Goal: Task Accomplishment & Management: Manage account settings

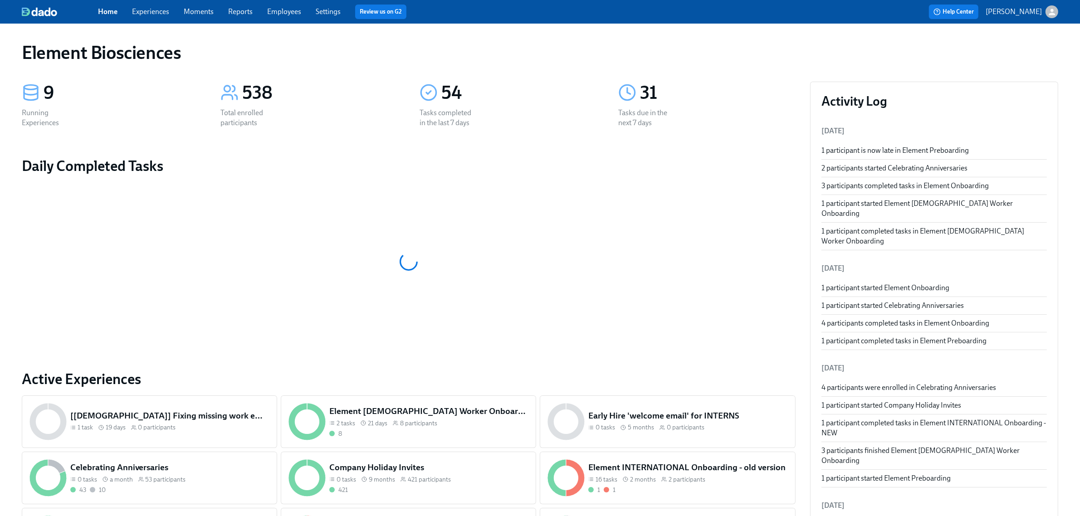
click at [162, 9] on link "Experiences" at bounding box center [150, 11] width 37 height 9
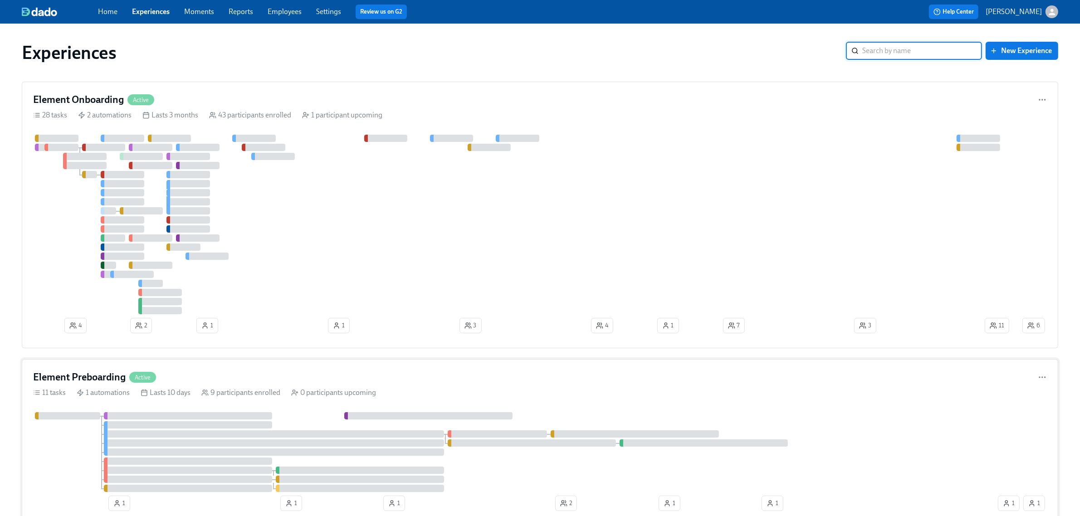
click at [288, 372] on div "Element Preboarding Active" at bounding box center [540, 378] width 1014 height 14
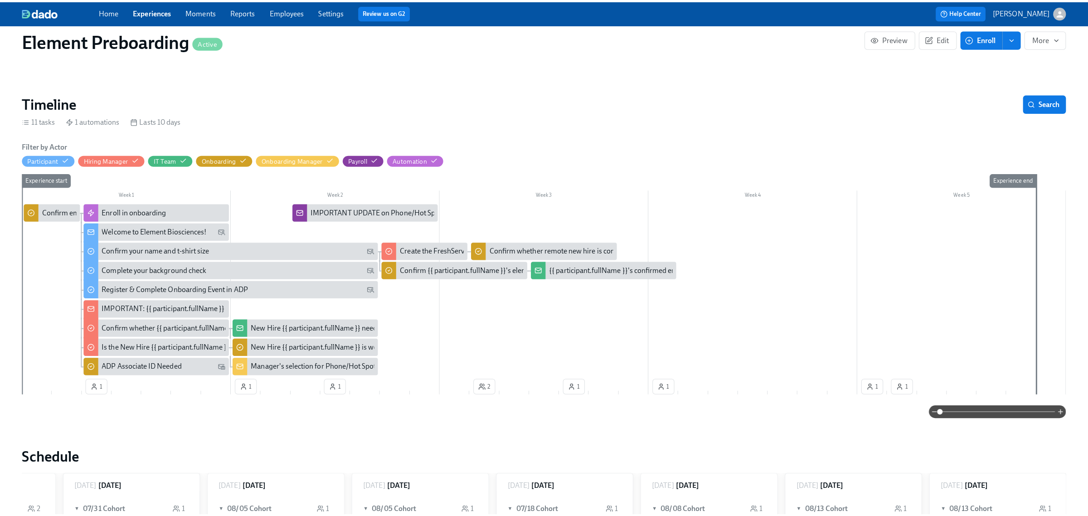
scroll to position [170, 0]
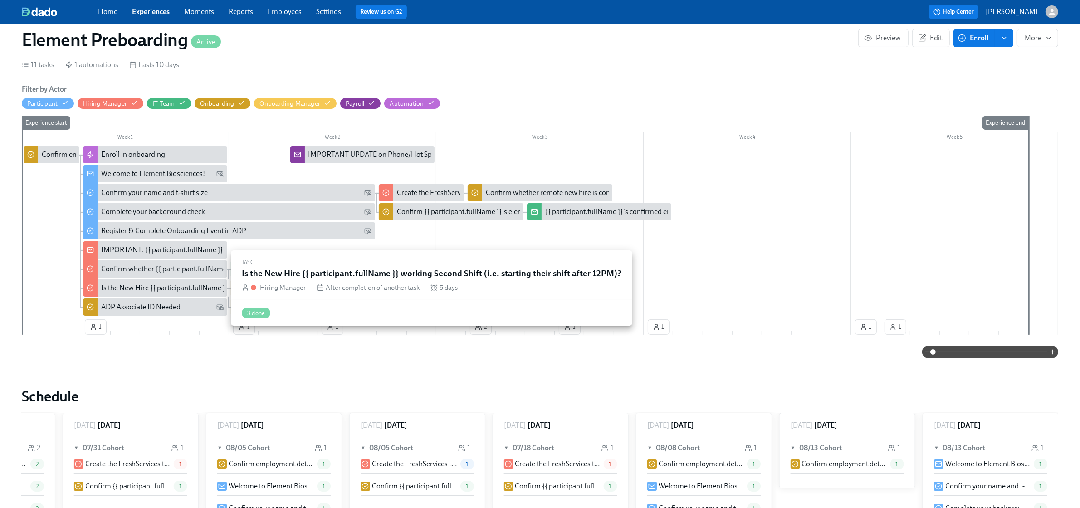
click at [123, 289] on div "Is the New Hire {{ participant.fullName }} working Second Shift (i.e. starting …" at bounding box center [252, 288] width 303 height 10
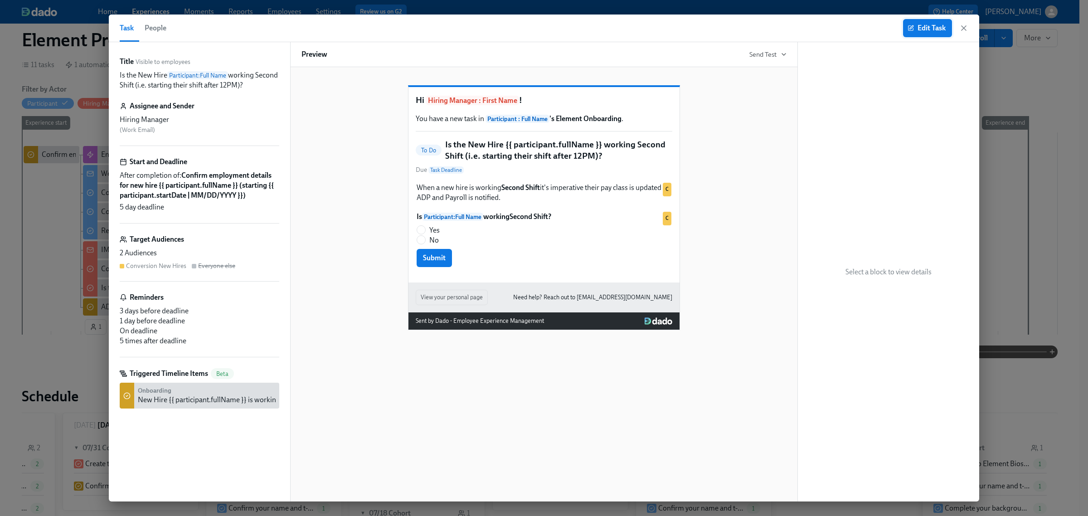
click at [916, 25] on span "Edit Task" at bounding box center [928, 28] width 36 height 9
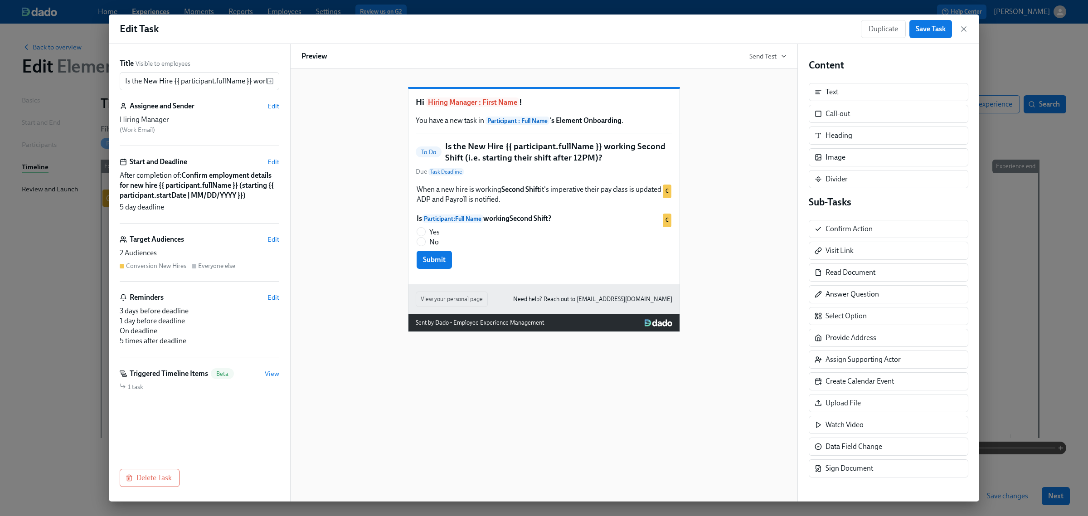
click at [541, 159] on h5 "Is the New Hire {{ participant.fullName }} working Second Shift (i.e. starting …" at bounding box center [558, 152] width 227 height 23
click at [513, 160] on h5 "Is the New Hire {{ participant.fullName }} working Second Shift (i.e. starting …" at bounding box center [558, 152] width 227 height 23
click at [214, 73] on input "Is the New Hire {{ participant.fullName }} working Second Shift (i.e. starting …" at bounding box center [193, 81] width 147 height 18
drag, startPoint x: 205, startPoint y: 84, endPoint x: 371, endPoint y: 85, distance: 166.0
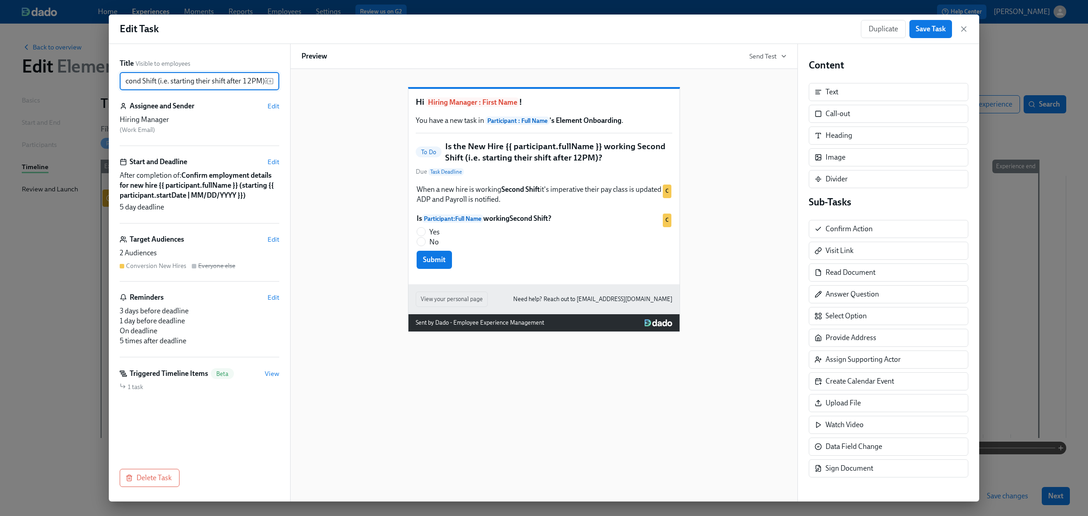
click at [371, 85] on div "Title Visible to employees Is the New Hire {{ participant.fullName }} working S…" at bounding box center [544, 273] width 871 height 458
click at [200, 78] on input "Is the New Hire {{ participant.fullName }} working Second Shift (i.e. starting …" at bounding box center [193, 81] width 147 height 18
drag, startPoint x: 147, startPoint y: 84, endPoint x: 126, endPoint y: 83, distance: 21.8
click at [126, 83] on input "Is the New Hire {{ participant.fullName }} working Second Shift (i.e. starting …" at bounding box center [193, 81] width 147 height 18
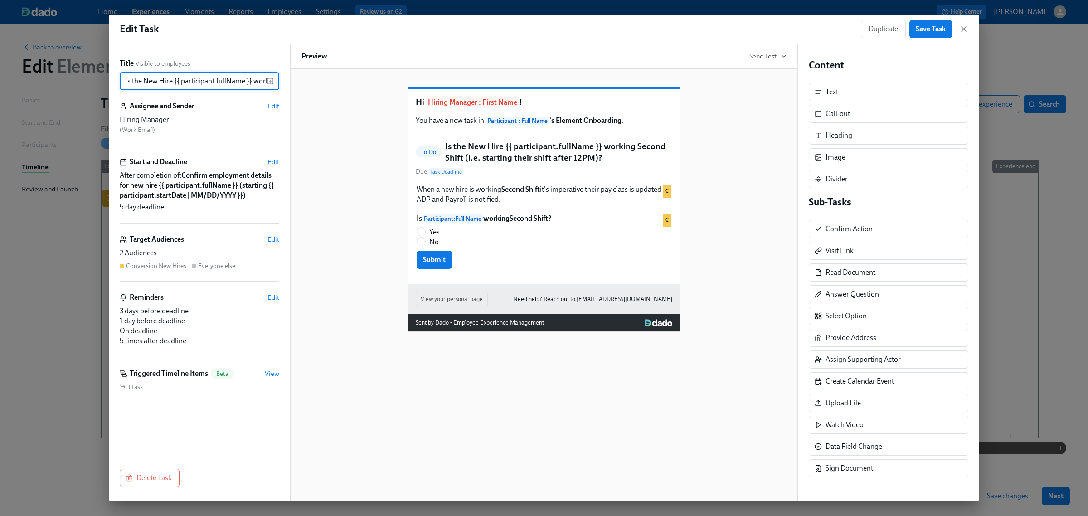
drag, startPoint x: 194, startPoint y: 85, endPoint x: 224, endPoint y: 85, distance: 30.8
click at [194, 85] on input "Is the New Hire {{ participant.fullName }} working Second Shift (i.e. starting …" at bounding box center [193, 81] width 147 height 18
click at [242, 84] on input "Is the New Hire {{ participant.fullName }} working Second Shift (i.e. starting …" at bounding box center [193, 81] width 147 height 18
click at [246, 82] on input "Is the New Hire {{ participant.fullName }} working Second Shift (i.e. starting …" at bounding box center [193, 81] width 147 height 18
click at [261, 81] on input "Is the New Hire {{ participant.fullName }} working Second Shift (i.e. starting …" at bounding box center [193, 81] width 147 height 18
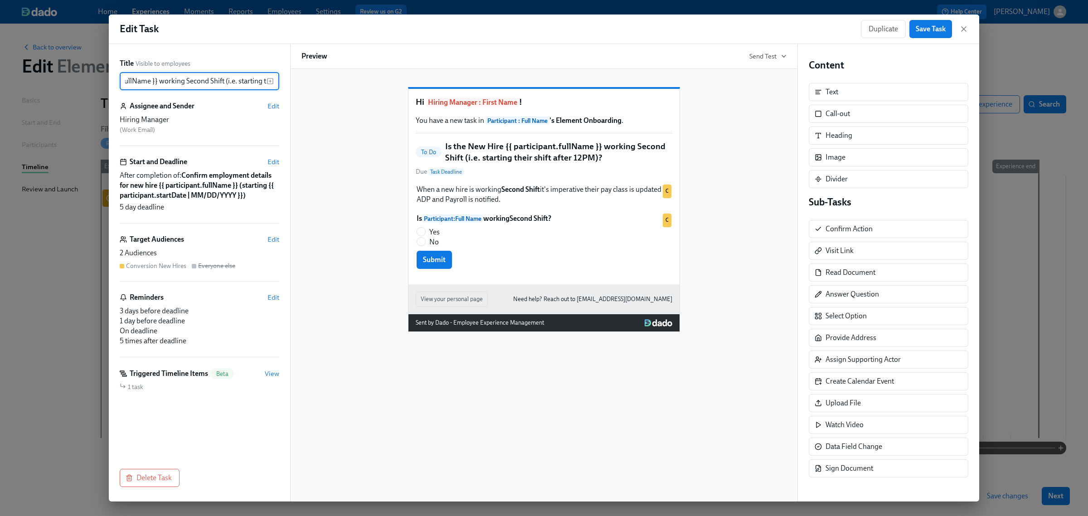
scroll to position [0, 108]
click at [210, 75] on input "Is the New Hire {{ participant.fullName }} working Second Shift (i.e. starting …" at bounding box center [193, 81] width 147 height 18
drag, startPoint x: 171, startPoint y: 81, endPoint x: 398, endPoint y: 81, distance: 227.7
click at [398, 81] on div "Title Visible to employees Is the New Hire {{ participant.fullName }} working S…" at bounding box center [544, 273] width 871 height 458
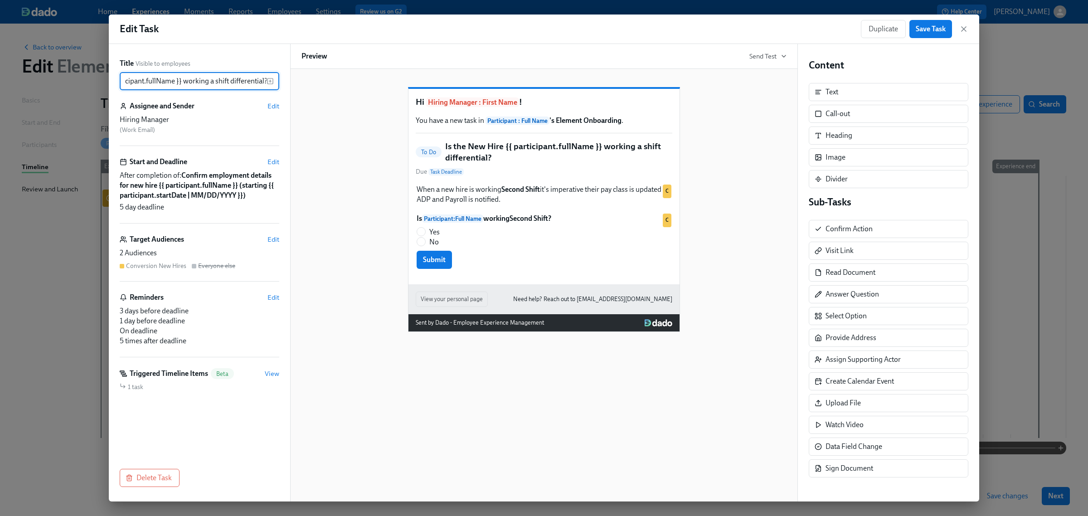
scroll to position [0, 71]
type input "Is the New Hire {{ participant.fullName }} working a shift differential?"
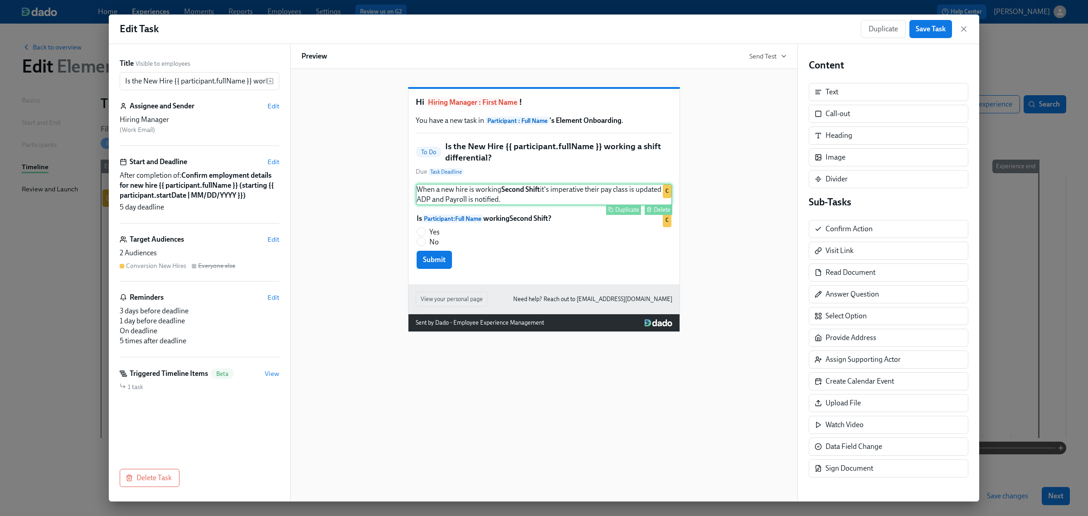
click at [479, 205] on div "When a new hire is working Second Shift it's imperative their pay class is upda…" at bounding box center [544, 195] width 257 height 22
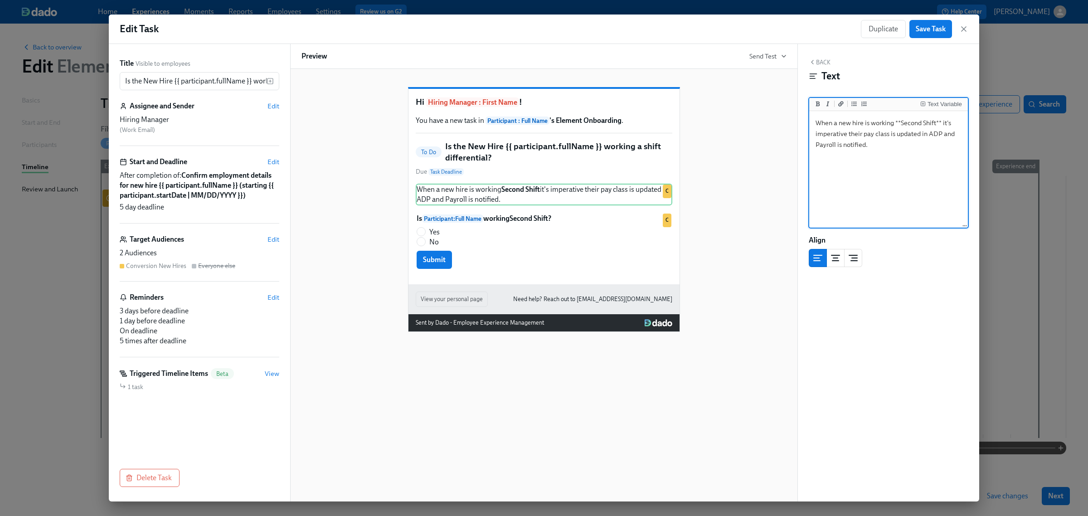
drag, startPoint x: 895, startPoint y: 122, endPoint x: 942, endPoint y: 120, distance: 47.2
click at [942, 120] on textarea "When a new hire is working **Second Shift** it's imperative their pay class is …" at bounding box center [888, 170] width 155 height 114
drag, startPoint x: 915, startPoint y: 123, endPoint x: 961, endPoint y: 123, distance: 46.3
click at [961, 123] on textarea "When a new hire is working with a shift differential it's imperative their pay …" at bounding box center [888, 170] width 155 height 114
click at [902, 155] on textarea "When a new hire is working with a **shift differential **it's imperative their …" at bounding box center [888, 170] width 155 height 114
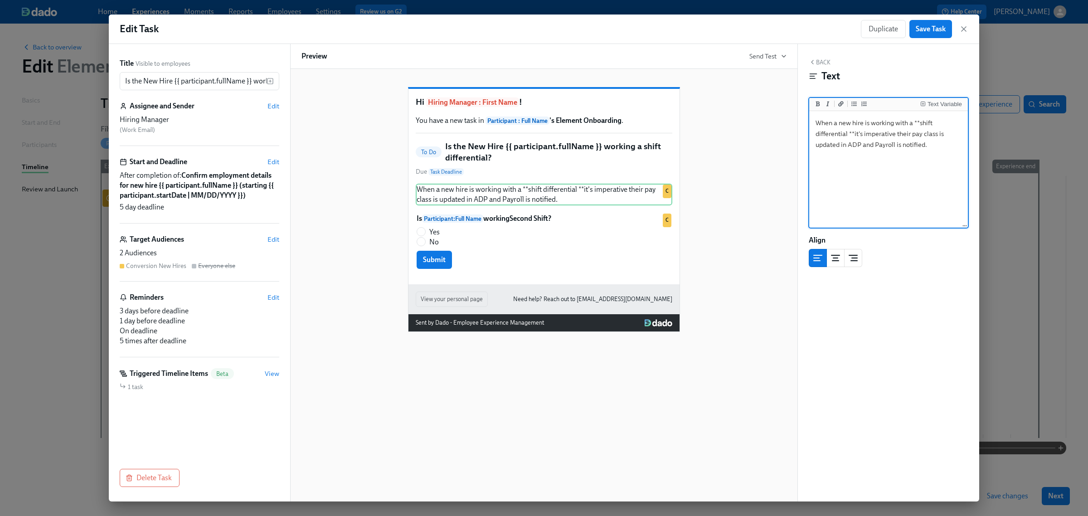
click at [854, 134] on textarea "When a new hire is working with a **shift differential **it's imperative their …" at bounding box center [888, 170] width 155 height 114
click at [888, 164] on textarea "When a new hire is working with a **shift differential ** it's imperative their…" at bounding box center [888, 170] width 155 height 114
type textarea "When a new hire is working with a **shift differential ** it's imperative their…"
click at [921, 33] on span "Save Task" at bounding box center [931, 28] width 30 height 9
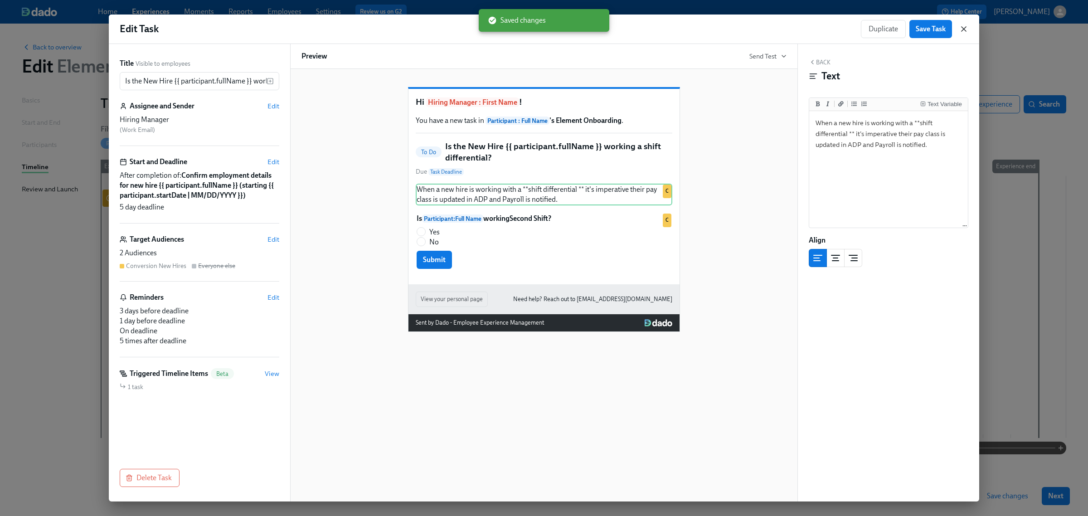
click at [964, 29] on icon "button" at bounding box center [964, 29] width 5 height 5
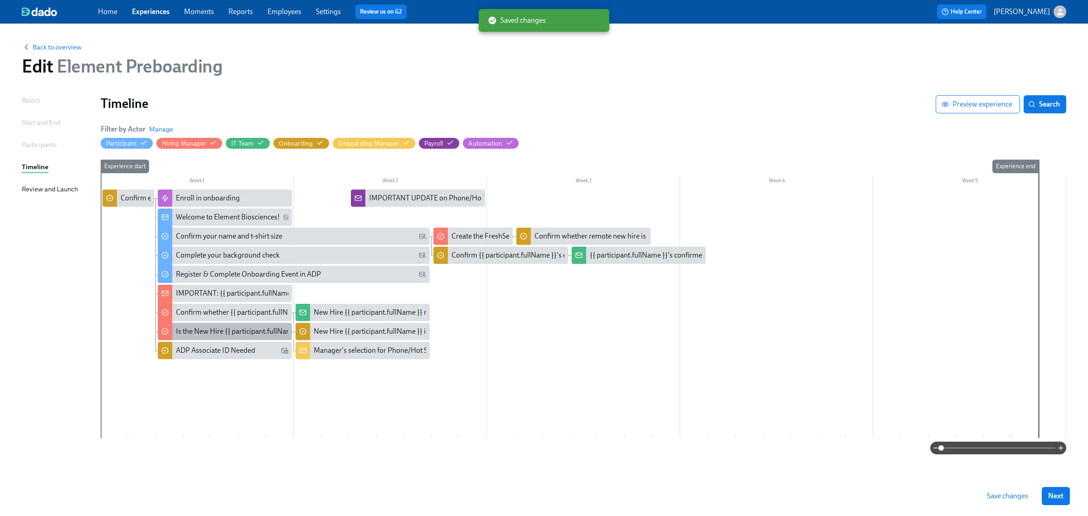
click at [268, 332] on div "Is the New Hire {{ participant.fullName }} working a shift differential?" at bounding box center [282, 332] width 213 height 10
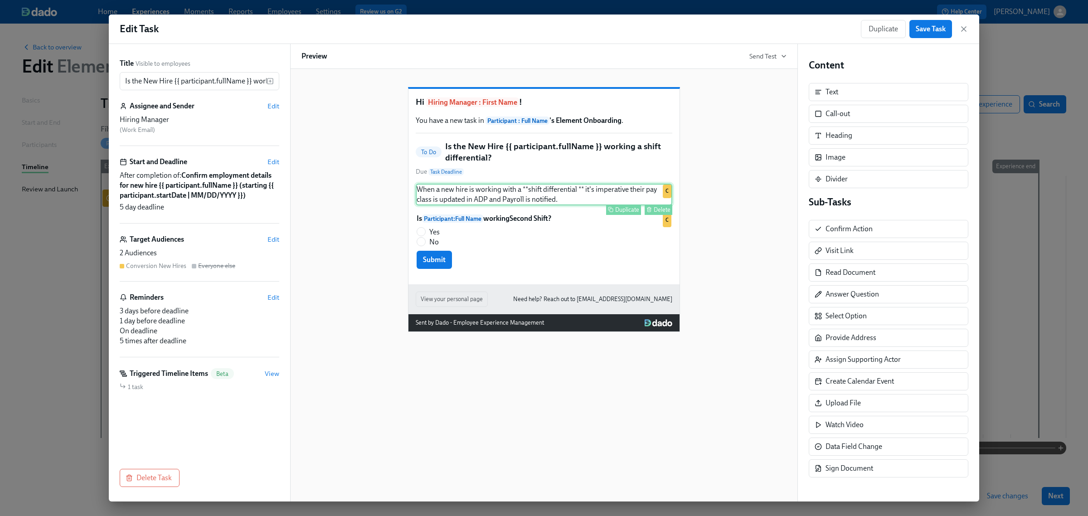
click at [585, 205] on div "When a new hire is working with a **shift differential ** it's imperative their…" at bounding box center [544, 195] width 257 height 22
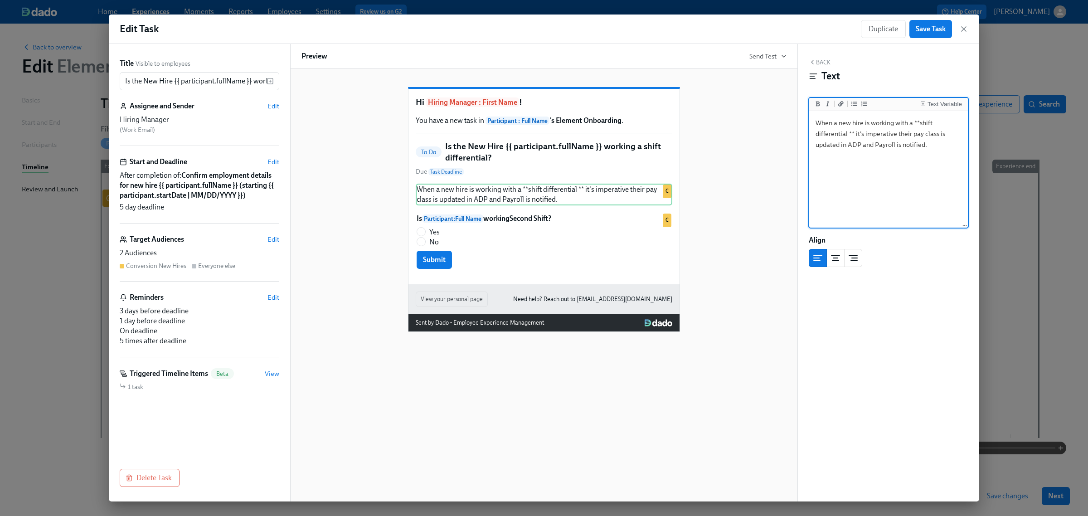
drag, startPoint x: 853, startPoint y: 134, endPoint x: 918, endPoint y: 124, distance: 66.5
click at [918, 124] on textarea "When a new hire is working with a **shift differential ** it's imperative their…" at bounding box center [888, 170] width 155 height 114
drag, startPoint x: 915, startPoint y: 125, endPoint x: 960, endPoint y: 123, distance: 44.9
click at [960, 123] on textarea "When a new hire is working with a shift differential it's imperative their pay …" at bounding box center [888, 170] width 155 height 114
click at [820, 102] on icon "Add bold text" at bounding box center [818, 103] width 4 height 5
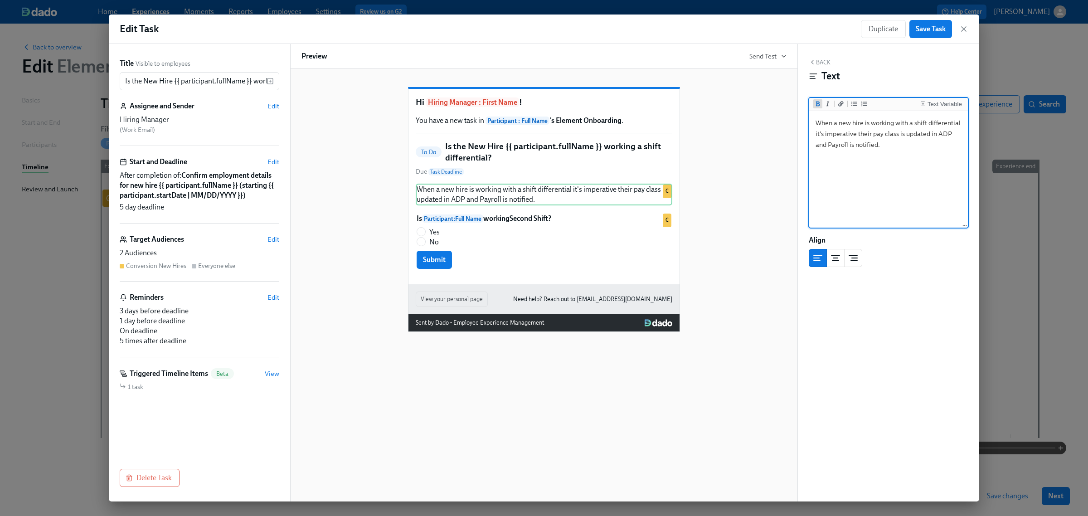
type textarea "When a new hire is working with a **shift differential** it's imperative their …"
click at [881, 146] on textarea "When a new hire is working with a **shift differential** it's imperative their …" at bounding box center [888, 170] width 155 height 114
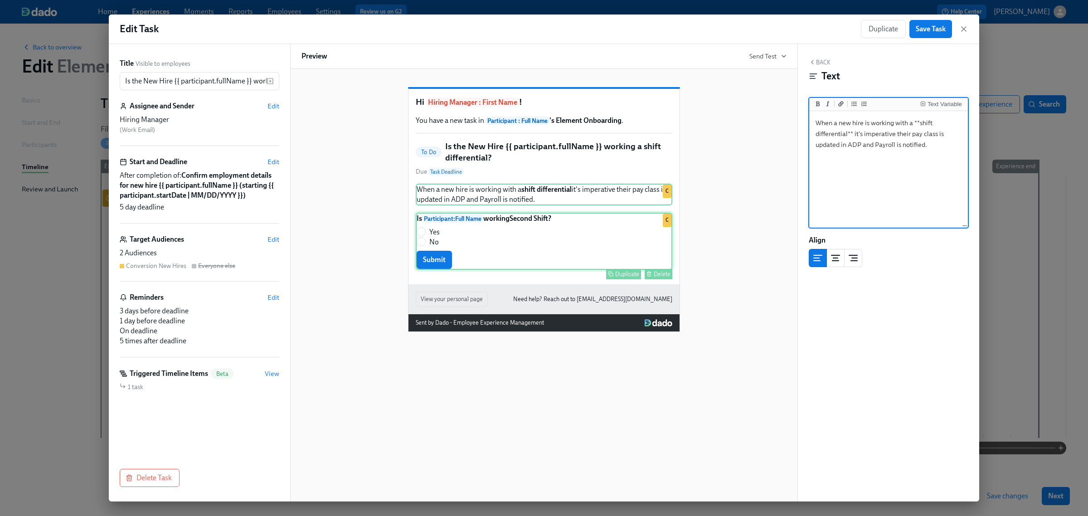
click at [560, 242] on div "Is Participant : Full Name working Second Shift ? Yes No Submit Duplicate Delet…" at bounding box center [544, 241] width 257 height 57
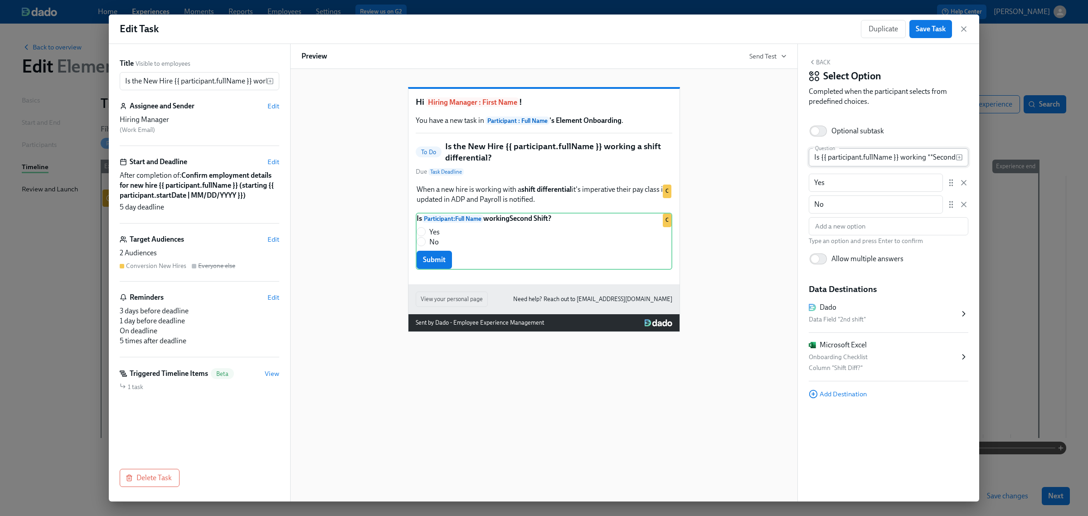
click at [815, 160] on input "Is {{ participant.fullName }} working **Second Shift**?" at bounding box center [882, 157] width 147 height 18
drag, startPoint x: 858, startPoint y: 160, endPoint x: 995, endPoint y: 157, distance: 137.0
click at [995, 157] on div "Edit Task Duplicate Save Task Title Visible to employees Is the New Hire {{ par…" at bounding box center [544, 258] width 1088 height 516
click at [897, 160] on input "Which shift is {{ participant.fullName }} working **Second Shift**?" at bounding box center [882, 157] width 147 height 18
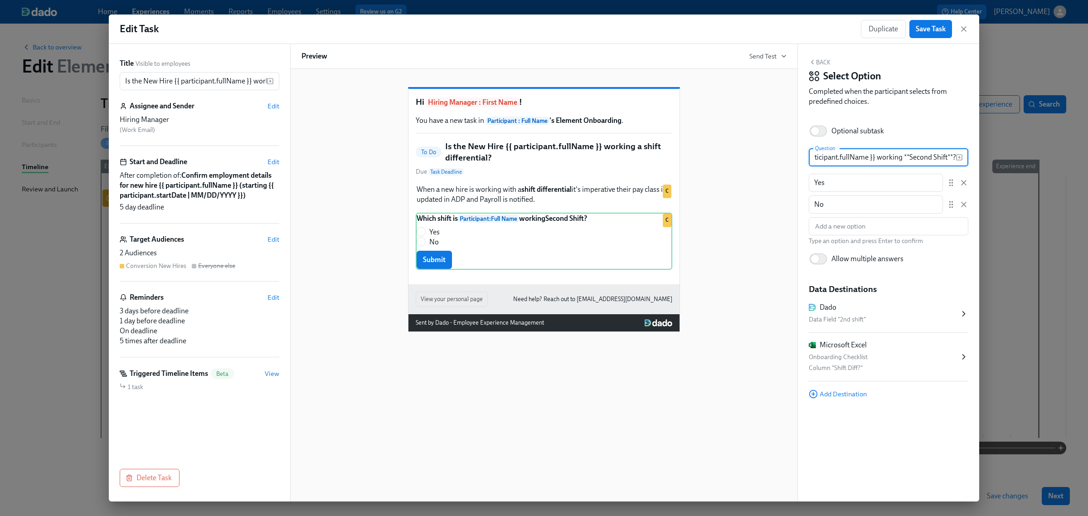
drag, startPoint x: 902, startPoint y: 157, endPoint x: 995, endPoint y: 153, distance: 93.0
click at [995, 153] on div "Edit Task Duplicate Save Task Title Visible to employees Is the New Hire {{ par…" at bounding box center [544, 258] width 1088 height 516
type input "Which shift is {{ participant.fullName }} working?"
click at [837, 183] on input "Yes" at bounding box center [876, 183] width 134 height 18
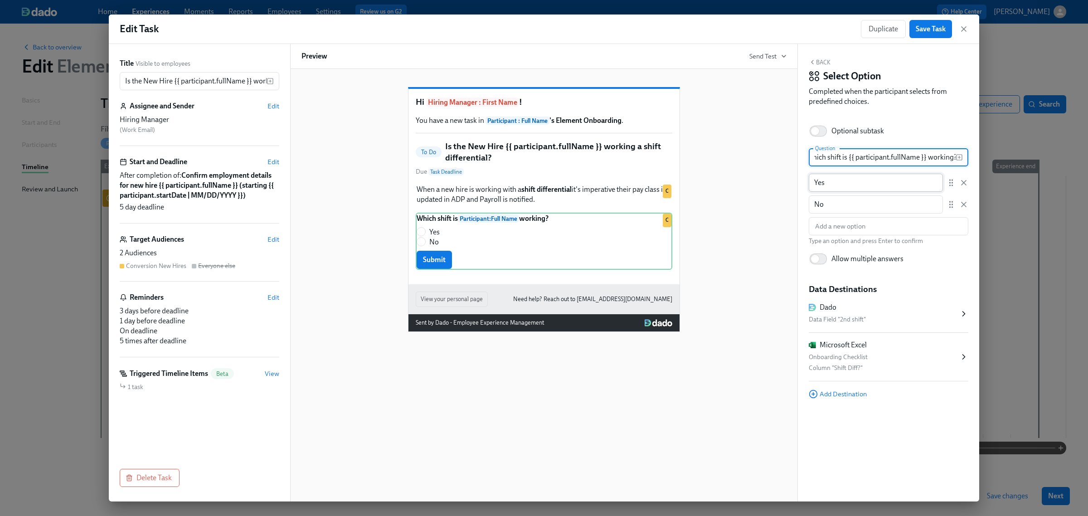
scroll to position [0, 0]
click at [837, 183] on input "Yes" at bounding box center [876, 183] width 134 height 18
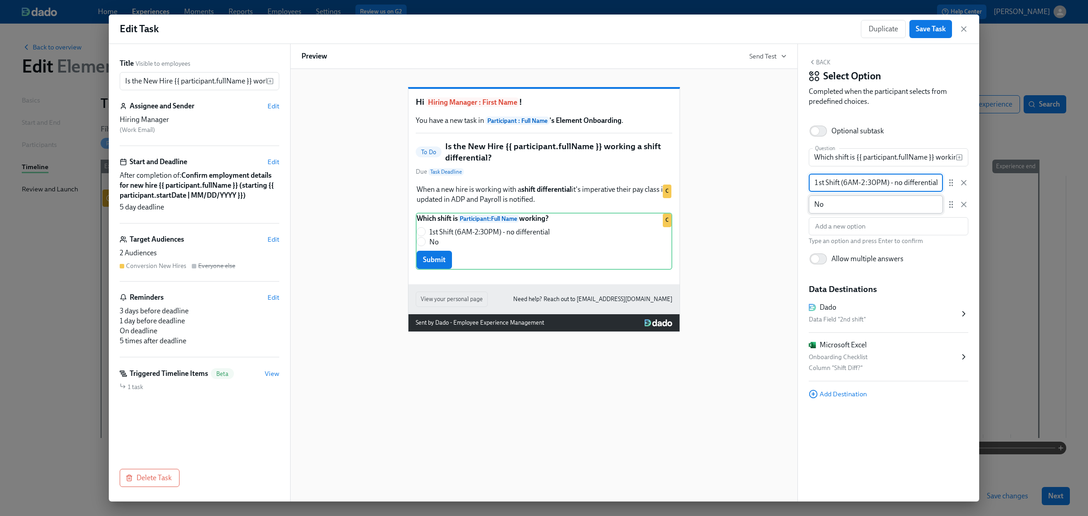
type input "1st Shift (6AM-2:30PM) - no differential"
click at [834, 205] on input "No" at bounding box center [876, 204] width 134 height 18
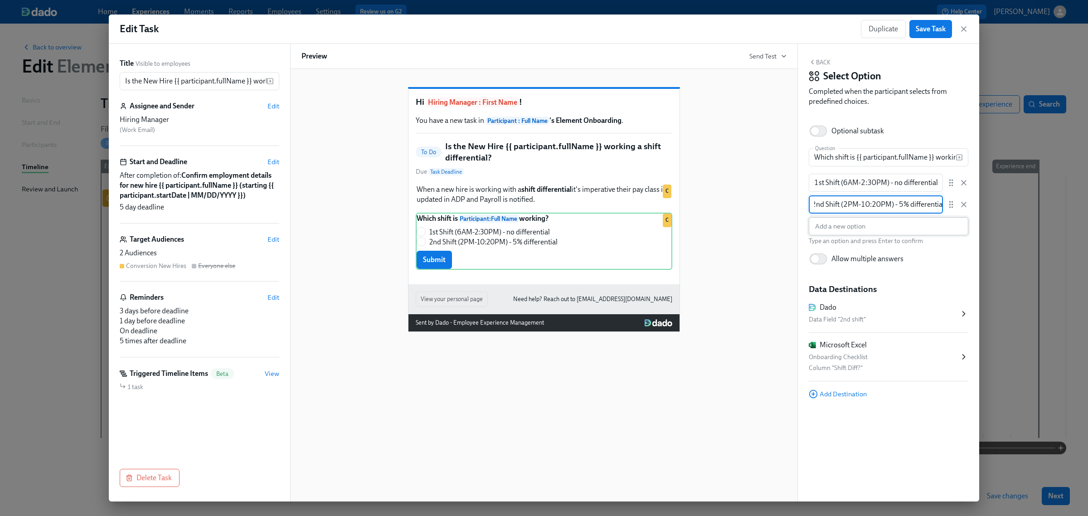
type input "2nd Shift (2PM-10:20PM) - 5% differential"
click at [838, 231] on input "text" at bounding box center [889, 226] width 160 height 18
type input "3"
type input "Staggered 2nd (6PM-2:30AM) - 7.5% differential"
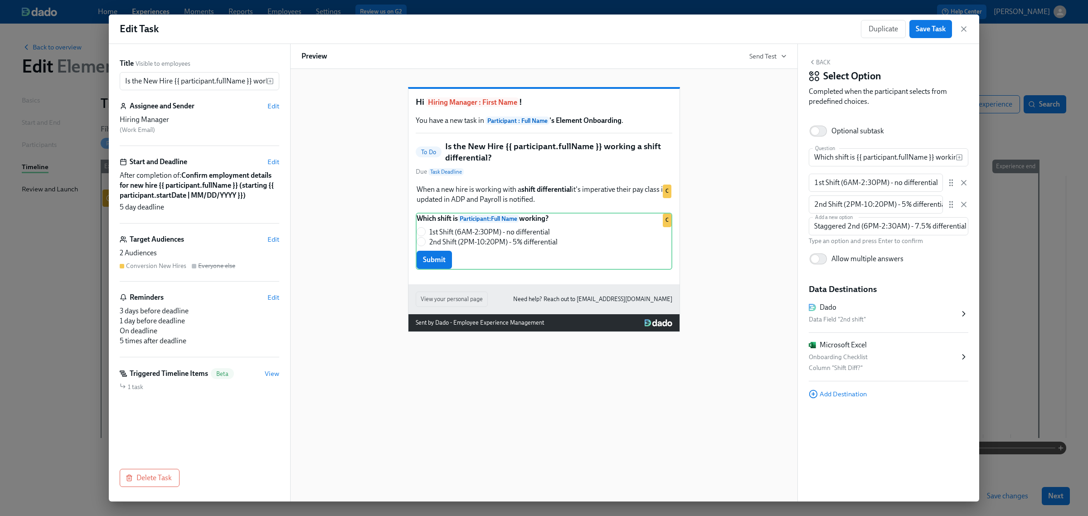
click at [937, 239] on p "Type an option and press Enter to confirm" at bounding box center [889, 241] width 160 height 9
click at [931, 28] on span "Save Task" at bounding box center [931, 28] width 30 height 9
click at [952, 204] on icon at bounding box center [951, 204] width 9 height 9
drag, startPoint x: 952, startPoint y: 204, endPoint x: 951, endPoint y: 179, distance: 25.0
click at [951, 179] on icon at bounding box center [951, 182] width 9 height 9
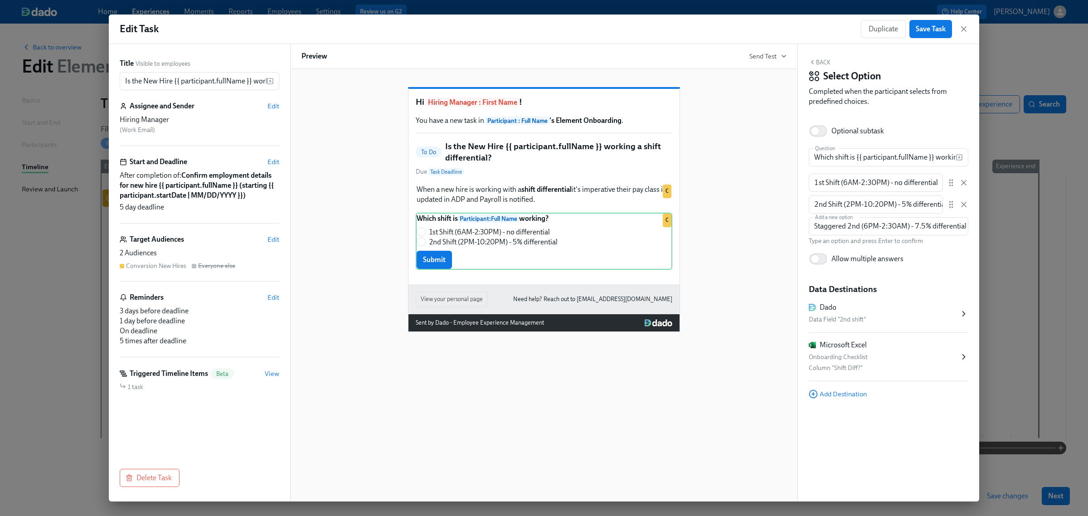
click at [951, 181] on icon at bounding box center [951, 182] width 9 height 9
click at [823, 261] on input "Allow multiple answers" at bounding box center [815, 259] width 60 height 20
click at [823, 261] on input "Allow multiple answers" at bounding box center [822, 259] width 60 height 20
checkbox input "false"
click at [817, 63] on button "Back" at bounding box center [820, 62] width 22 height 7
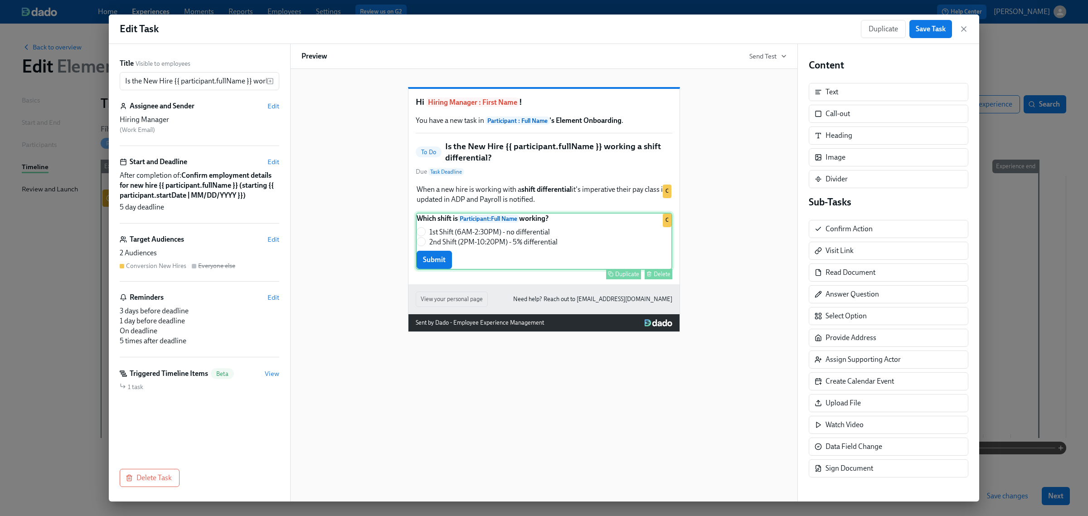
click at [540, 250] on div "Which shift is Participant : Full Name working? 1st Shift (6AM-2:30PM) - no dif…" at bounding box center [544, 241] width 257 height 57
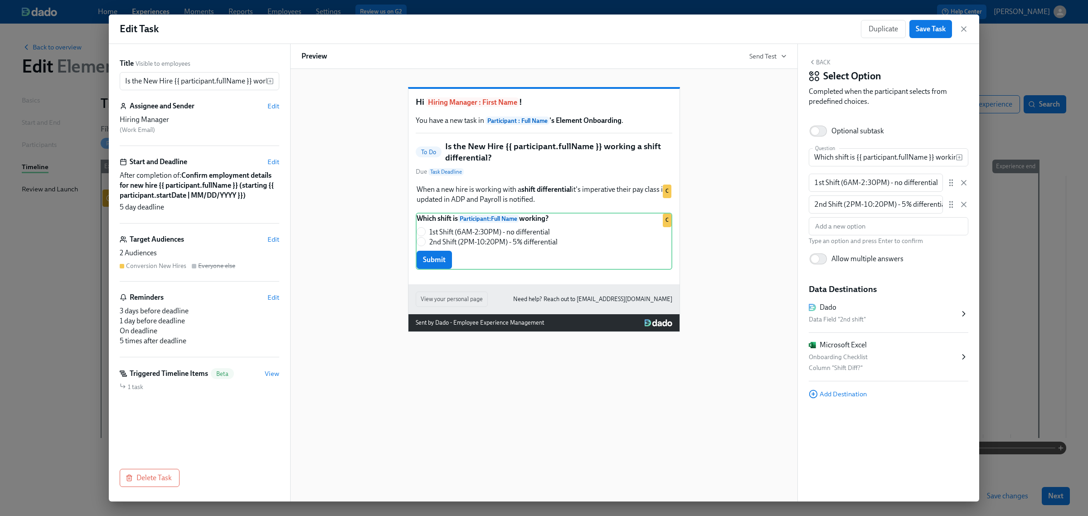
click at [821, 55] on div "Back Select Option Completed when the participant selects from predefined choic…" at bounding box center [888, 273] width 181 height 458
click at [820, 60] on button "Back" at bounding box center [820, 62] width 22 height 7
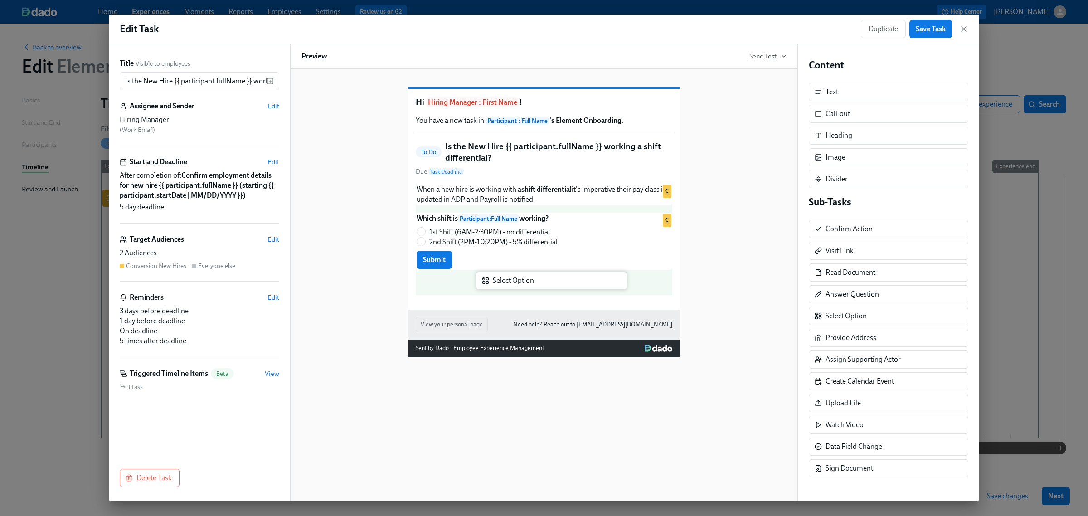
drag, startPoint x: 908, startPoint y: 315, endPoint x: 572, endPoint y: 278, distance: 337.7
click at [572, 278] on div "Title Visible to employees Is the New Hire {{ participant.fullName }} working a…" at bounding box center [544, 273] width 871 height 458
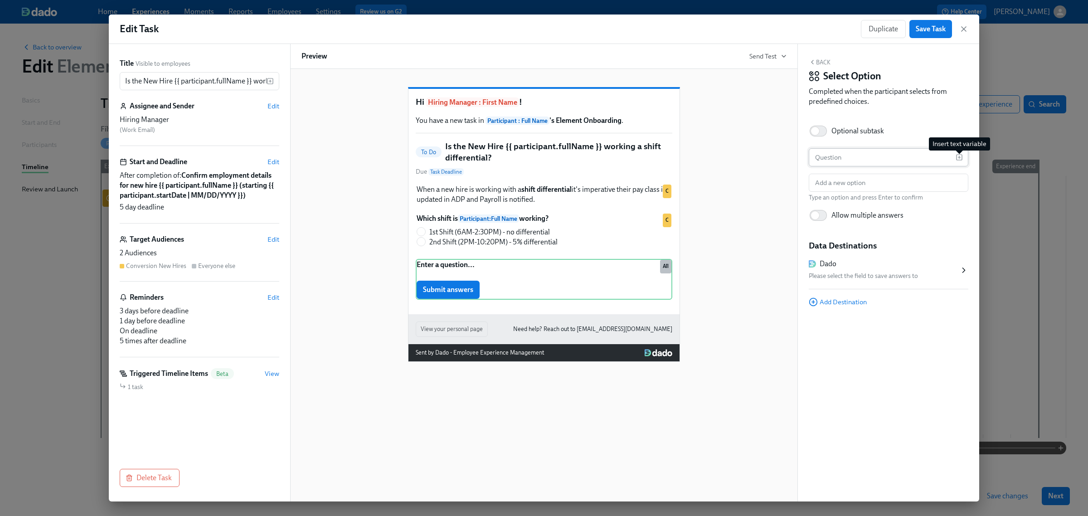
click at [959, 155] on icon "button" at bounding box center [959, 157] width 7 height 7
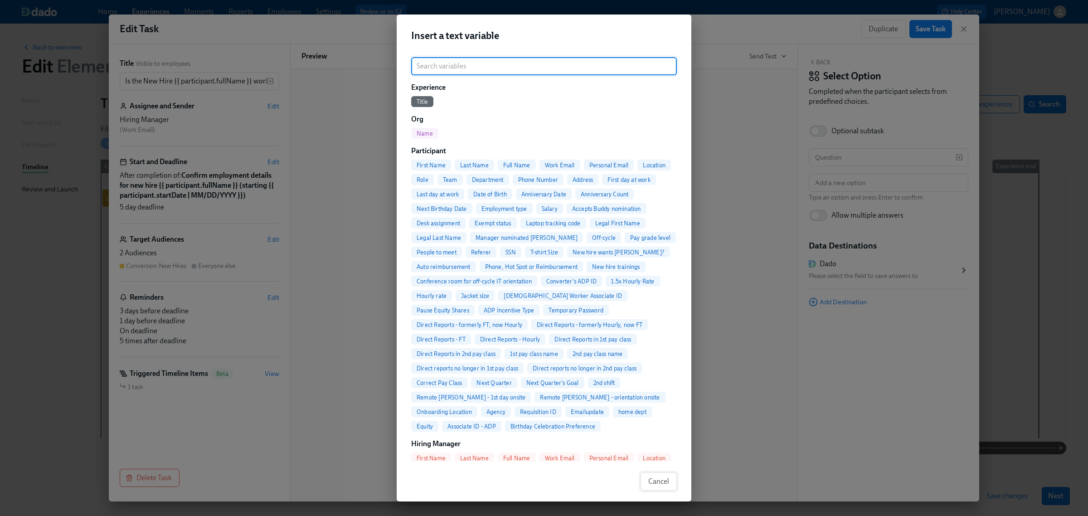
click at [656, 480] on span "Cancel" at bounding box center [659, 481] width 21 height 9
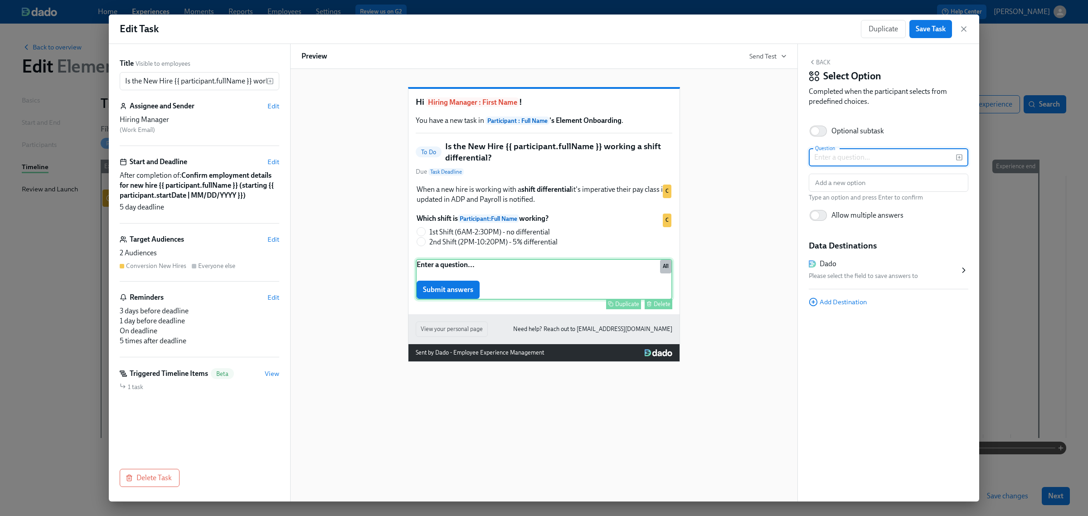
click at [642, 297] on div "Enter a question... Submit answers Duplicate Delete All" at bounding box center [544, 279] width 257 height 41
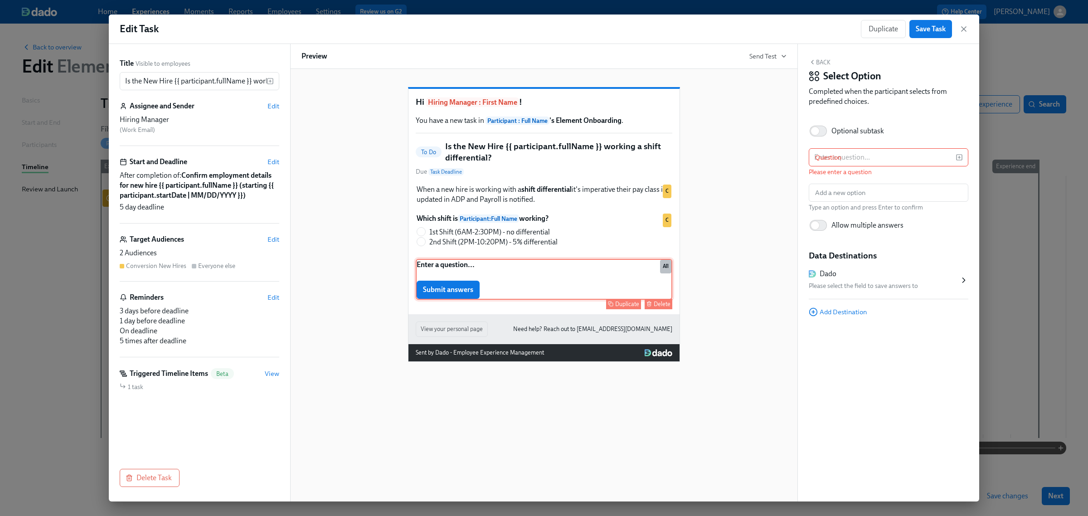
click at [659, 307] on div "Delete" at bounding box center [662, 304] width 17 height 7
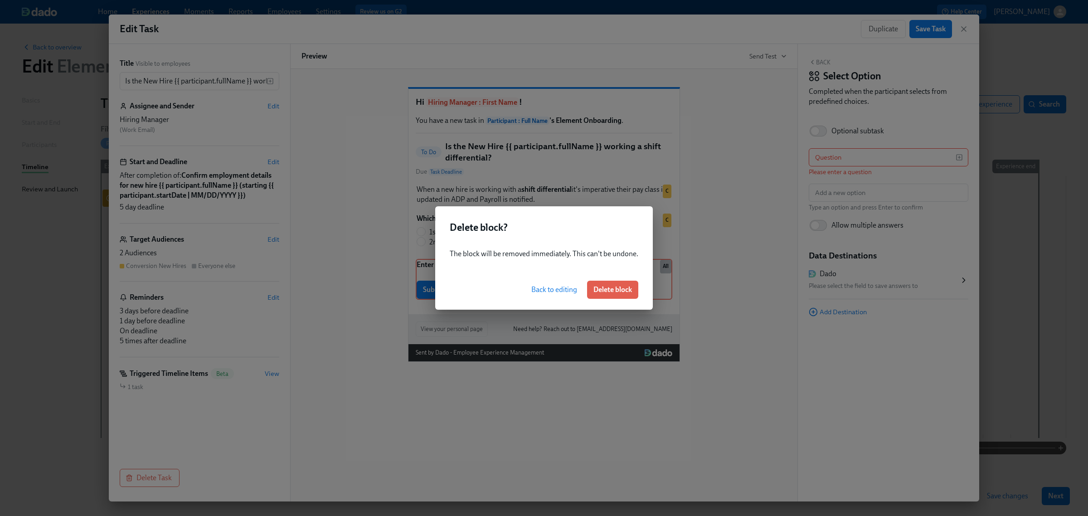
click at [606, 295] on button "Delete block" at bounding box center [612, 290] width 51 height 18
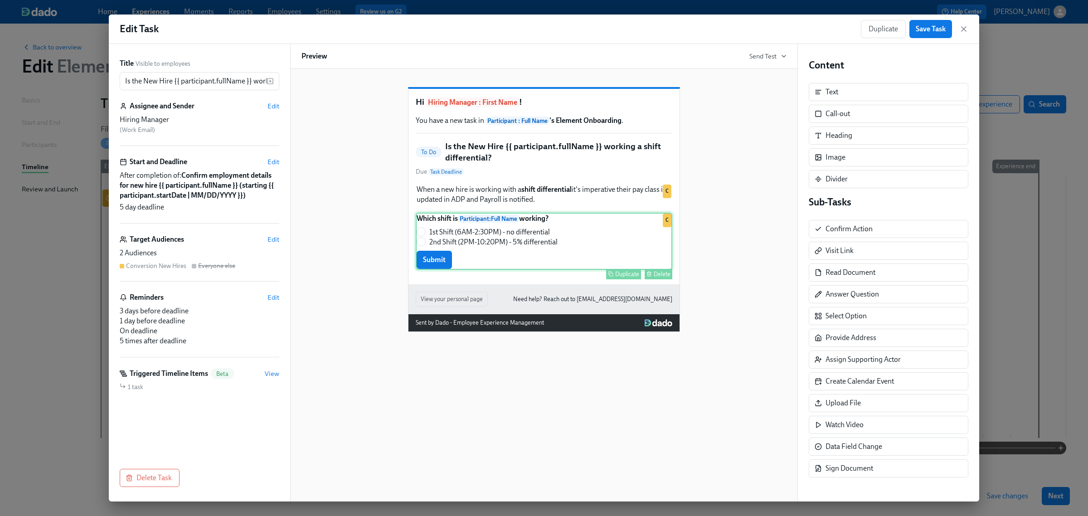
click at [593, 257] on div "Which shift is Participant : Full Name working? 1st Shift (6AM-2:30PM) - no dif…" at bounding box center [544, 241] width 257 height 57
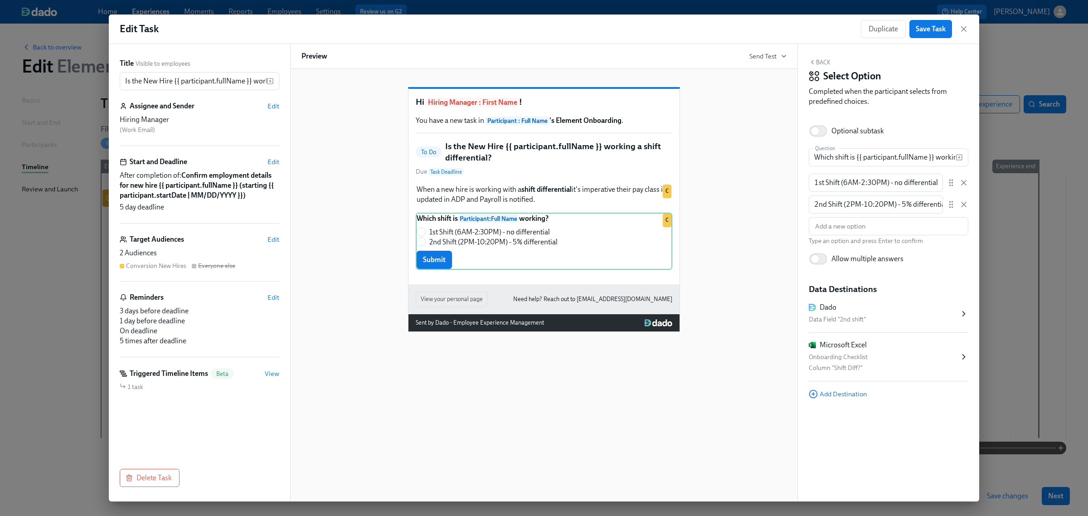
click at [951, 182] on icon at bounding box center [951, 182] width 9 height 9
click at [950, 185] on circle at bounding box center [950, 185] width 1 height 1
click at [893, 186] on input "1st Shift (6AM-2:30PM) - no differential" at bounding box center [876, 183] width 134 height 18
click at [951, 184] on icon at bounding box center [951, 182] width 9 height 9
click at [828, 63] on button "Back" at bounding box center [820, 62] width 22 height 7
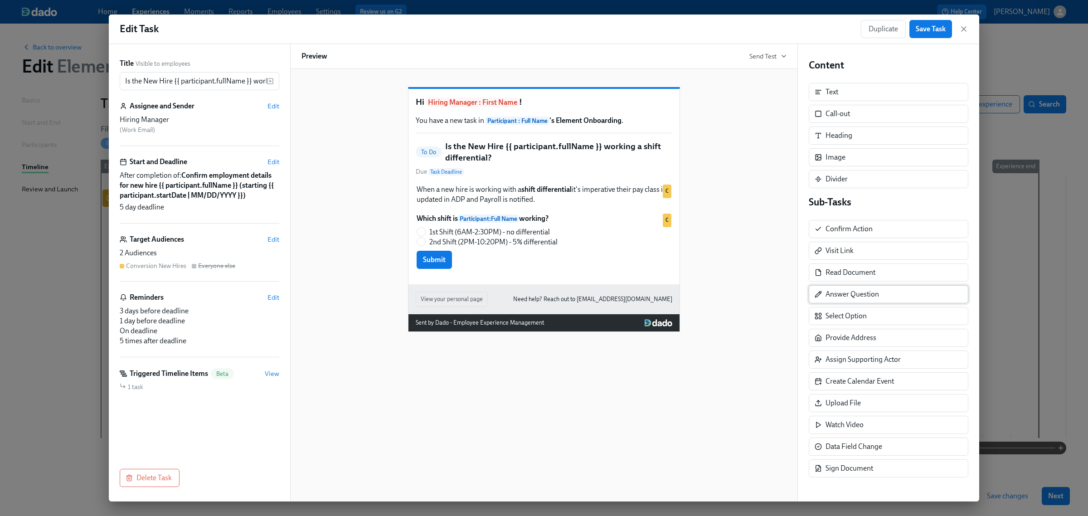
scroll to position [1, 0]
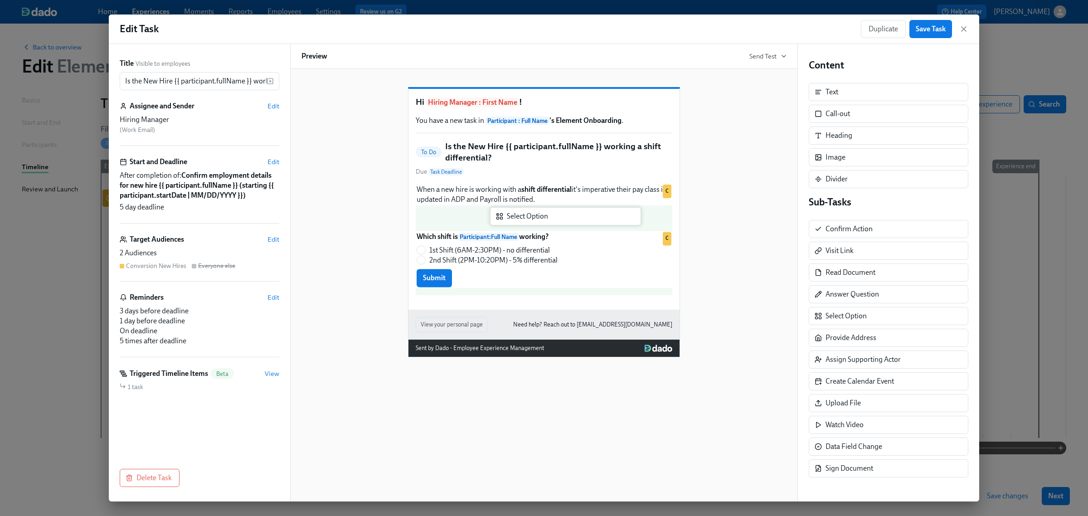
drag, startPoint x: 871, startPoint y: 317, endPoint x: 546, endPoint y: 217, distance: 340.0
click at [546, 217] on div "Title Visible to employees Is the New Hire {{ participant.fullName }} working a…" at bounding box center [544, 273] width 871 height 458
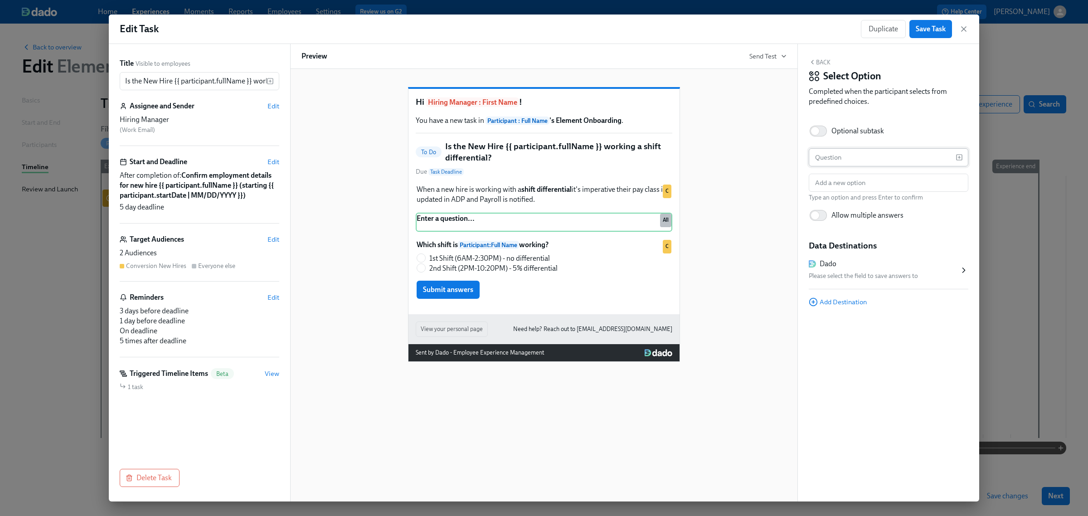
click at [869, 156] on input "text" at bounding box center [882, 157] width 147 height 18
type input "Test"
click at [860, 190] on input "text" at bounding box center [889, 183] width 160 height 18
type input "one"
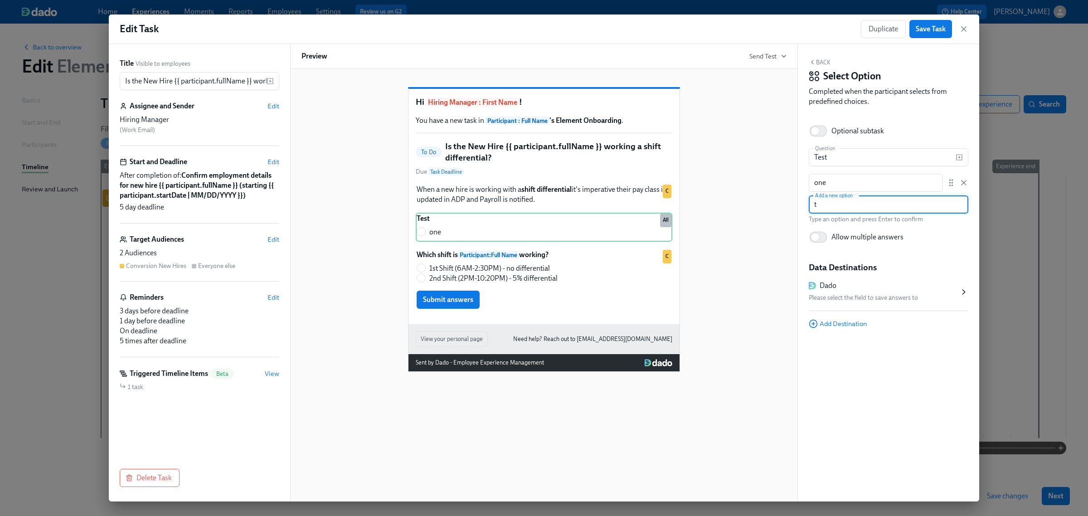
type input "tw"
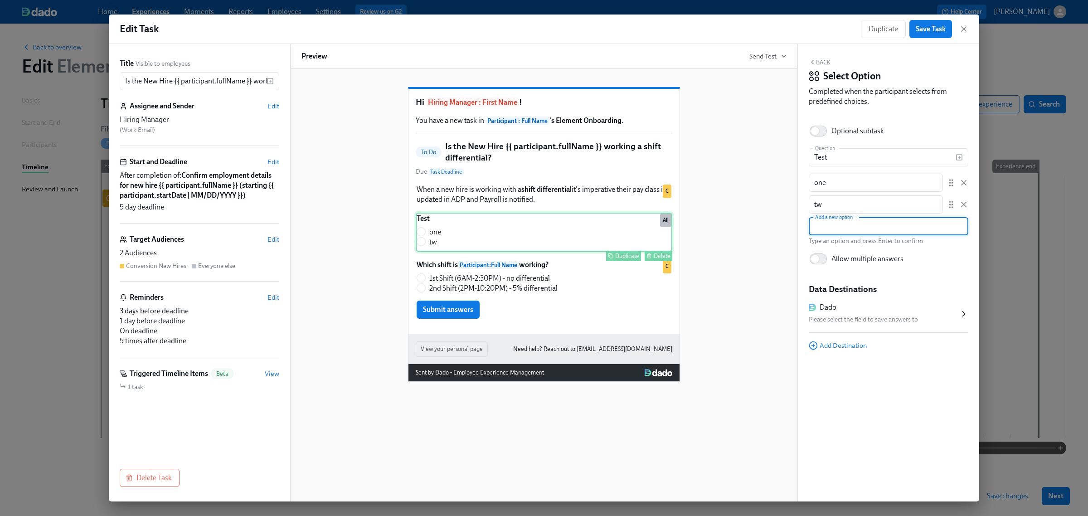
click at [645, 249] on div "Test one tw Duplicate Delete All" at bounding box center [544, 232] width 257 height 39
click at [654, 259] on div "Delete" at bounding box center [662, 256] width 17 height 7
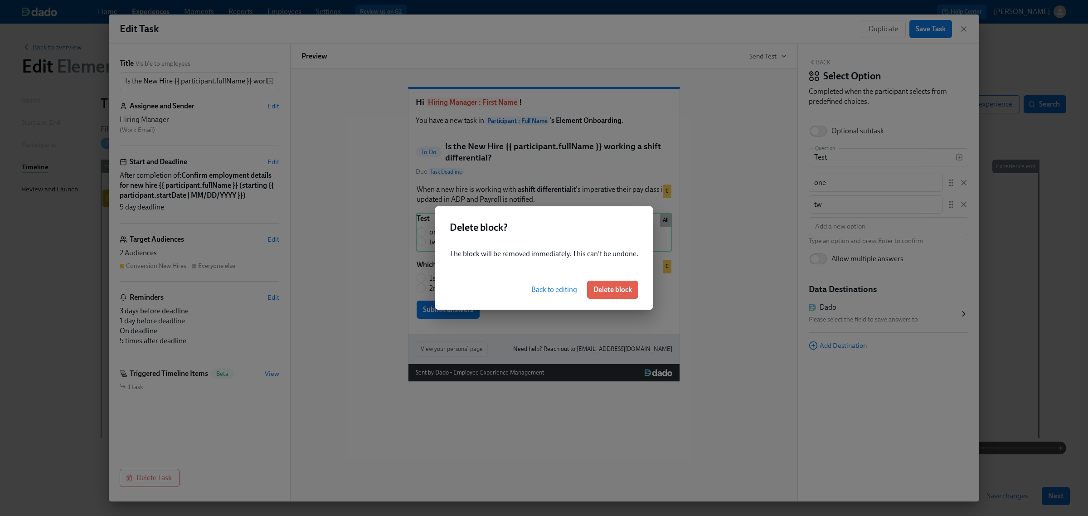
click at [624, 288] on span "Delete block" at bounding box center [613, 289] width 39 height 9
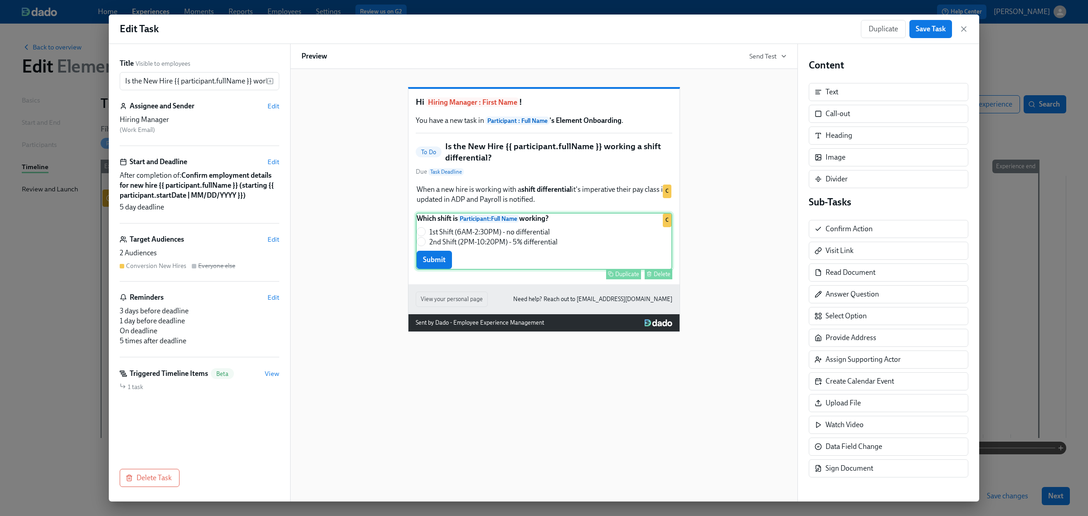
click at [561, 253] on div "Which shift is Participant : Full Name working? 1st Shift (6AM-2:30PM) - no dif…" at bounding box center [544, 241] width 257 height 57
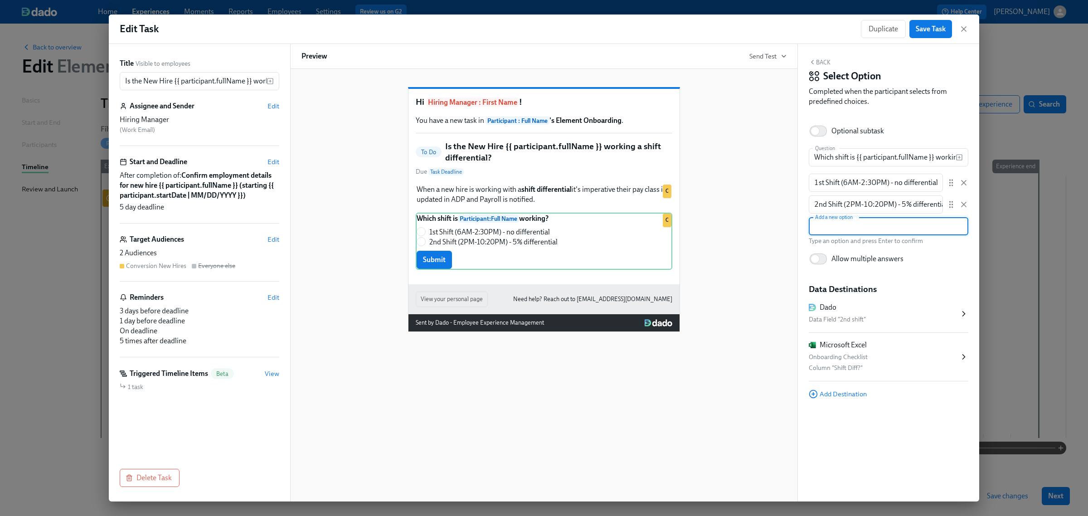
click at [876, 227] on input "text" at bounding box center [889, 226] width 160 height 18
type input "Staggered 2nd (6PM -2:30AM)"
click at [877, 203] on input "2nd Shift (2PM-10:20PM) - 5% differential" at bounding box center [876, 204] width 134 height 18
type input "2nd Shift (2PM-10:30PM) - 5% differential"
click at [917, 228] on input "Staggered 2nd (6PM -2:30AM)" at bounding box center [889, 226] width 160 height 18
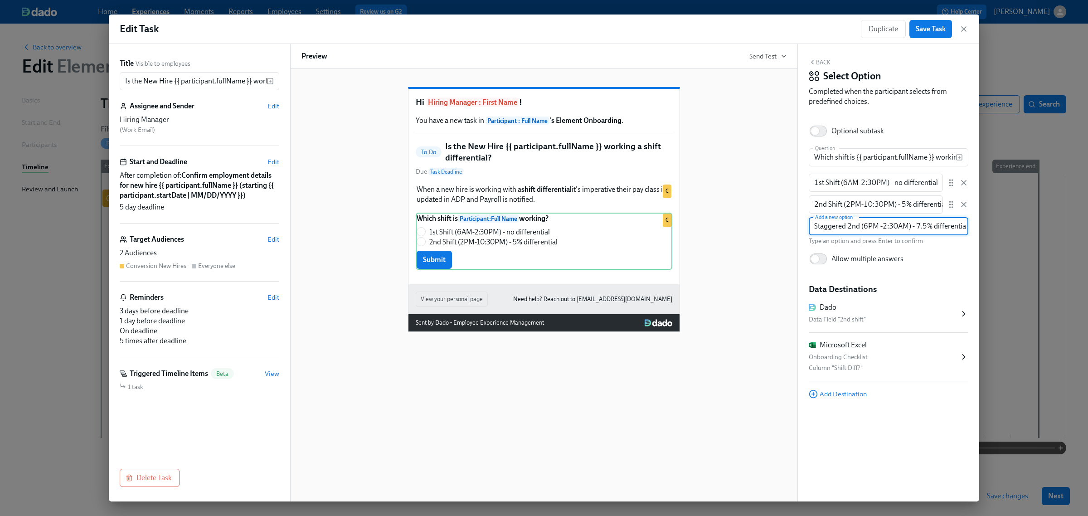
type input "Staggered 2nd (6PM -2:30AM) - 7.5% differential"
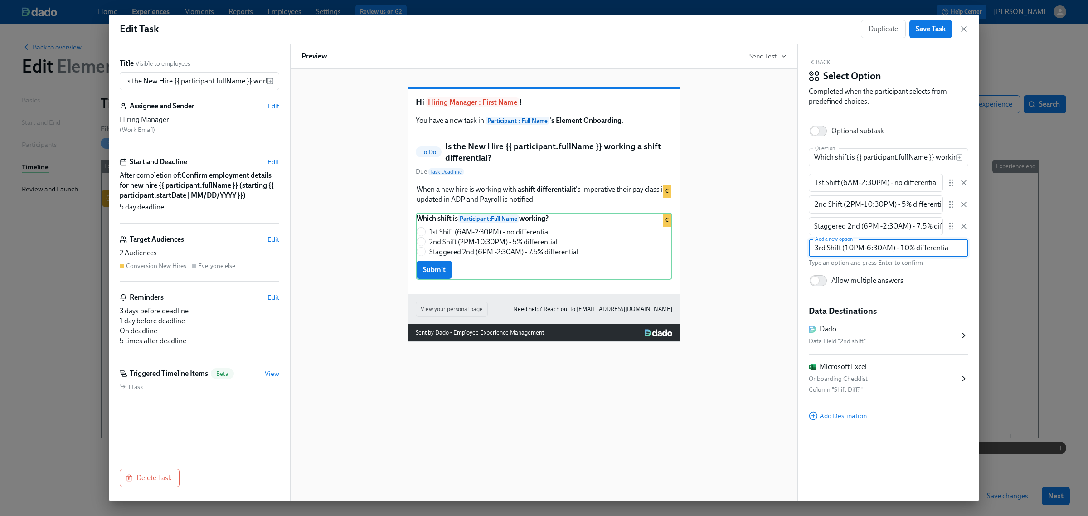
type input "3rd Shift (10PM-6:30AM) - 10% differential"
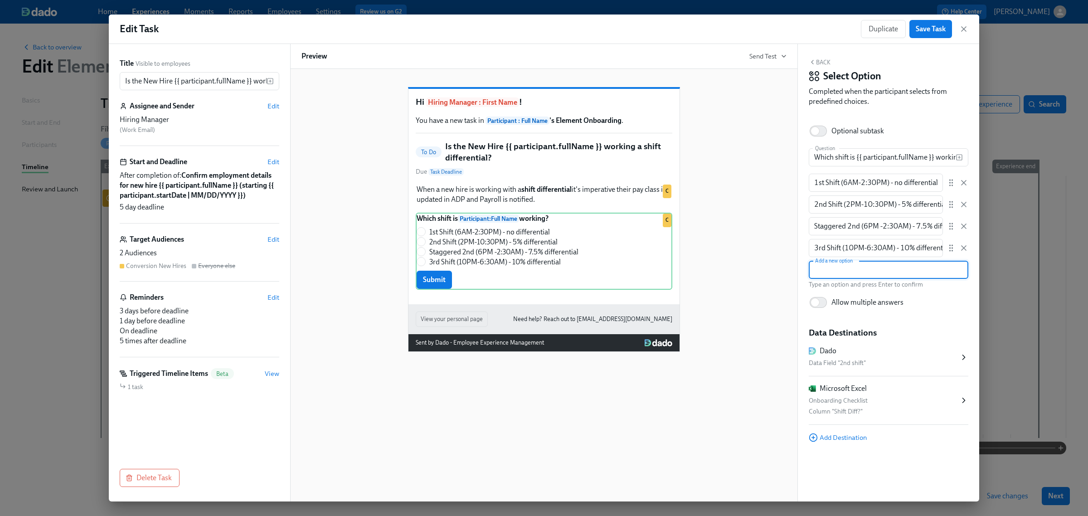
click at [951, 299] on label "Allow multiple answers" at bounding box center [885, 303] width 152 height 20
click at [845, 299] on input "Allow multiple answers" at bounding box center [815, 303] width 60 height 20
click at [818, 300] on input "Allow multiple answers" at bounding box center [822, 303] width 60 height 20
checkbox input "false"
click at [926, 29] on span "Save Task" at bounding box center [931, 28] width 30 height 9
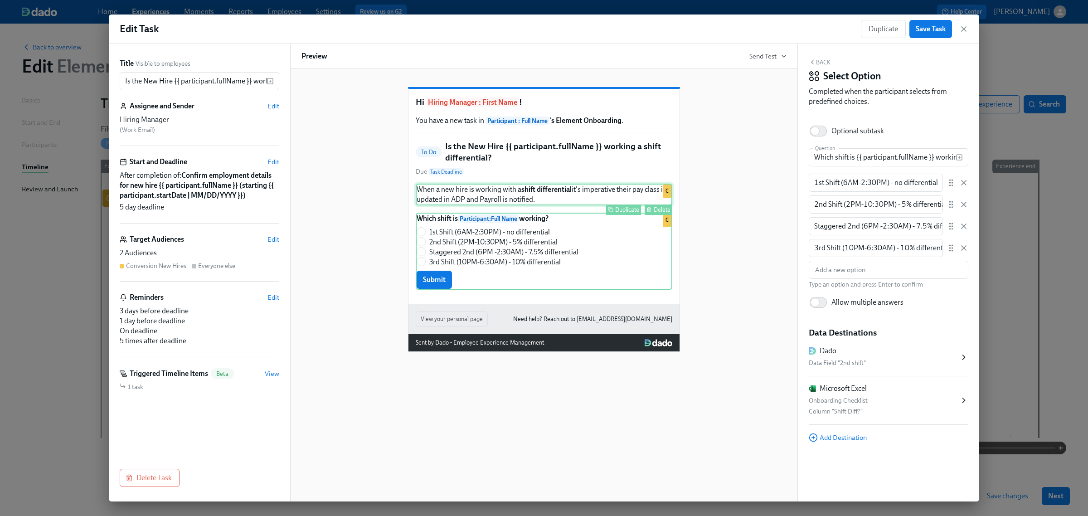
click at [599, 201] on div "When a new hire is working with a shift differential it's imperative their pay …" at bounding box center [544, 195] width 257 height 22
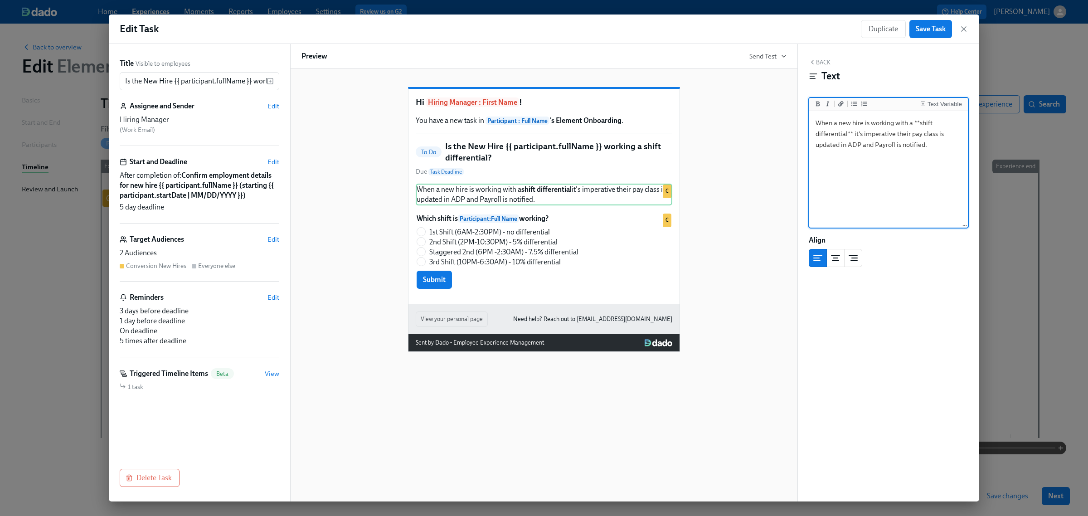
click at [816, 62] on button "Back" at bounding box center [820, 62] width 22 height 7
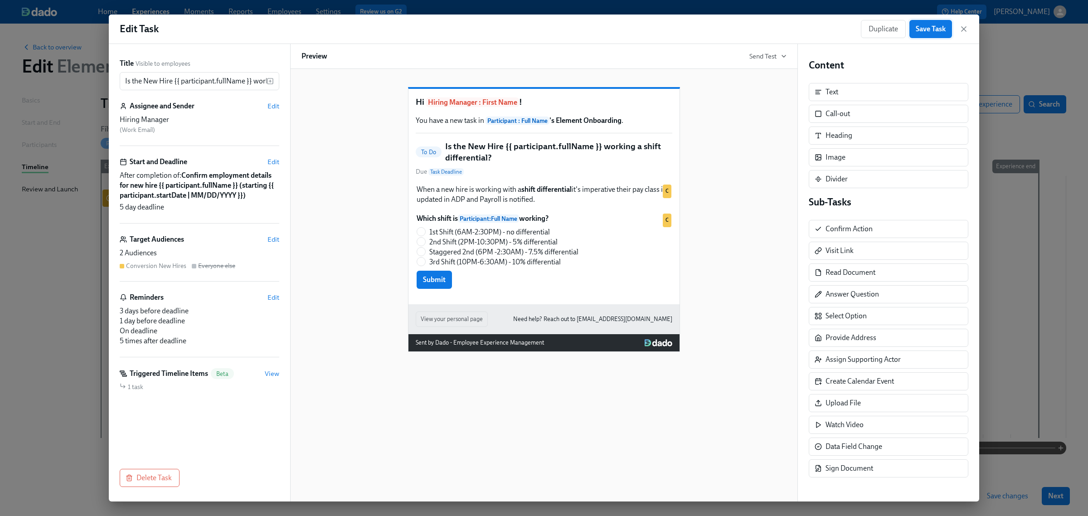
click at [930, 31] on span "Save Task" at bounding box center [931, 28] width 30 height 9
click at [964, 29] on icon "button" at bounding box center [964, 29] width 5 height 5
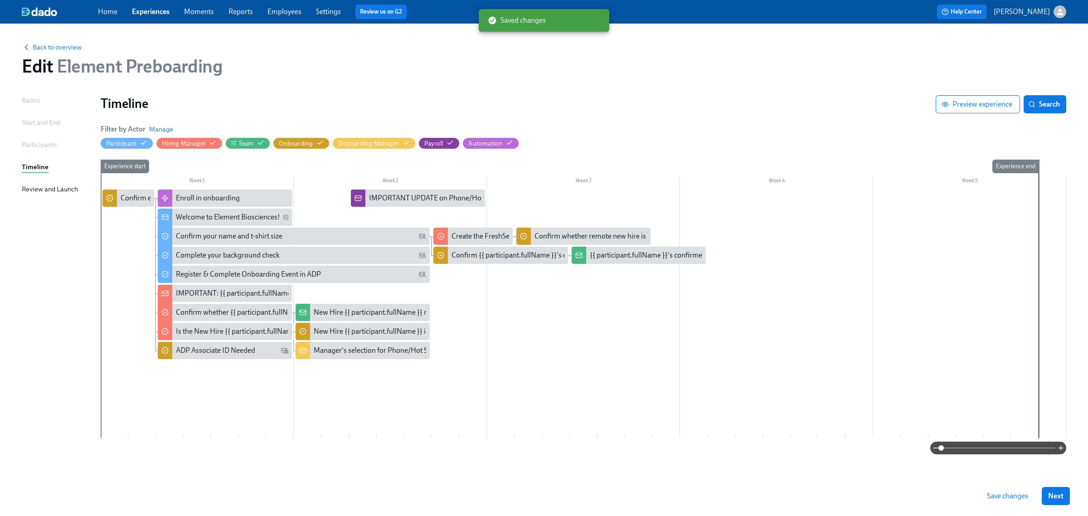
click at [1015, 497] on span "Save changes" at bounding box center [1007, 496] width 41 height 9
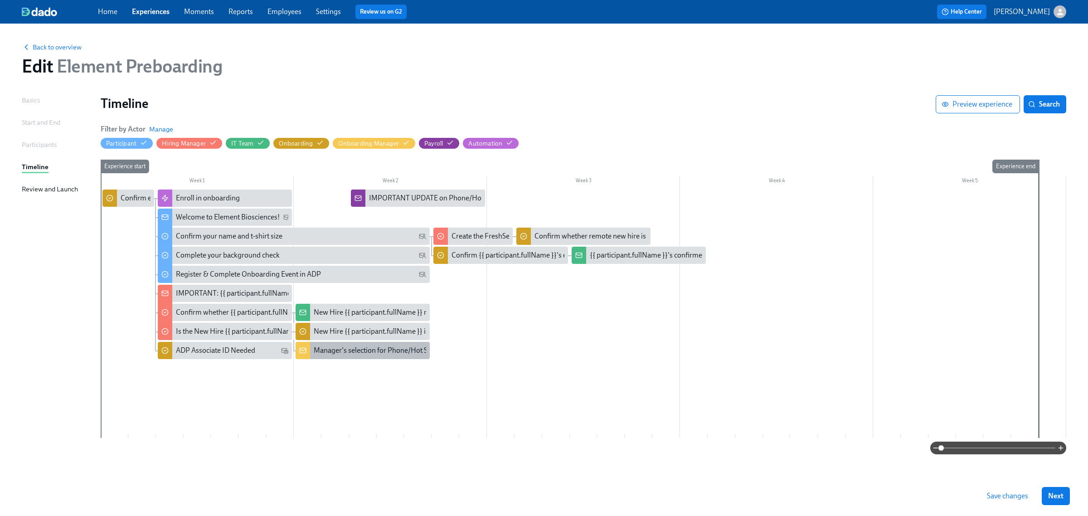
click at [319, 351] on div "Manager's selection for Phone/Hot Spot/Reimbursement for {{ participant.fullNam…" at bounding box center [447, 351] width 267 height 10
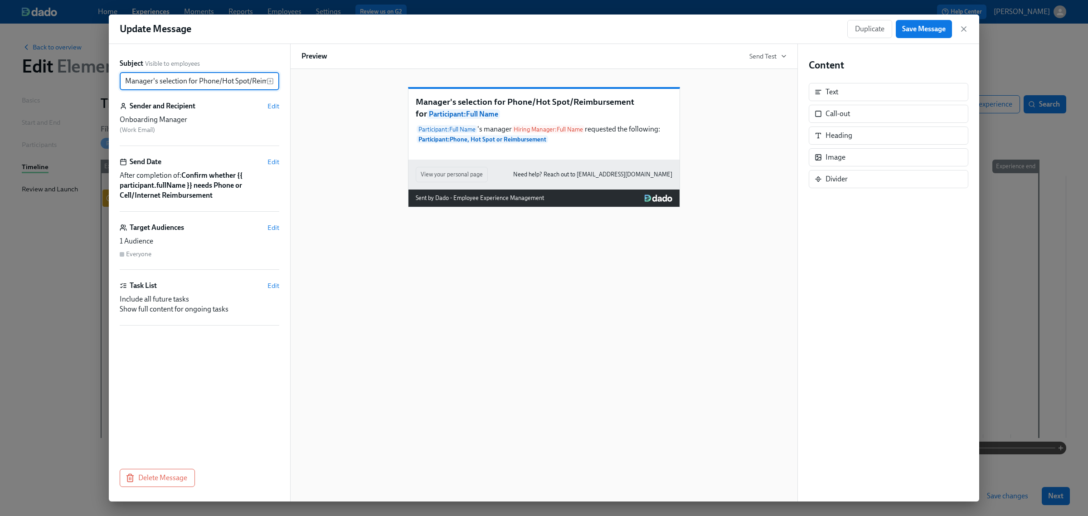
scroll to position [0, 125]
click at [967, 29] on icon "button" at bounding box center [964, 28] width 9 height 9
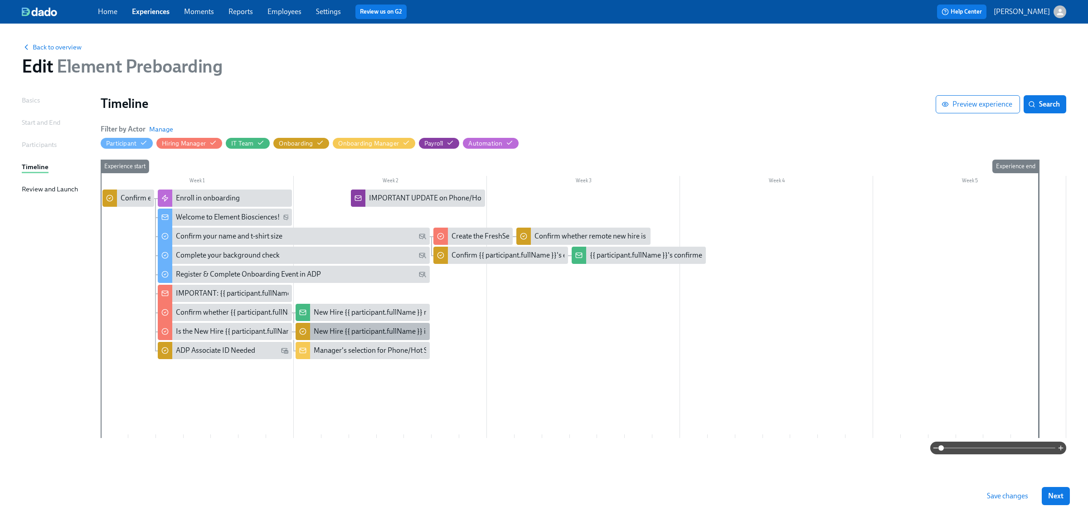
click at [307, 325] on div at bounding box center [303, 331] width 15 height 17
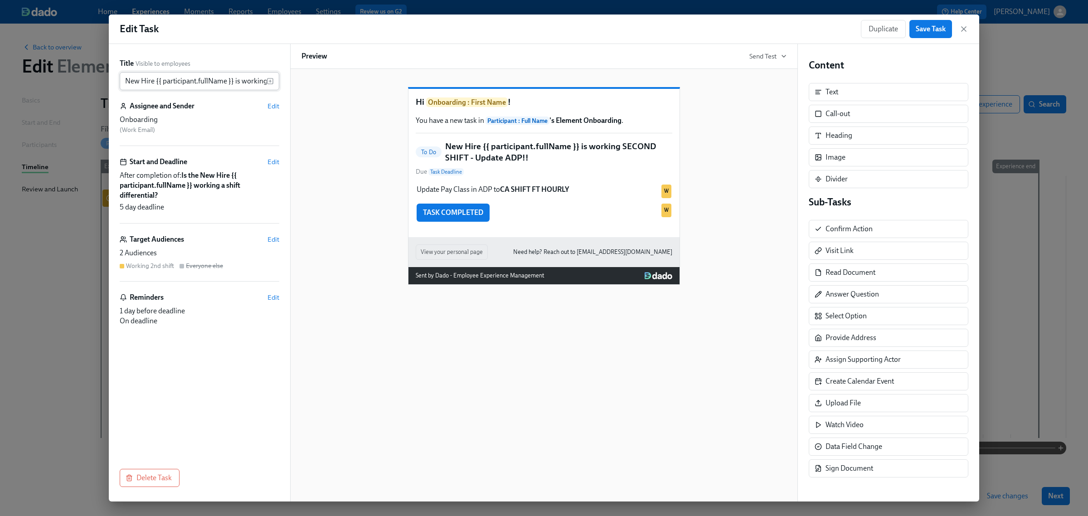
click at [178, 80] on input "New Hire {{ participant.fullName }} is working SECOND SHIFT - Update ADP!!" at bounding box center [193, 81] width 147 height 18
drag, startPoint x: 183, startPoint y: 81, endPoint x: 280, endPoint y: 78, distance: 97.1
click at [280, 78] on div "Title Visible to employees New Hire {{ participant.fullName }} is working SECON…" at bounding box center [199, 273] width 181 height 458
click at [193, 83] on input "New Hire {{ participant.fullName }} is working SECOND SHIFT - Update ADP!!" at bounding box center [193, 81] width 147 height 18
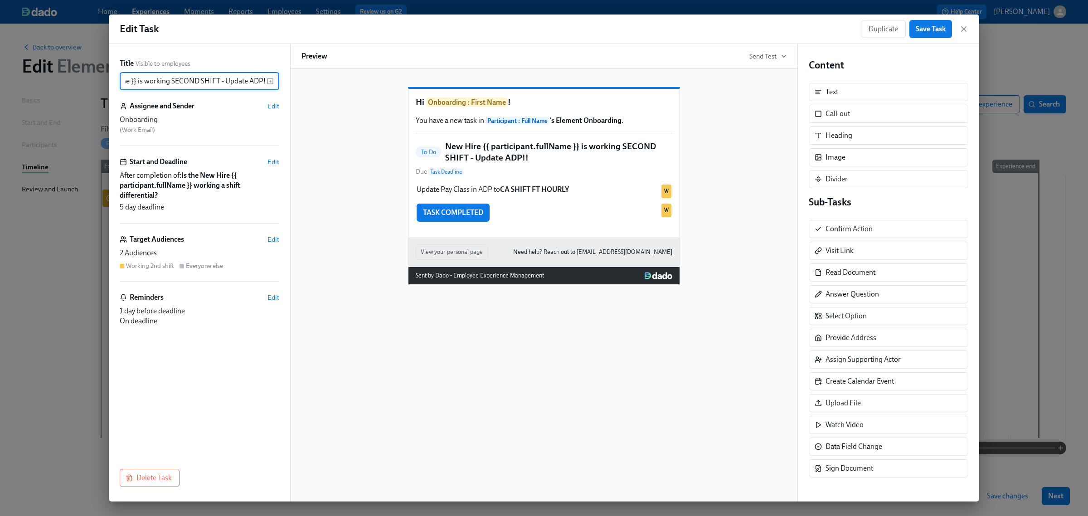
click at [160, 83] on input "New Hire {{ participant.fullName }} is working SECOND SHIFT - Update ADP!!" at bounding box center [193, 81] width 147 height 18
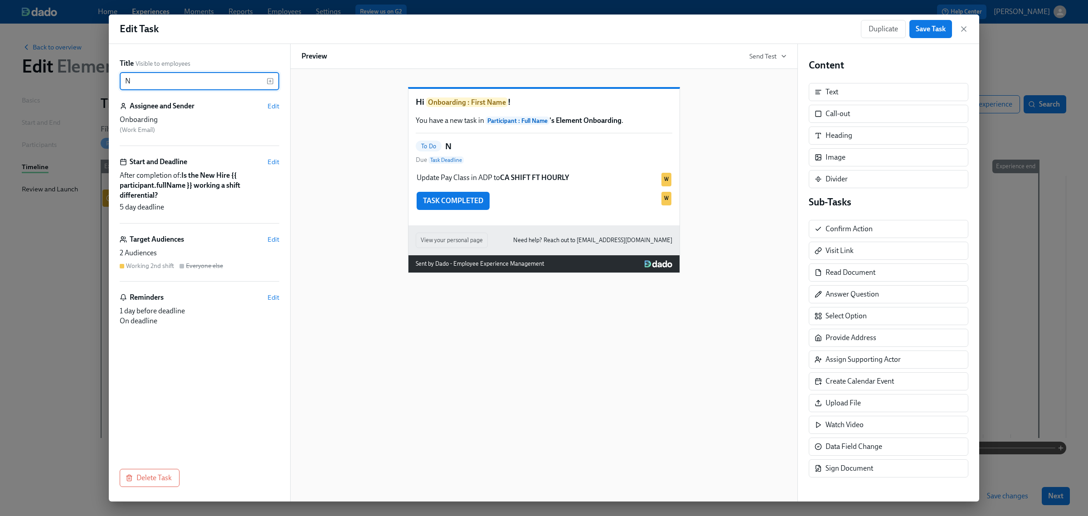
scroll to position [0, 0]
click at [271, 82] on icon "button" at bounding box center [270, 81] width 7 height 7
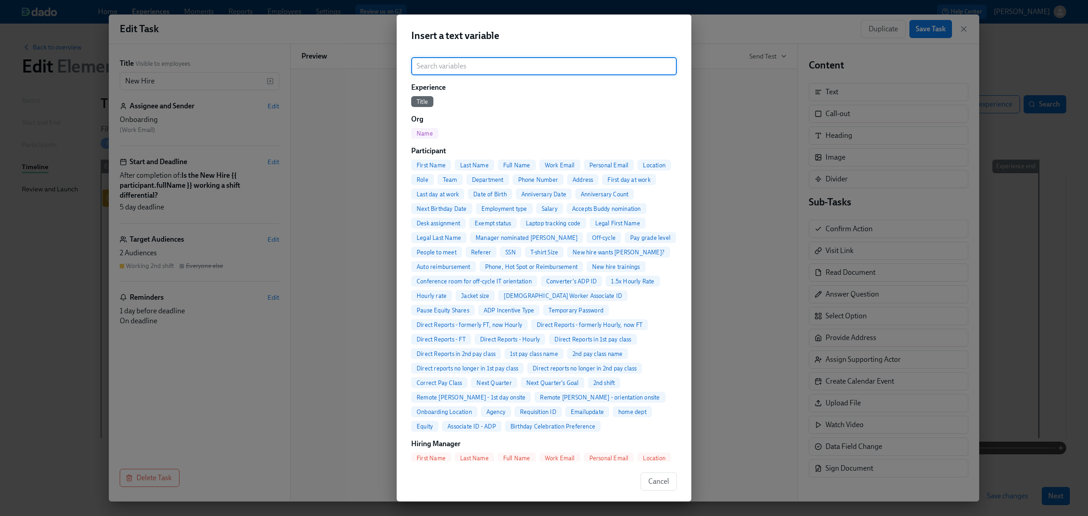
click at [440, 166] on span "First Name" at bounding box center [431, 165] width 40 height 7
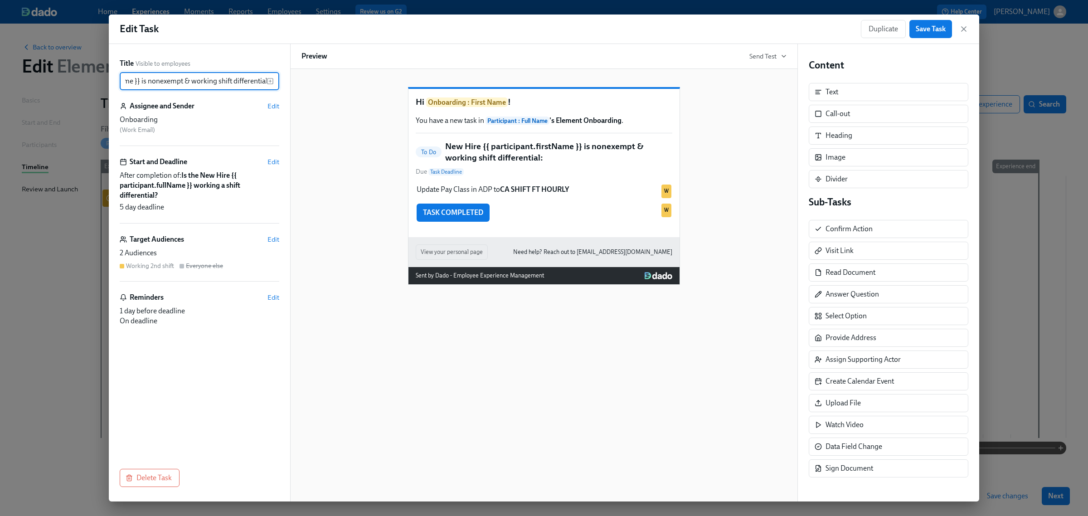
scroll to position [0, 98]
drag, startPoint x: 146, startPoint y: 83, endPoint x: 194, endPoint y: 79, distance: 48.7
click at [194, 79] on input "New Hire {{ participant.firstName }} is nonexempt & working shift differential:" at bounding box center [193, 81] width 147 height 18
click at [218, 84] on input "New Hire {{ participant.firstName }} is working shift differential:" at bounding box center [193, 81] width 147 height 18
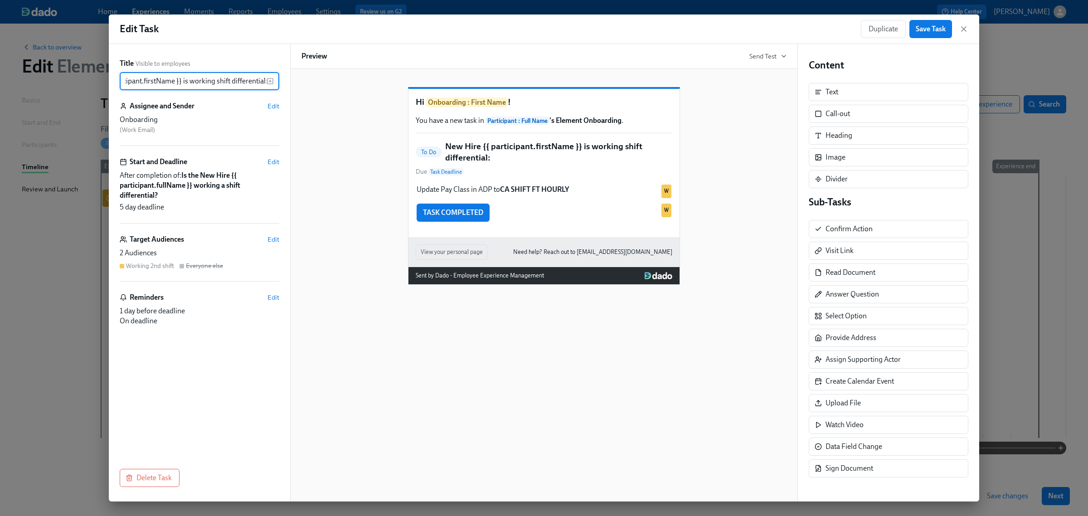
click at [216, 83] on input "New Hire {{ participant.firstName }} is working shift differential:" at bounding box center [193, 81] width 147 height 18
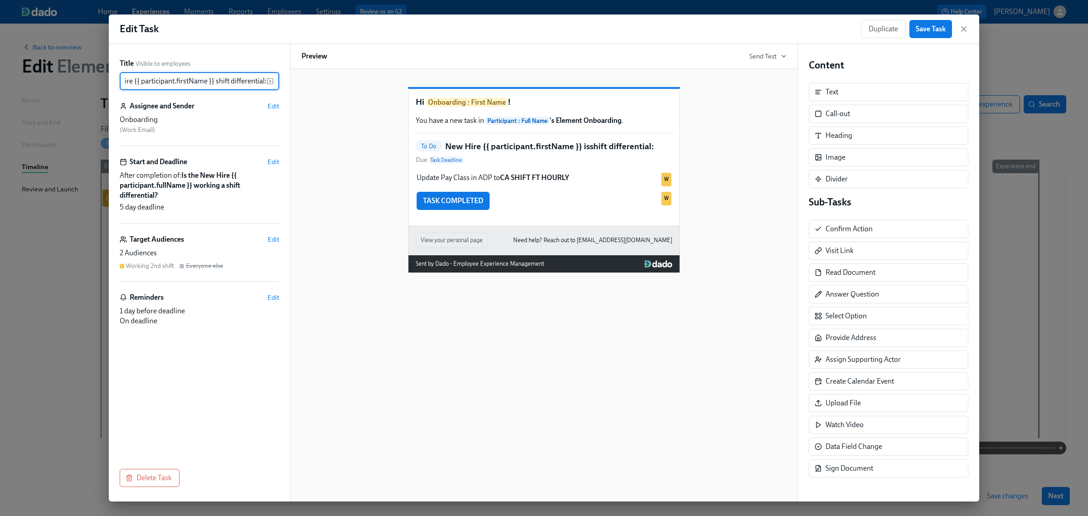
scroll to position [0, 21]
type input "New Hire {{ participant.firstName }} has a shift differential:"
click at [325, 100] on div "Hi Onboarding : First Name ! You have a new task in Participant : Full Name 's …" at bounding box center [544, 173] width 485 height 200
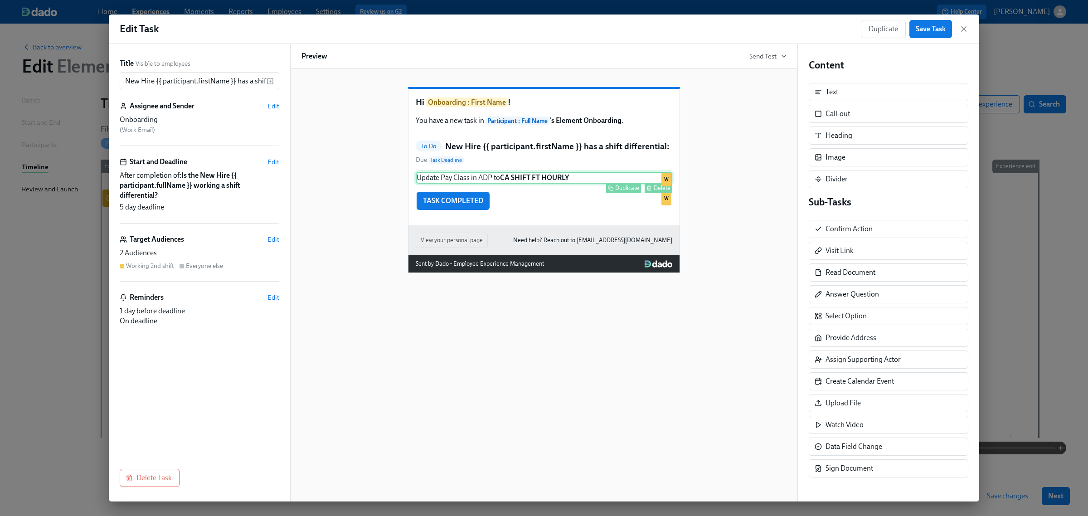
click at [550, 193] on div "Duplicate Delete" at bounding box center [545, 188] width 255 height 10
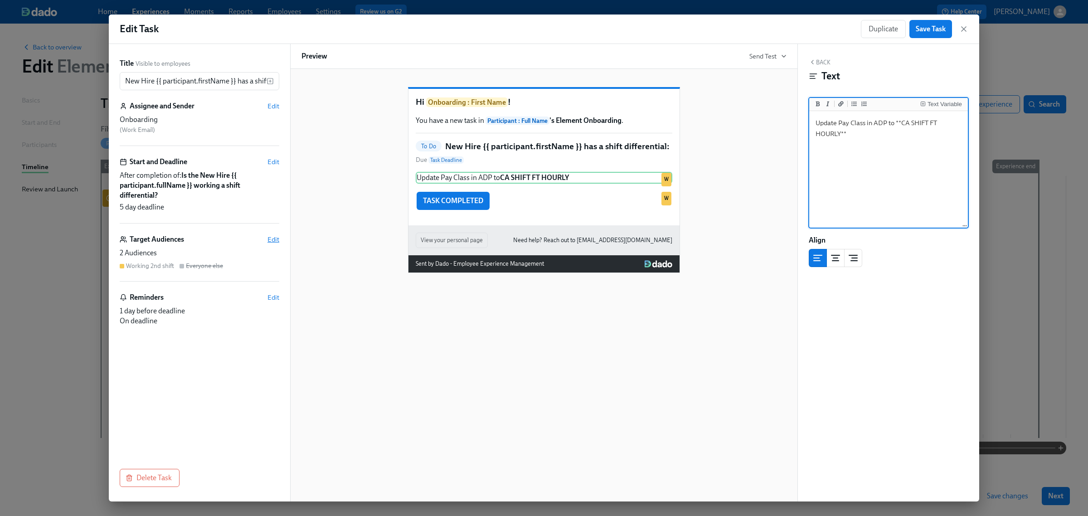
click at [273, 241] on span "Edit" at bounding box center [274, 239] width 12 height 9
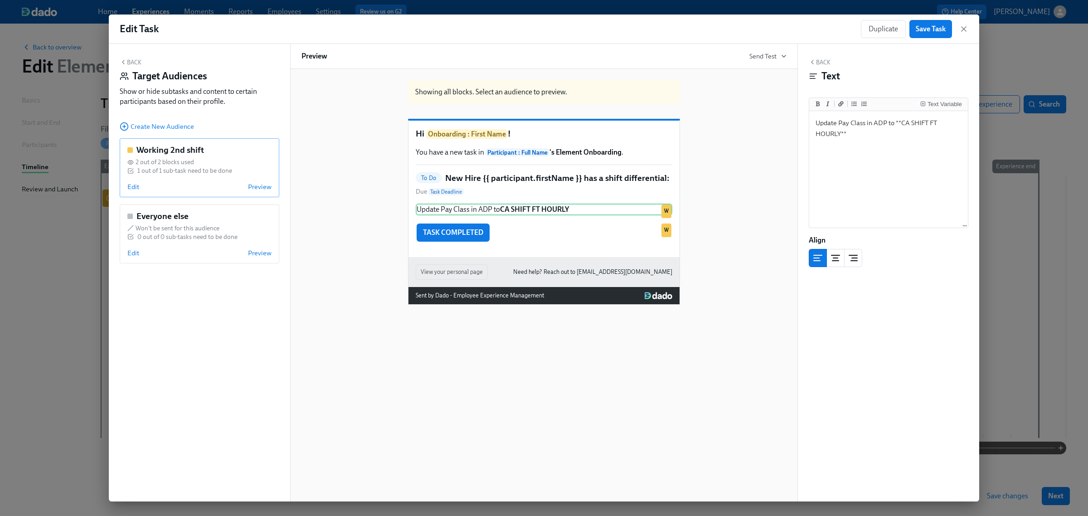
click at [132, 182] on div "Working 2nd shift 2 out of 2 blocks used 1 out of 1 sub-task need to be done Ed…" at bounding box center [200, 167] width 160 height 59
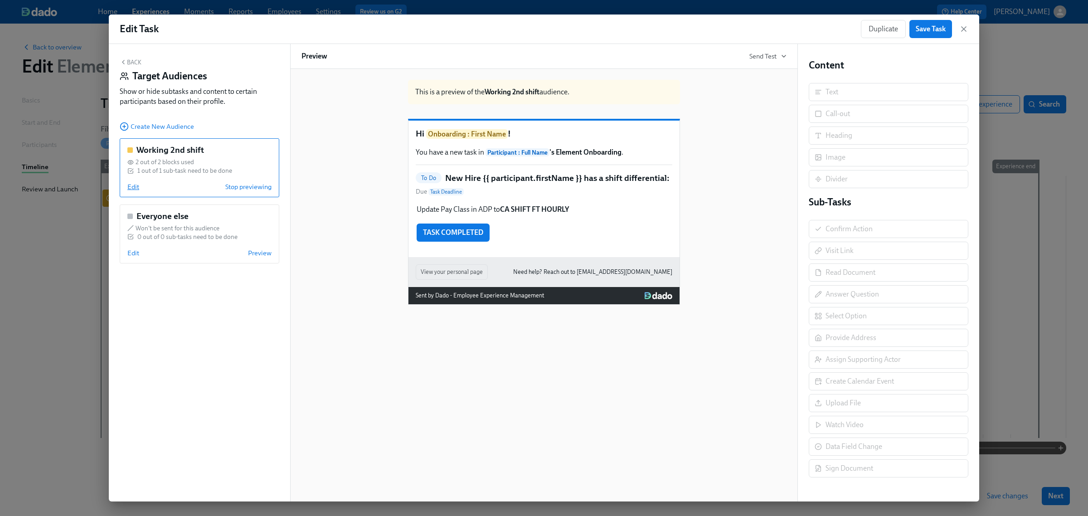
click at [132, 187] on span "Edit" at bounding box center [133, 186] width 12 height 9
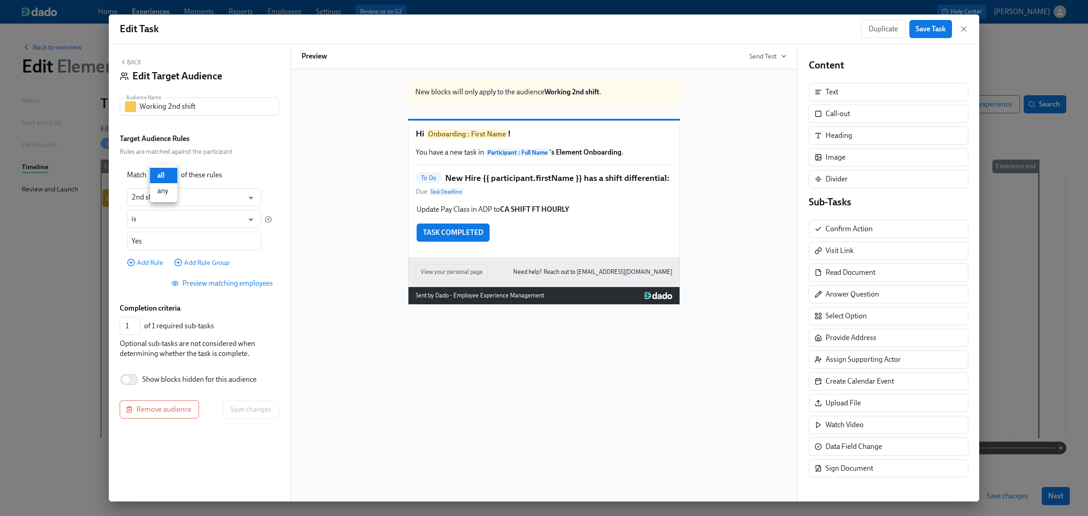
click at [162, 180] on body "Home Experiences Moments Reports Employees Settings Review us on G2 Help Center…" at bounding box center [544, 258] width 1088 height 516
click at [157, 193] on li "any" at bounding box center [163, 190] width 27 height 15
type input "any"
click at [128, 59] on button "Back" at bounding box center [131, 62] width 22 height 7
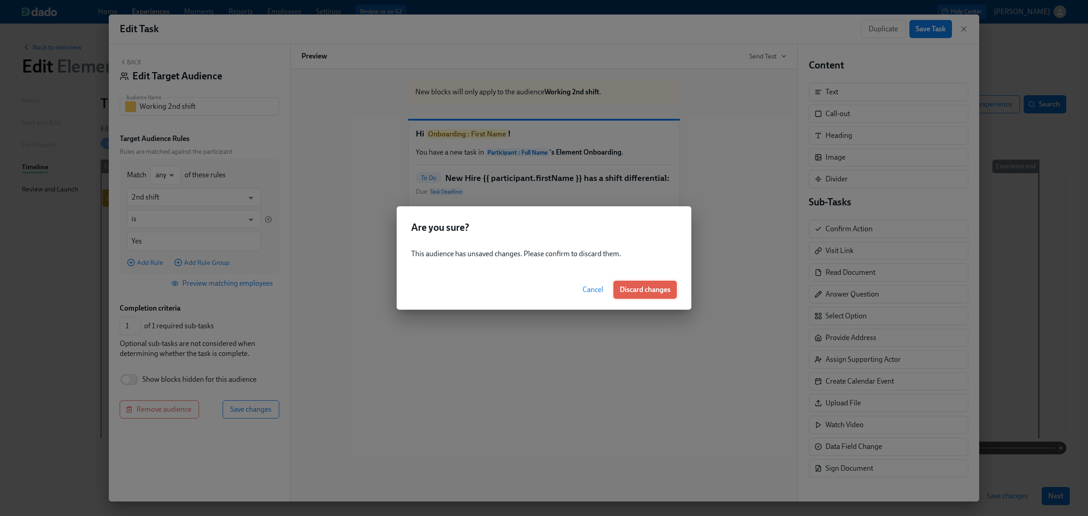
click at [655, 287] on span "Discard changes" at bounding box center [645, 289] width 51 height 9
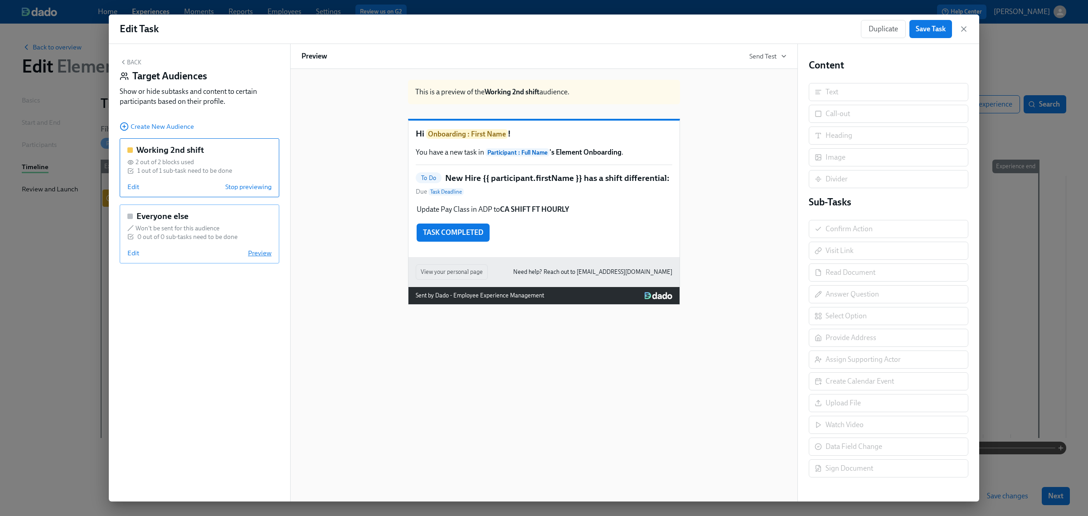
click at [268, 257] on span "Preview" at bounding box center [260, 253] width 24 height 9
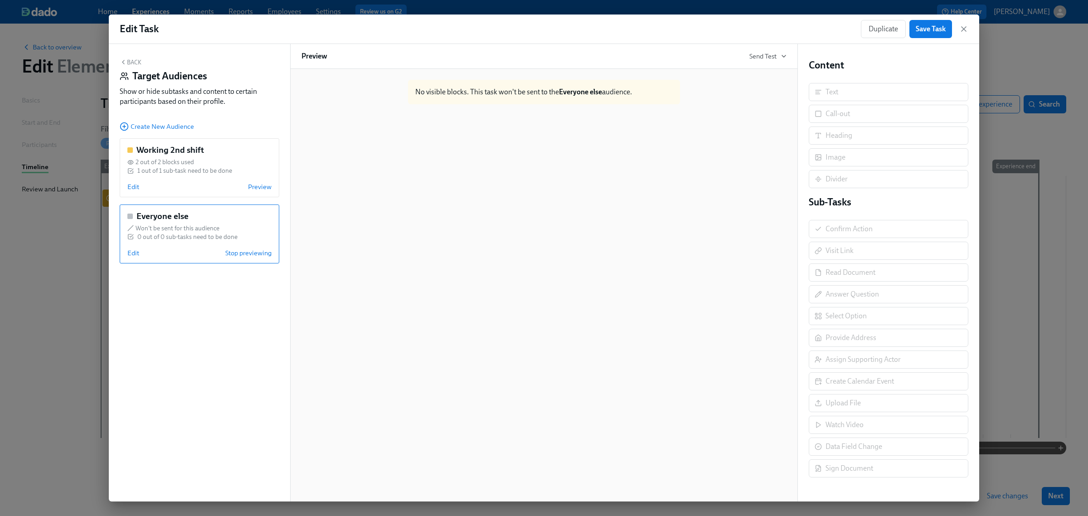
click at [128, 60] on button "Back" at bounding box center [131, 62] width 22 height 7
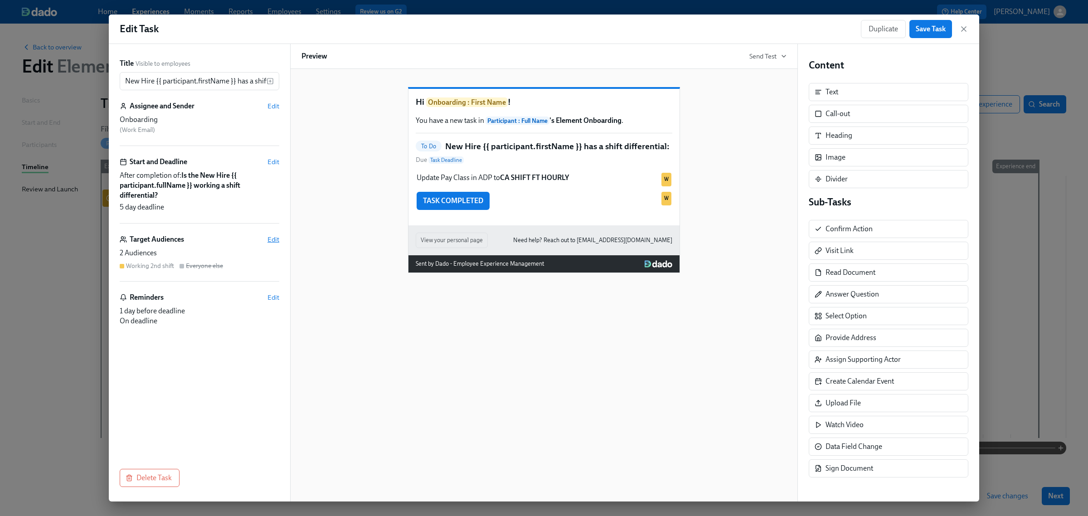
click at [275, 239] on span "Edit" at bounding box center [274, 239] width 12 height 9
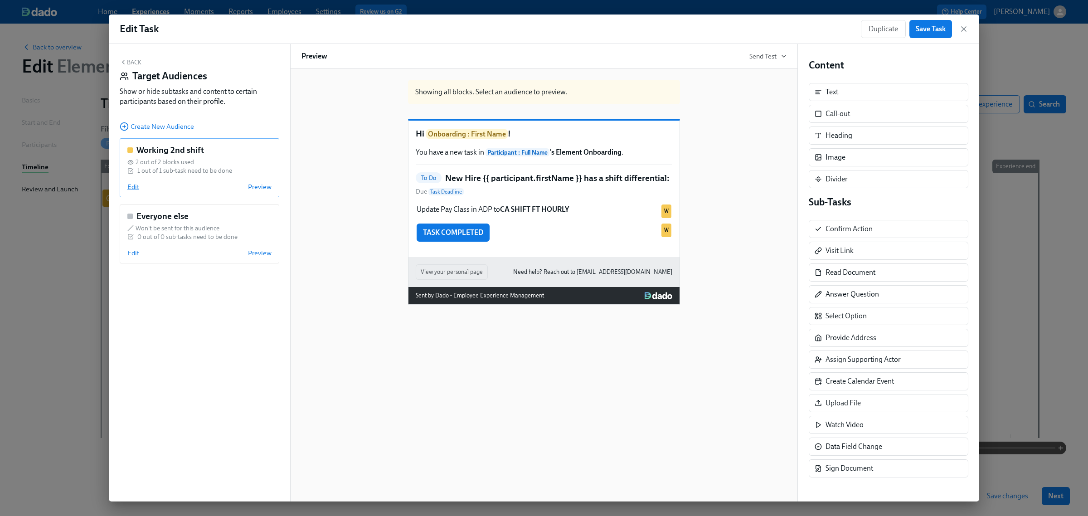
click at [132, 188] on span "Edit" at bounding box center [133, 186] width 12 height 9
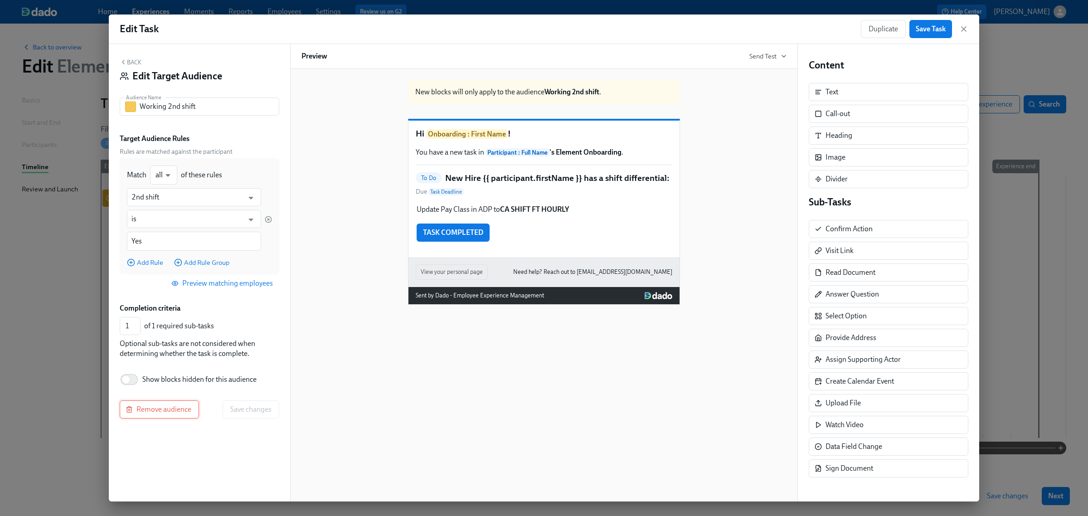
click at [180, 413] on span "Remove audience" at bounding box center [159, 409] width 64 height 9
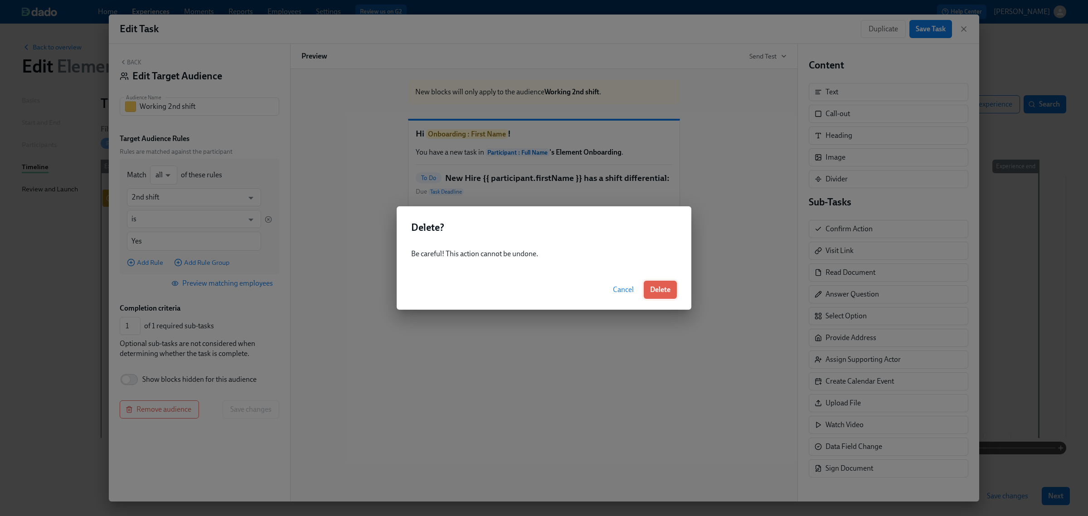
click at [652, 288] on span "Delete" at bounding box center [660, 289] width 20 height 9
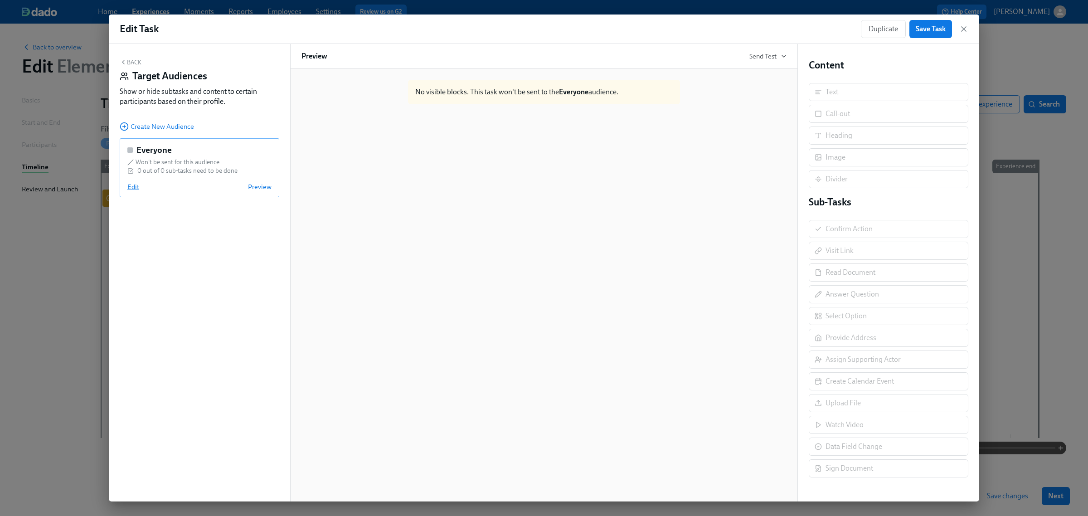
click at [132, 190] on span "Edit" at bounding box center [133, 186] width 12 height 9
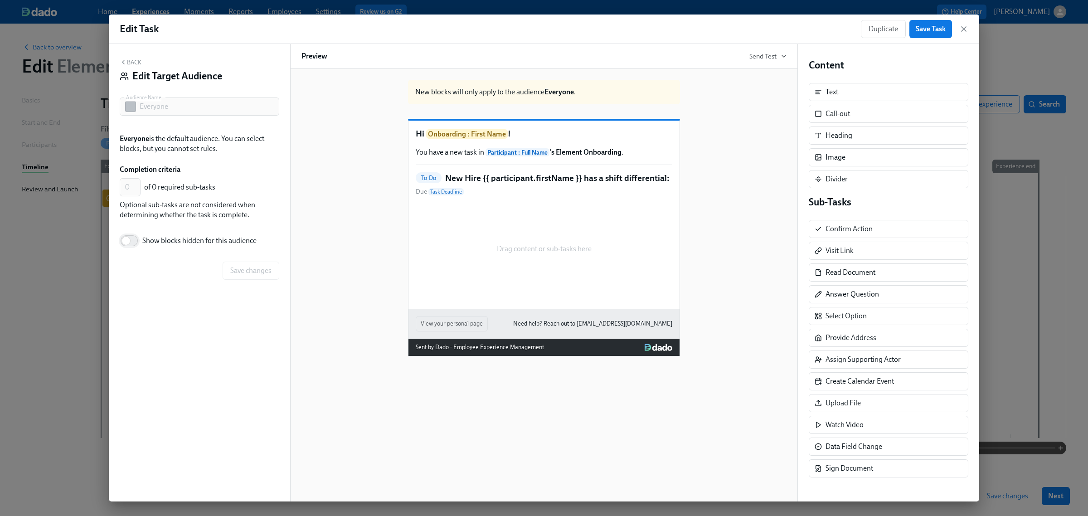
click at [127, 244] on input "Show blocks hidden for this audience" at bounding box center [126, 241] width 60 height 20
checkbox input "true"
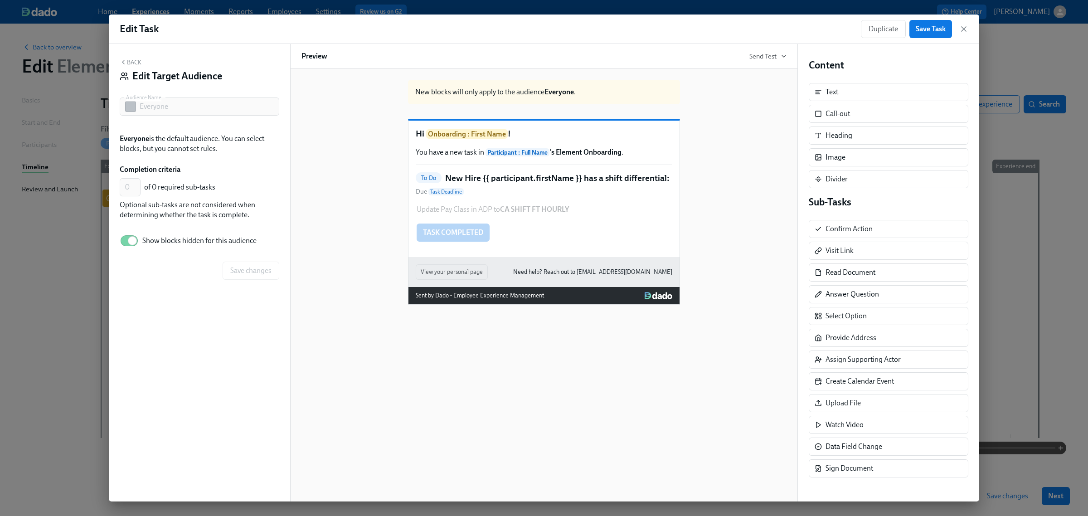
click at [477, 231] on div "Update Pay Class in ADP to CA SHIFT FT HOURLY Show block Duplicate Delete TASK …" at bounding box center [544, 223] width 257 height 39
click at [512, 215] on div "Update Pay Class in ADP to CA SHIFT FT HOURLY Show block Duplicate Delete" at bounding box center [544, 210] width 257 height 12
click at [588, 223] on div "Show block" at bounding box center [587, 219] width 28 height 7
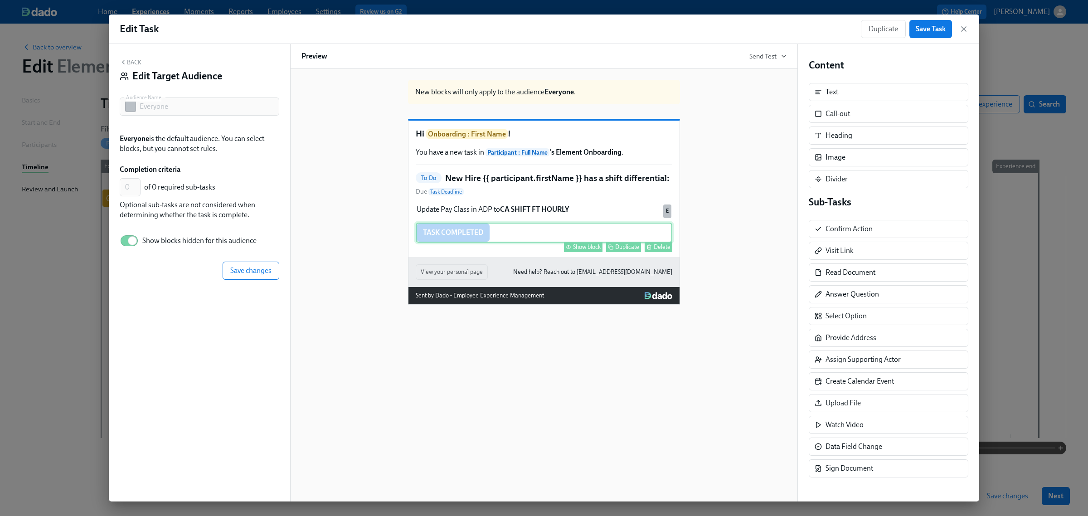
click at [586, 250] on div "Show block" at bounding box center [587, 247] width 28 height 7
type input "1"
click at [246, 270] on span "Save changes" at bounding box center [250, 270] width 41 height 9
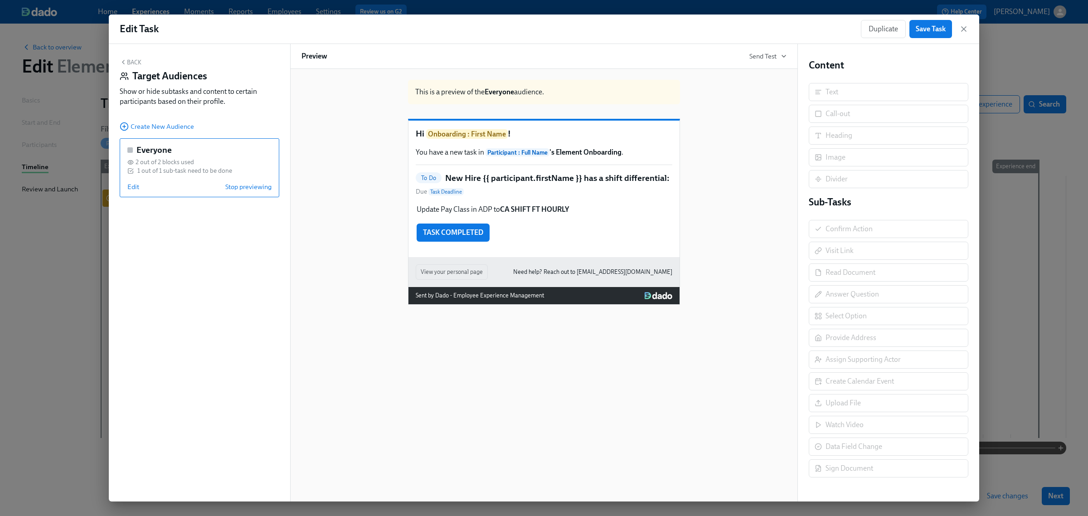
click at [126, 59] on icon "button" at bounding box center [123, 62] width 7 height 7
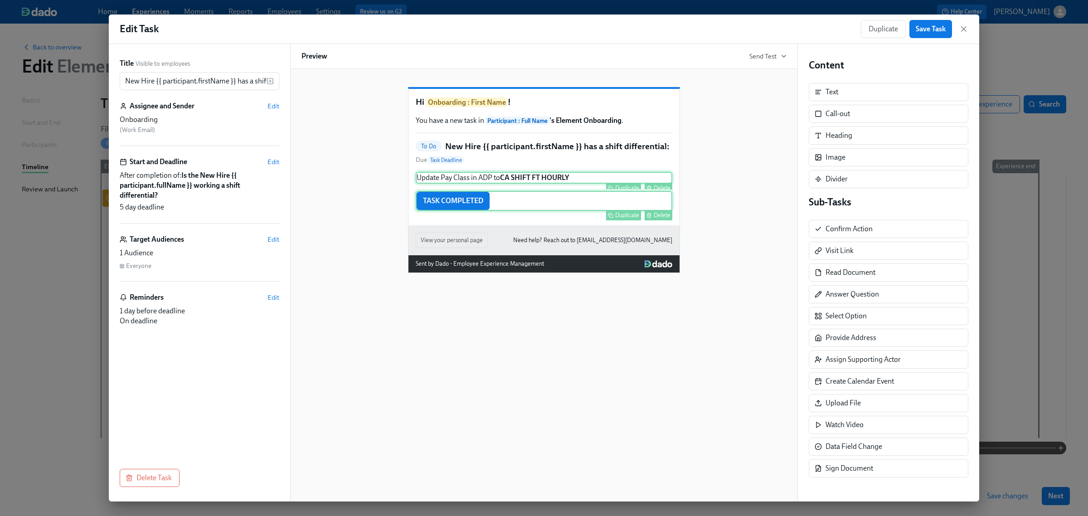
click at [527, 184] on div "Update Pay Class in ADP to CA SHIFT FT HOURLY Duplicate Delete" at bounding box center [544, 178] width 257 height 12
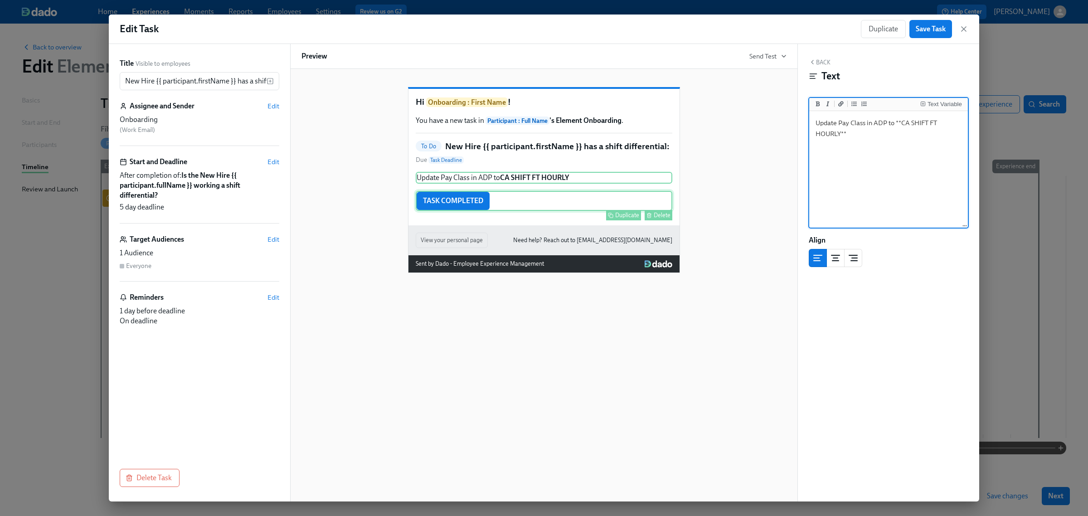
drag, startPoint x: 859, startPoint y: 141, endPoint x: 815, endPoint y: 122, distance: 48.3
click at [815, 122] on textarea "Update Pay Class in ADP to **CA SHIFT FT HOURLY**" at bounding box center [888, 170] width 155 height 114
click at [873, 137] on textarea "Update Pay Class in ADP to **CA SHIFT FT HOURLY**" at bounding box center [888, 170] width 155 height 114
drag, startPoint x: 881, startPoint y: 135, endPoint x: 894, endPoint y: 126, distance: 16.6
click at [894, 126] on textarea "Update Pay Class in ADP to **CA SHIFT FT HOURLY**" at bounding box center [888, 170] width 155 height 114
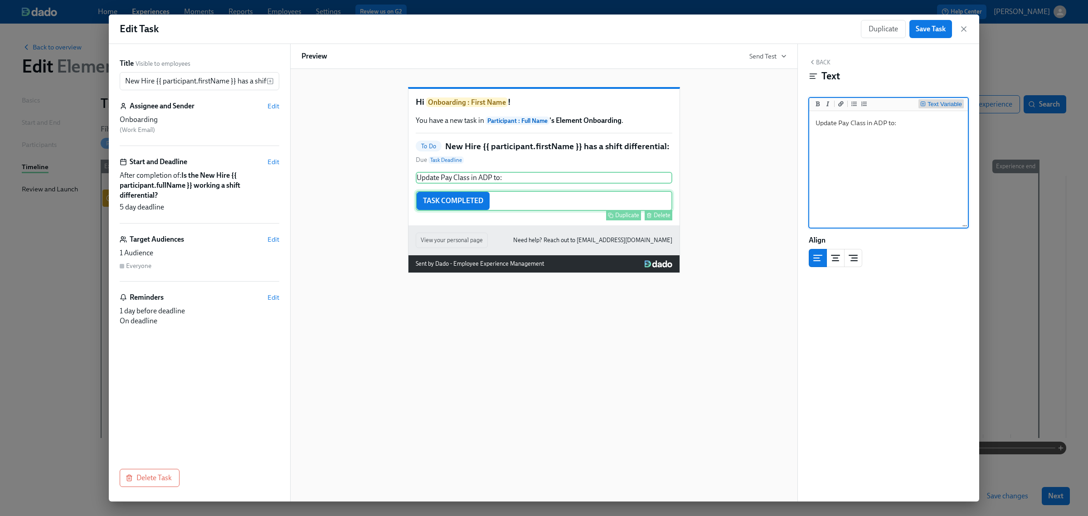
type textarea "Update Pay Class in ADP to:"
click at [937, 106] on div "Text Variable" at bounding box center [945, 104] width 34 height 6
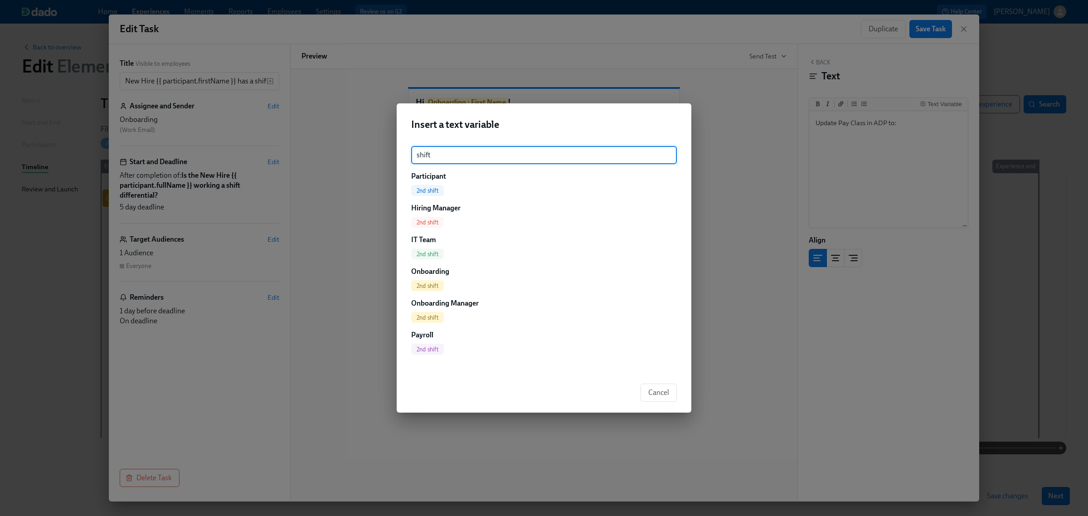
type input "shift"
click at [425, 190] on span "2nd shift" at bounding box center [427, 190] width 33 height 7
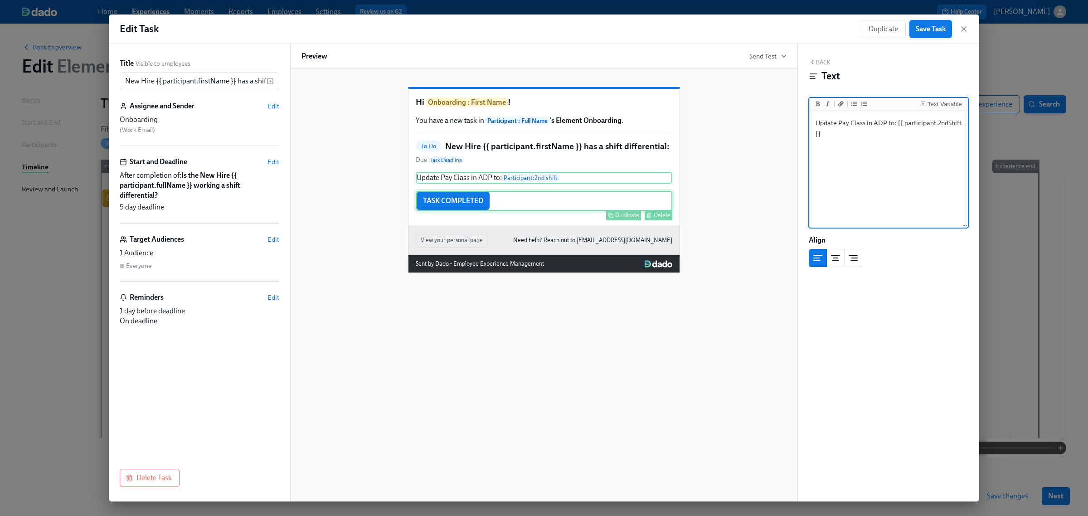
type textarea "Update Pay Class in ADP to: {{ participant.2ndShift }}"
click at [929, 32] on span "Save Task" at bounding box center [931, 28] width 30 height 9
drag, startPoint x: 967, startPoint y: 28, endPoint x: 967, endPoint y: 39, distance: 11.3
click at [967, 28] on icon "button" at bounding box center [964, 28] width 9 height 9
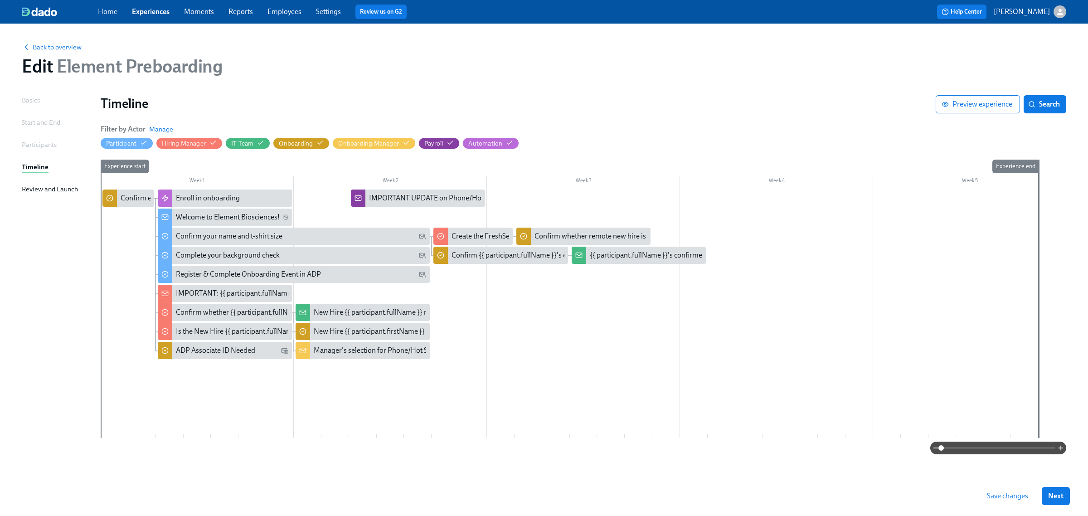
click at [1008, 498] on span "Save changes" at bounding box center [1007, 496] width 41 height 9
click at [434, 191] on div "IMPORTANT UPDATE on Phone/Hot Spot/Reimbursement for {{ participant.fullName }}…" at bounding box center [418, 198] width 134 height 17
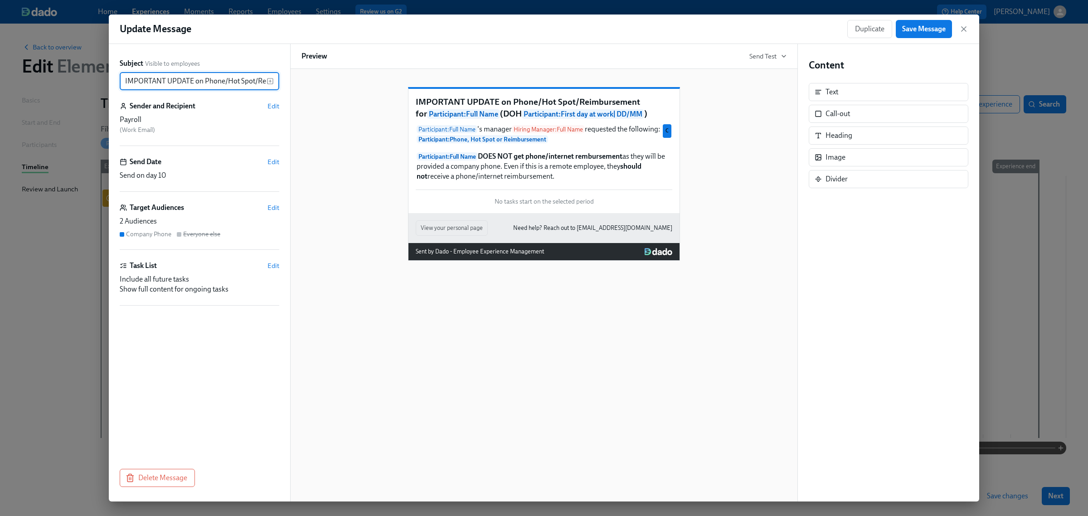
scroll to position [0, 259]
click at [960, 26] on icon "button" at bounding box center [964, 28] width 9 height 9
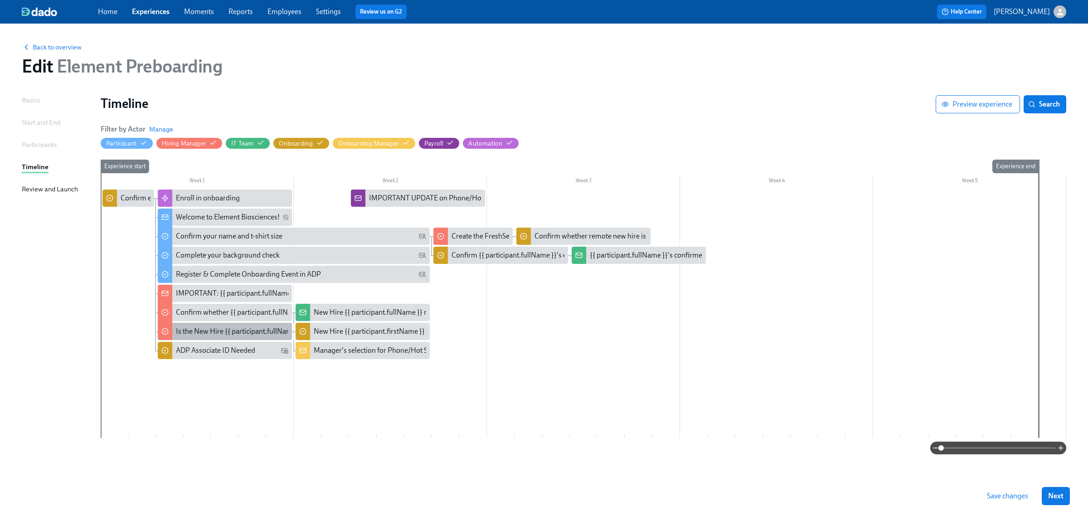
click at [223, 334] on div "Is the New Hire {{ participant.fullName }} working a shift differential?" at bounding box center [282, 332] width 213 height 10
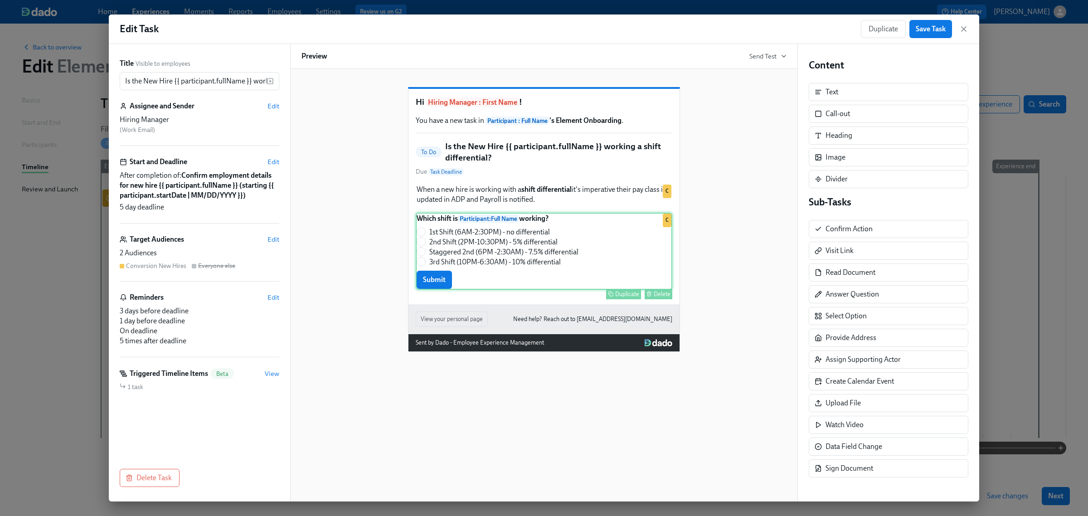
click at [498, 273] on div "Which shift is Participant : Full Name working? 1st Shift (6AM-2:30PM) - no dif…" at bounding box center [544, 251] width 257 height 77
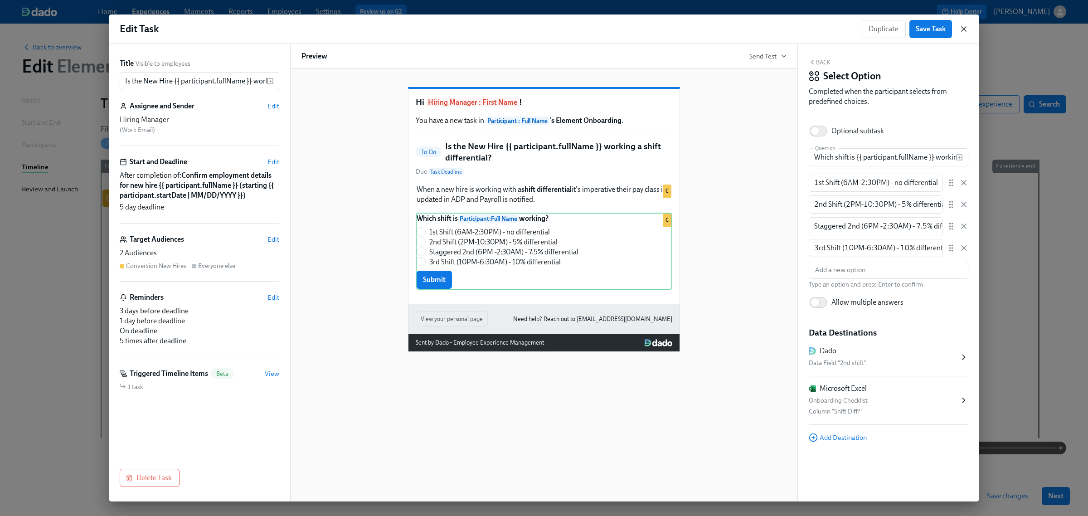
click at [961, 30] on icon "button" at bounding box center [964, 28] width 9 height 9
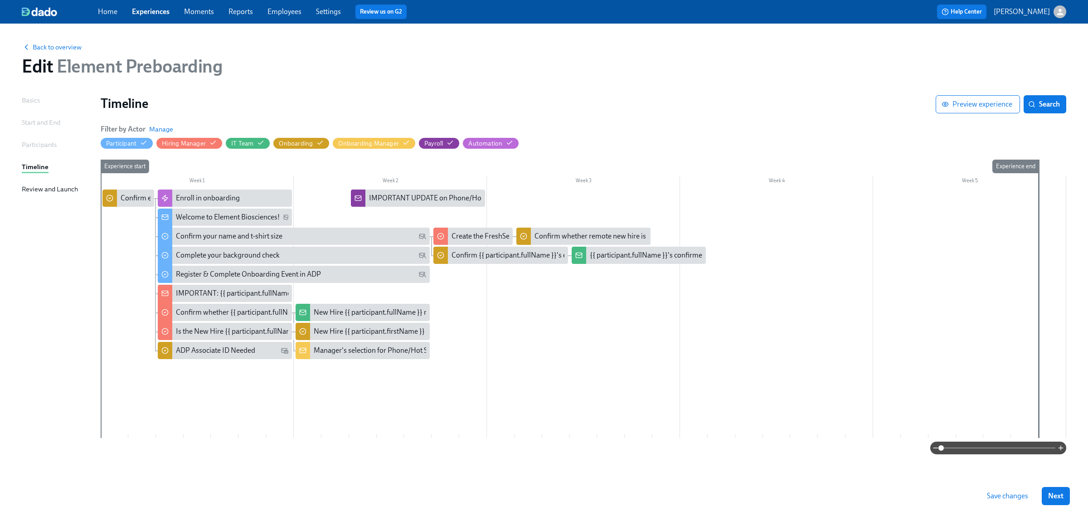
click at [148, 14] on link "Experiences" at bounding box center [151, 11] width 38 height 9
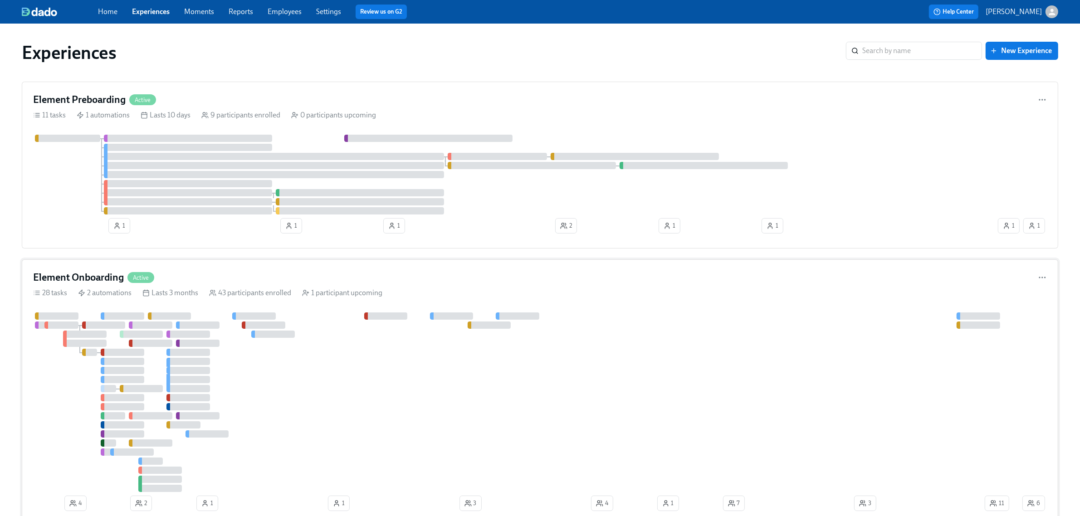
click at [225, 267] on div "Element Onboarding Active 28 tasks 2 automations Lasts 3 months 43 participants…" at bounding box center [540, 392] width 1036 height 267
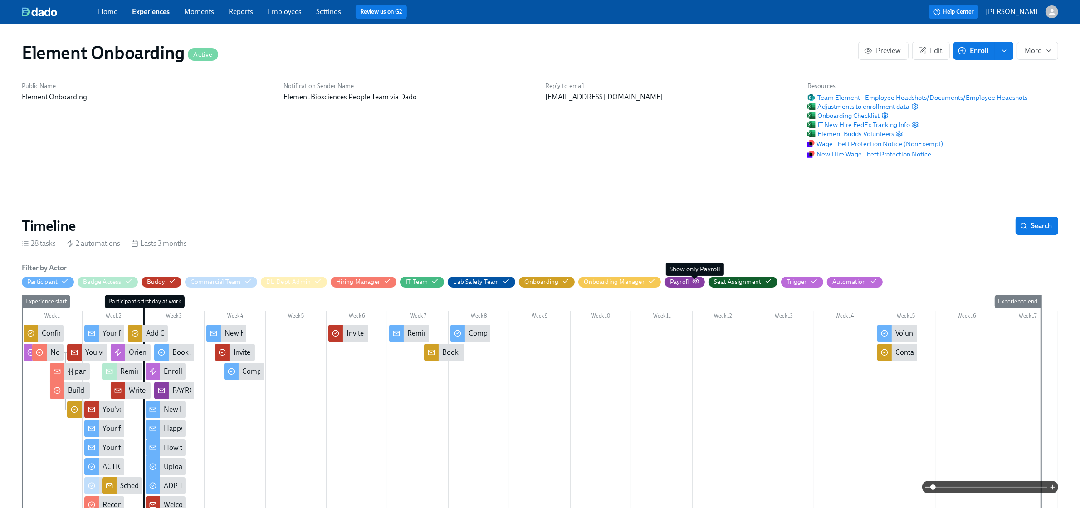
click at [695, 283] on icon "button" at bounding box center [695, 281] width 7 height 7
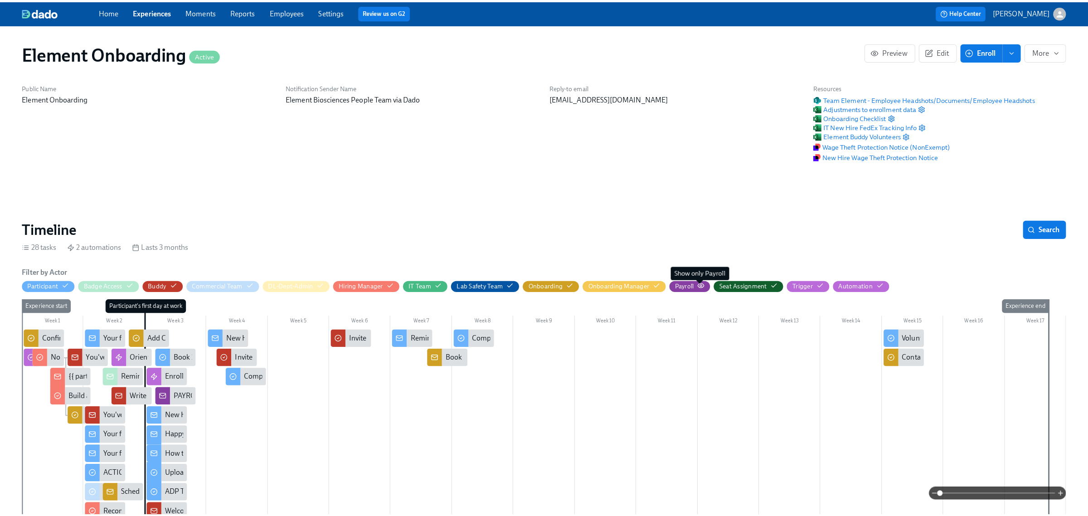
scroll to position [0, 11461]
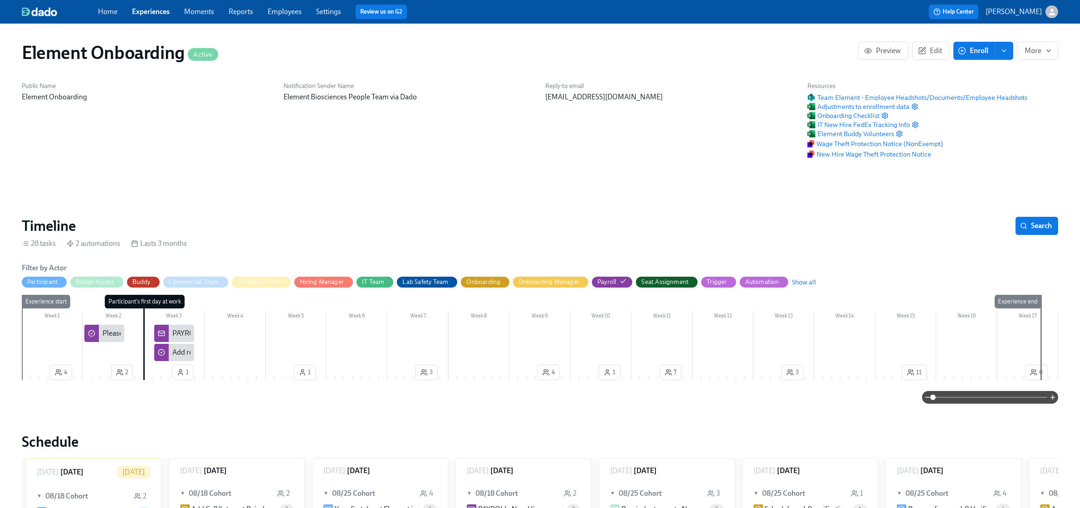
click at [169, 330] on div "PAYROLL: New Hires are active in ADP and ready for review!" at bounding box center [174, 333] width 40 height 17
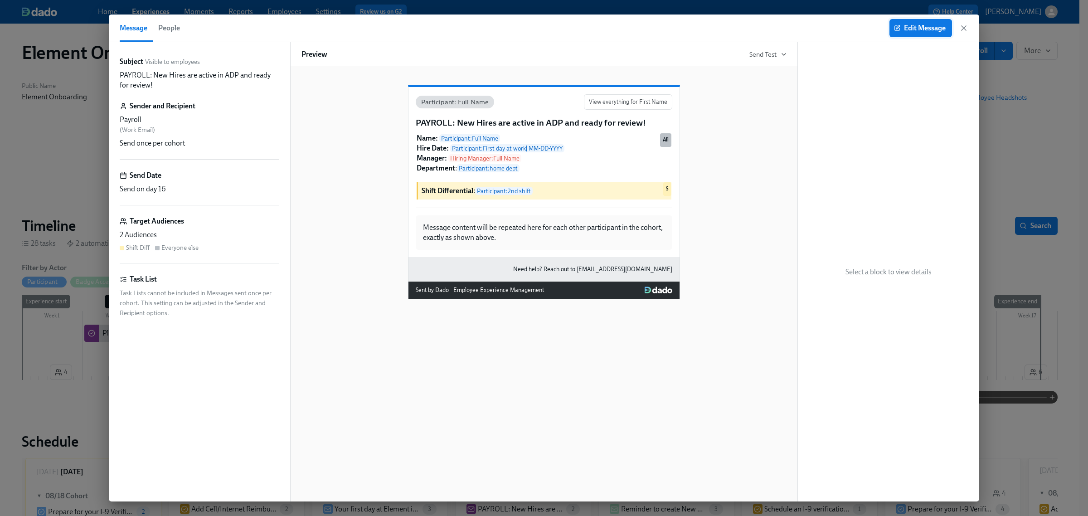
click at [914, 20] on button "Edit Message" at bounding box center [921, 28] width 63 height 18
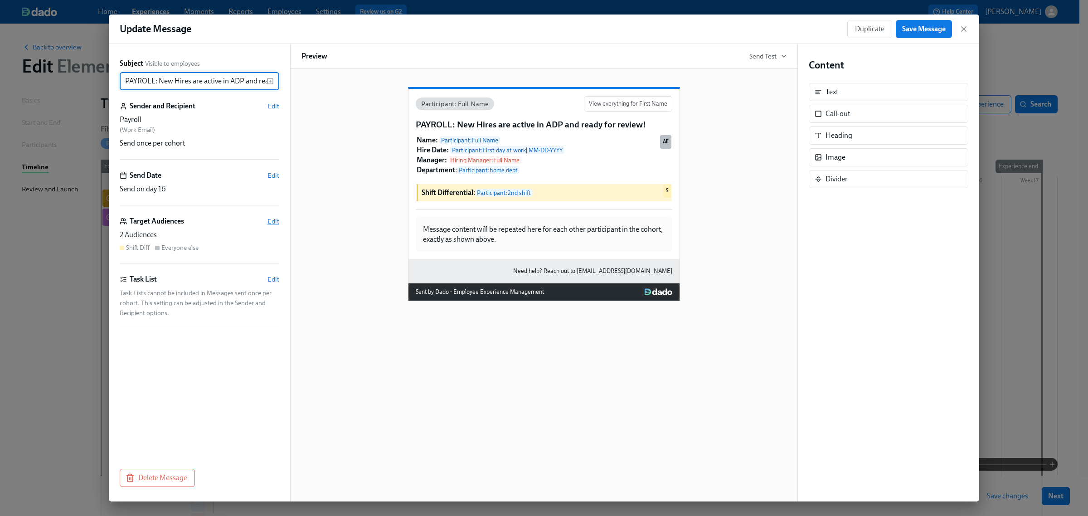
click at [268, 219] on span "Edit" at bounding box center [274, 221] width 12 height 9
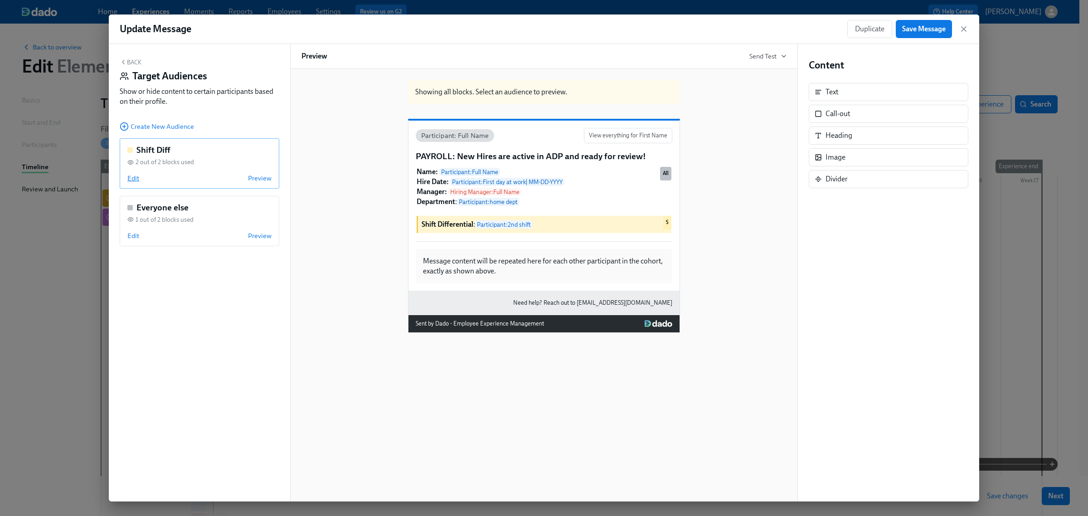
click at [132, 181] on span "Edit" at bounding box center [133, 178] width 12 height 9
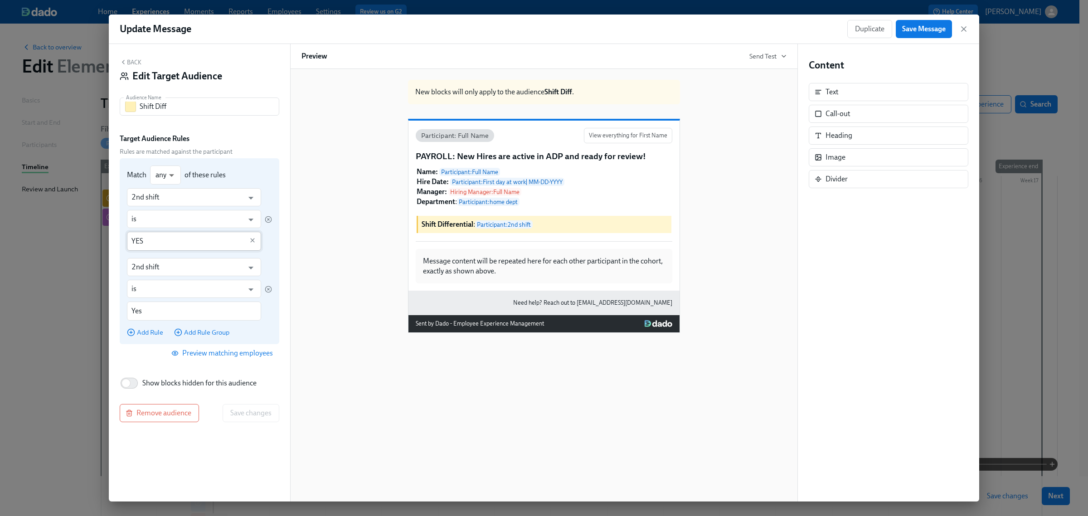
click at [155, 244] on input "YES" at bounding box center [188, 241] width 112 height 19
click at [249, 241] on icon "Clear" at bounding box center [252, 240] width 7 height 7
click at [252, 218] on icon "Open" at bounding box center [251, 220] width 12 height 12
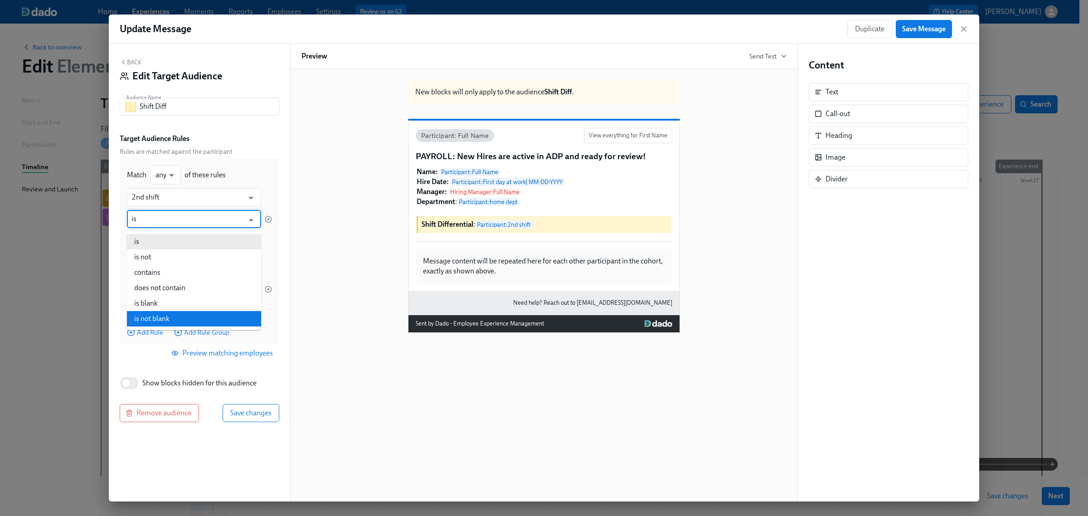
click at [206, 316] on li "is not blank" at bounding box center [194, 318] width 134 height 15
type input "is not blank"
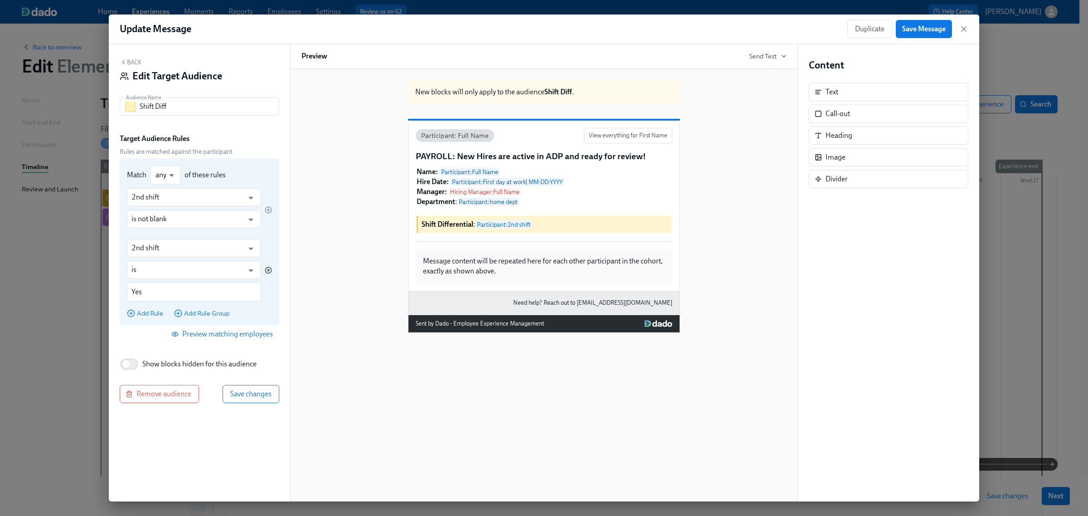
click at [268, 271] on icon "button" at bounding box center [268, 270] width 7 height 7
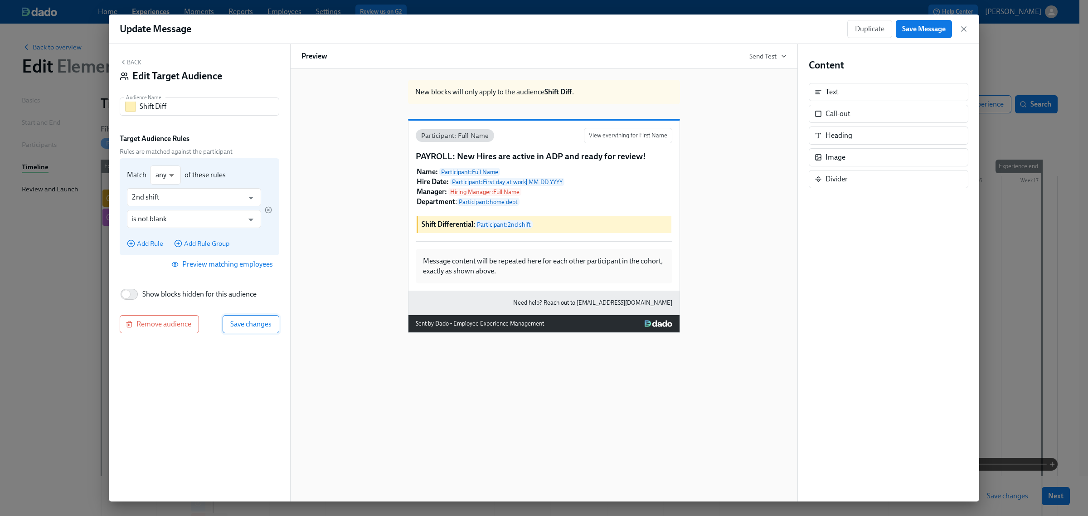
click at [236, 321] on span "Save changes" at bounding box center [250, 324] width 41 height 9
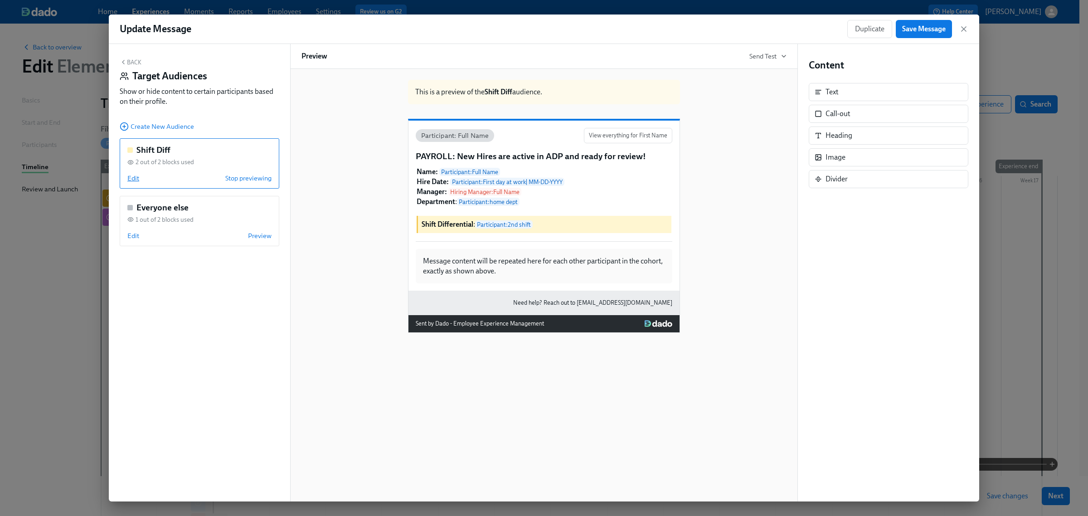
click at [135, 181] on span "Edit" at bounding box center [133, 178] width 12 height 9
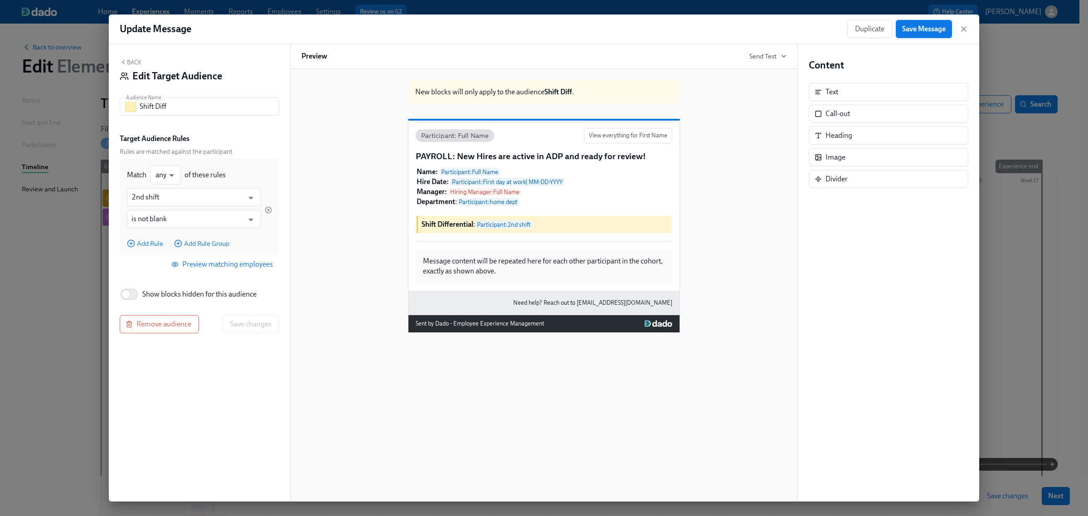
click at [937, 32] on span "Save Message" at bounding box center [925, 28] width 44 height 9
click at [965, 30] on icon "button" at bounding box center [964, 29] width 5 height 5
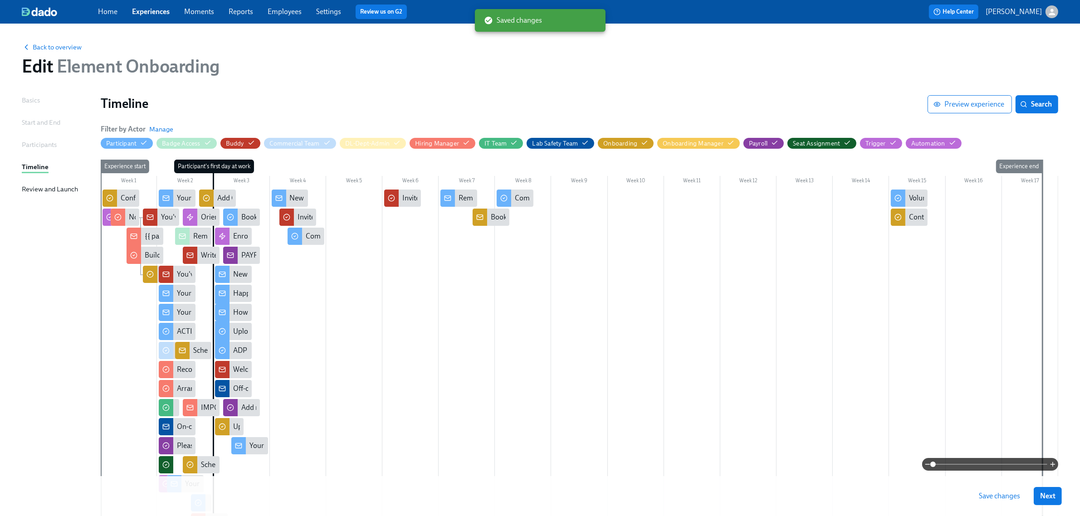
click at [1010, 500] on span "Save changes" at bounding box center [999, 496] width 41 height 9
click at [146, 5] on div "Home Experiences Moments Reports Employees Settings Review us on G2" at bounding box center [338, 12] width 480 height 15
click at [156, 10] on link "Experiences" at bounding box center [151, 11] width 38 height 9
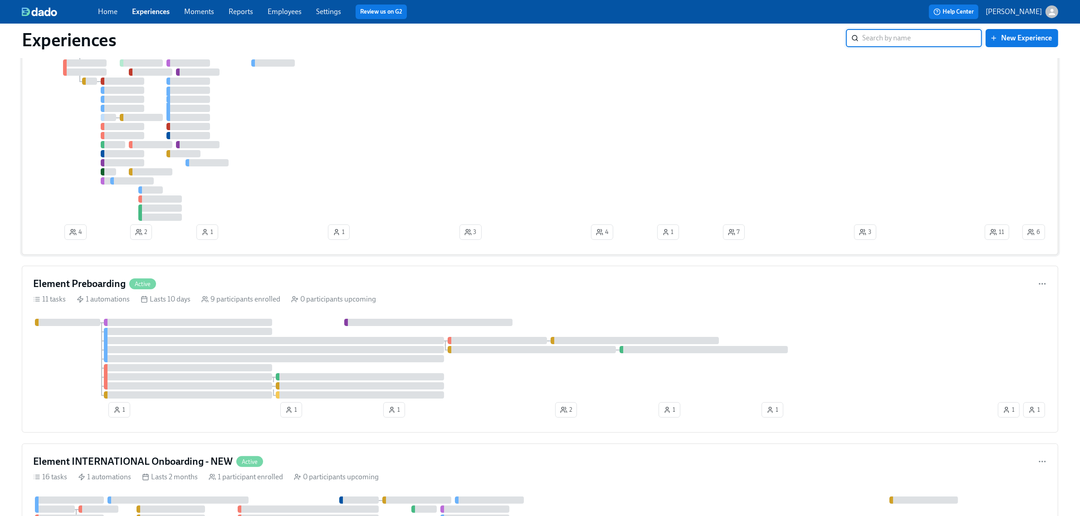
scroll to position [113, 0]
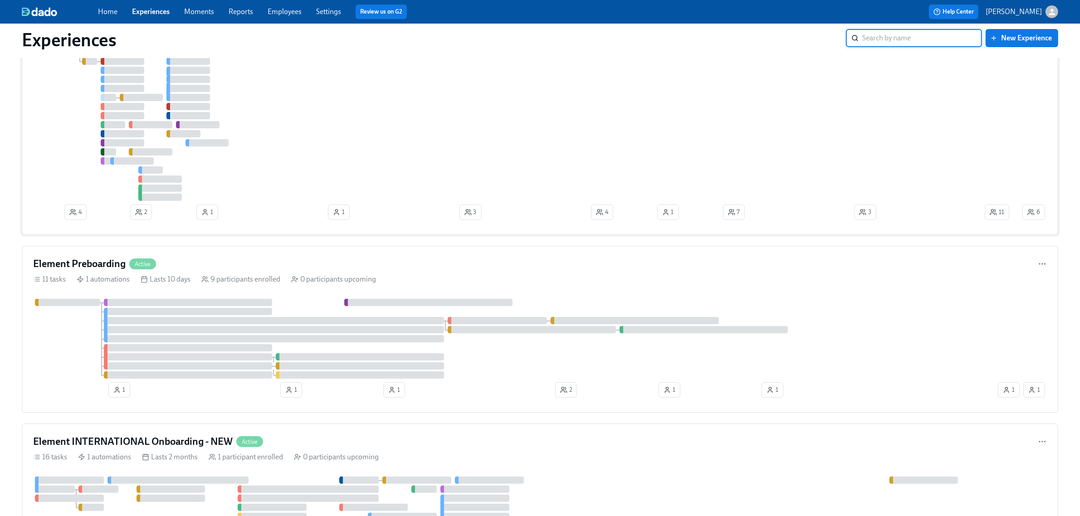
click at [456, 287] on div "Element Preboarding Active 11 tasks 1 automations Lasts 10 days 9 participants …" at bounding box center [540, 329] width 1036 height 167
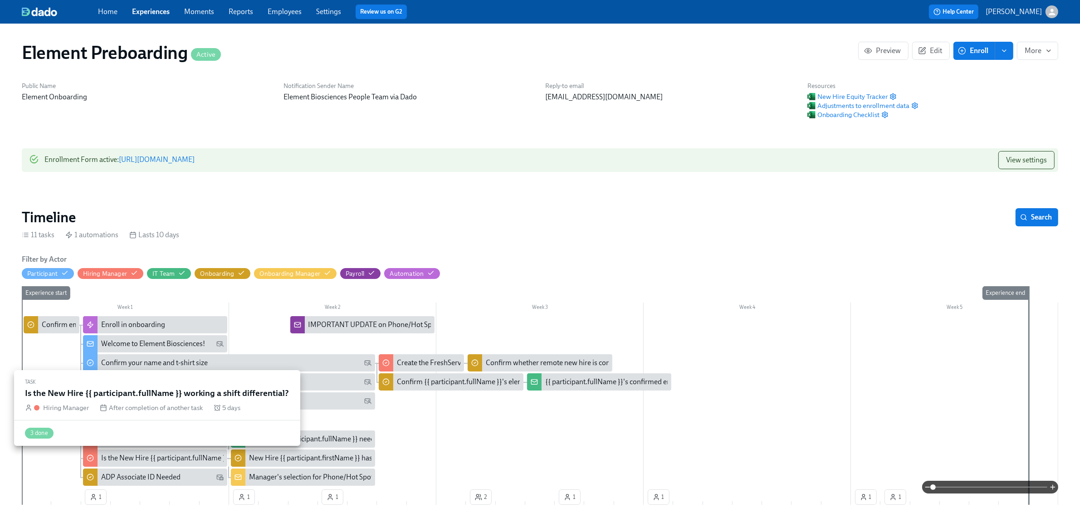
scroll to position [0, 1106]
click at [162, 457] on div "Is the New Hire {{ participant.fullName }} working a shift differential?" at bounding box center [207, 458] width 213 height 10
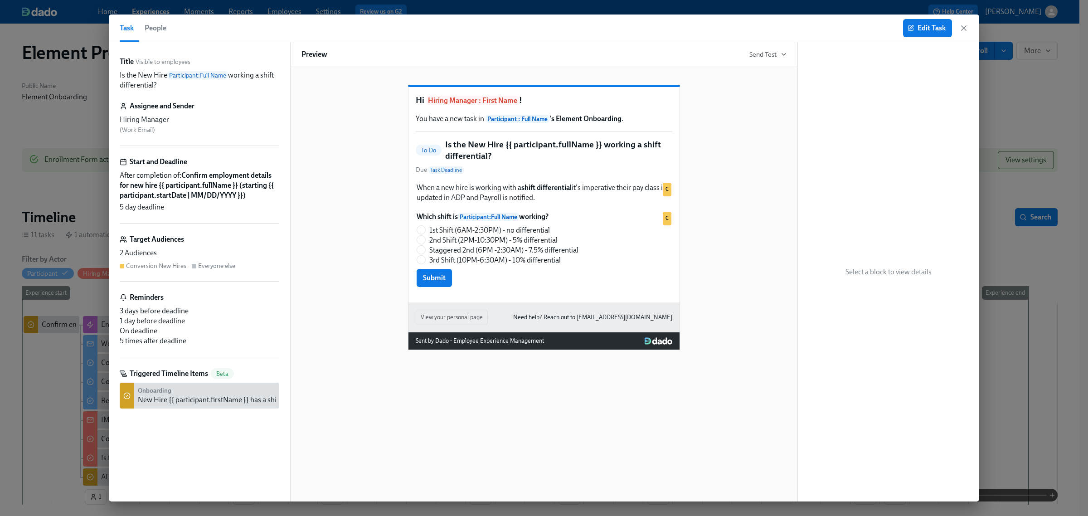
drag, startPoint x: 155, startPoint y: 21, endPoint x: 194, endPoint y: 41, distance: 43.8
click at [155, 22] on span "People" at bounding box center [156, 28] width 22 height 13
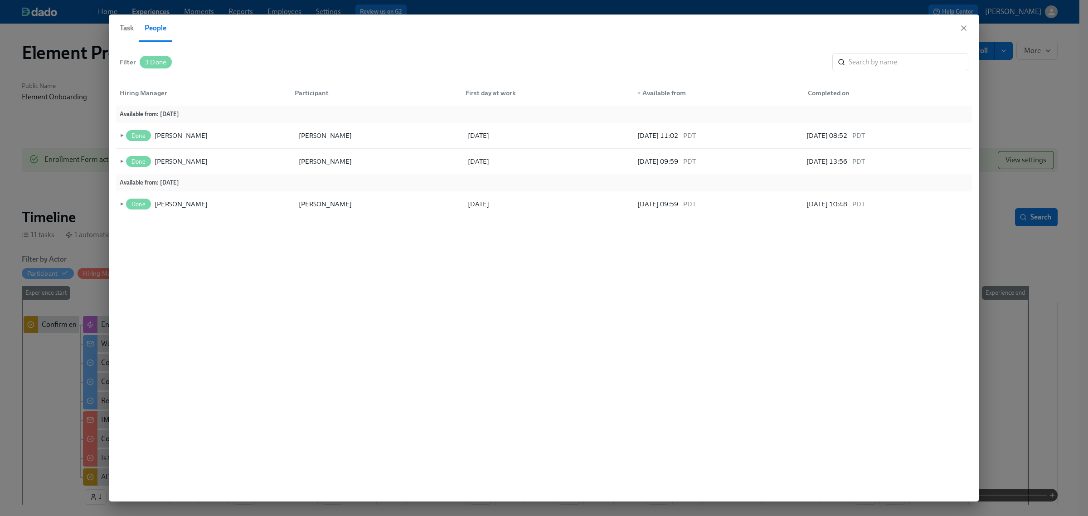
click at [128, 31] on span "Task" at bounding box center [127, 28] width 14 height 13
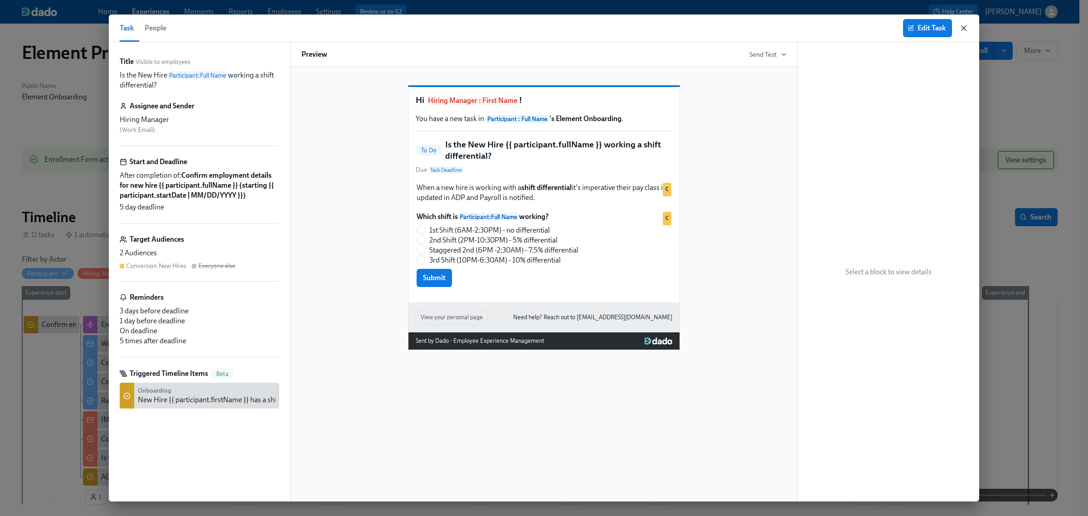
click at [967, 26] on icon "button" at bounding box center [964, 28] width 9 height 9
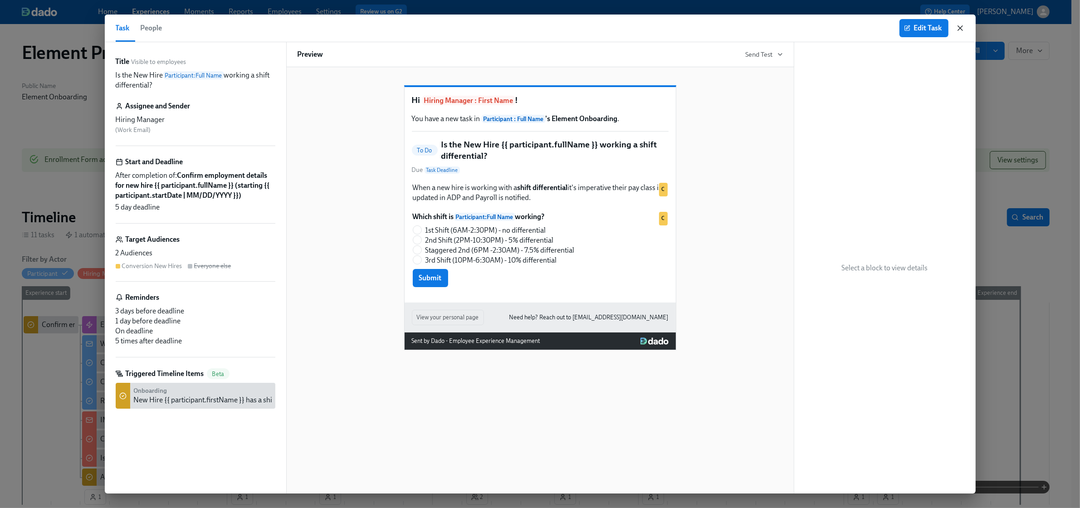
scroll to position [0, 1098]
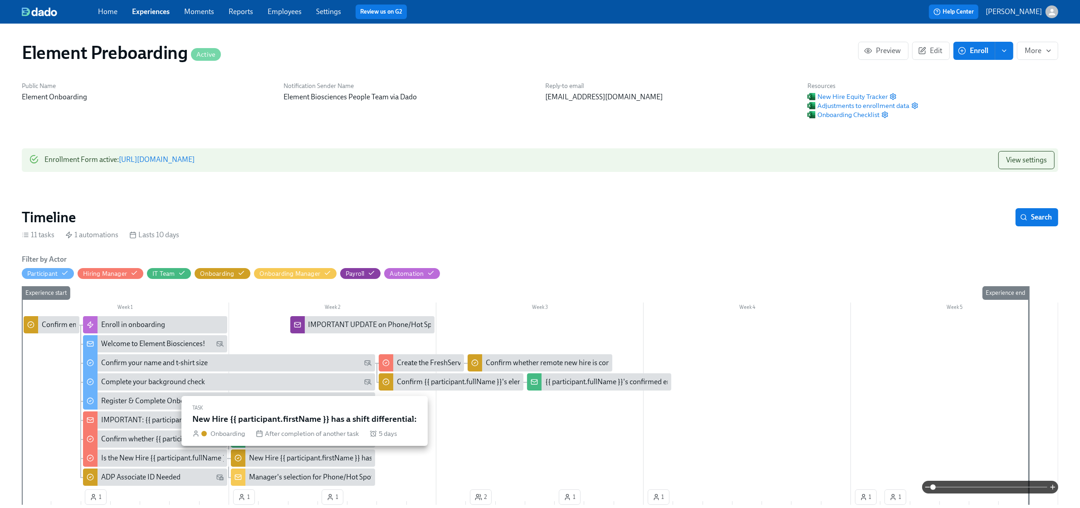
click at [298, 458] on div "New Hire {{ participant.firstName }} has a shift differential:" at bounding box center [339, 458] width 181 height 10
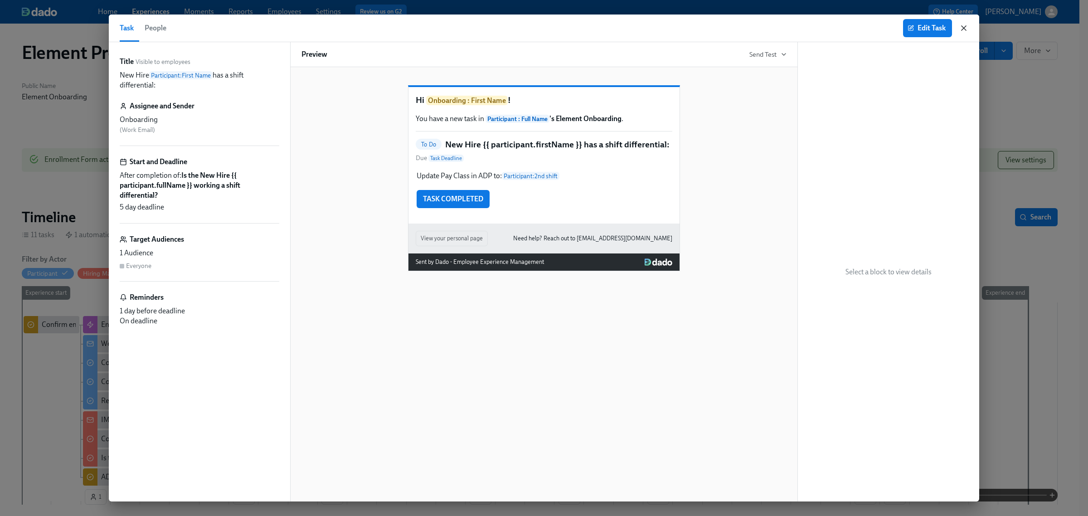
click at [962, 27] on icon "button" at bounding box center [964, 28] width 9 height 9
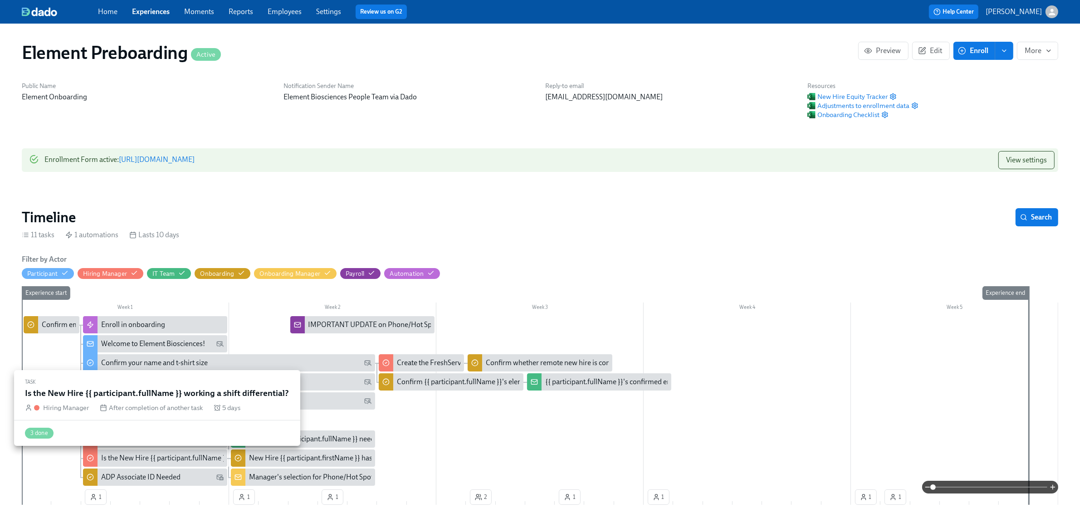
click at [169, 454] on div "Is the New Hire {{ participant.fullName }} working a shift differential?" at bounding box center [207, 458] width 213 height 10
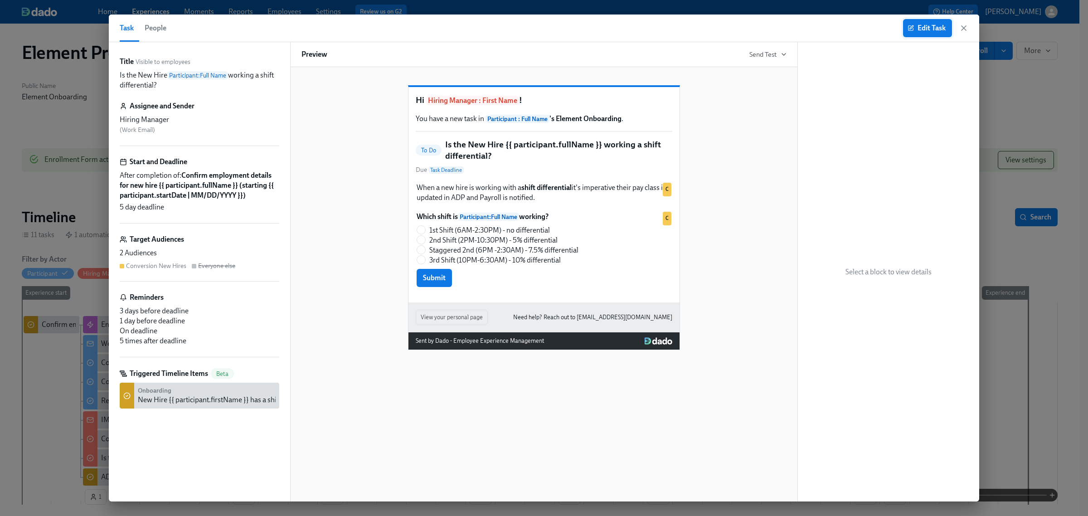
click at [923, 26] on span "Edit Task" at bounding box center [928, 28] width 36 height 9
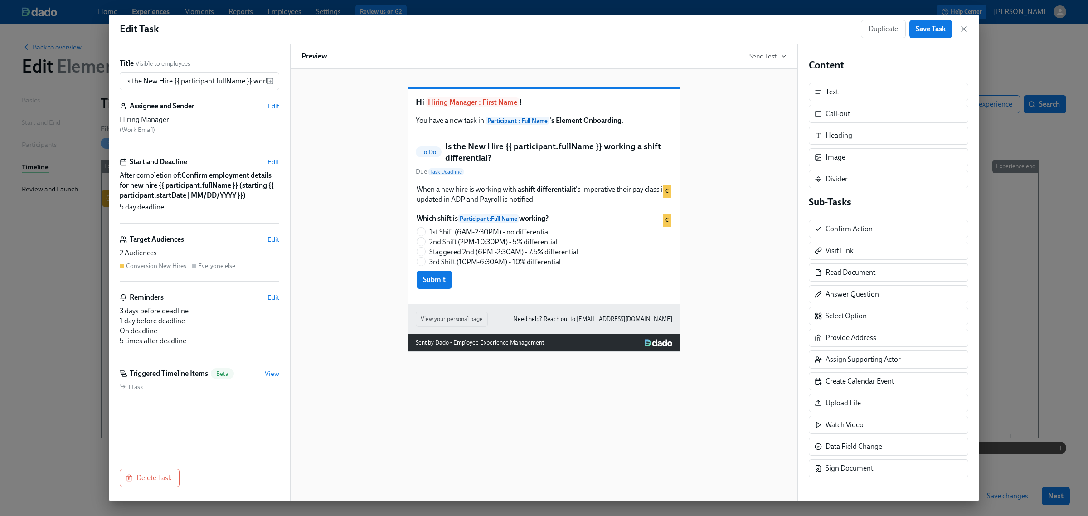
drag, startPoint x: 512, startPoint y: 255, endPoint x: 762, endPoint y: 229, distance: 250.7
click at [512, 255] on div "Which shift is Participant : Full Name working? 1st Shift (6AM-2:30PM) - no dif…" at bounding box center [544, 251] width 257 height 77
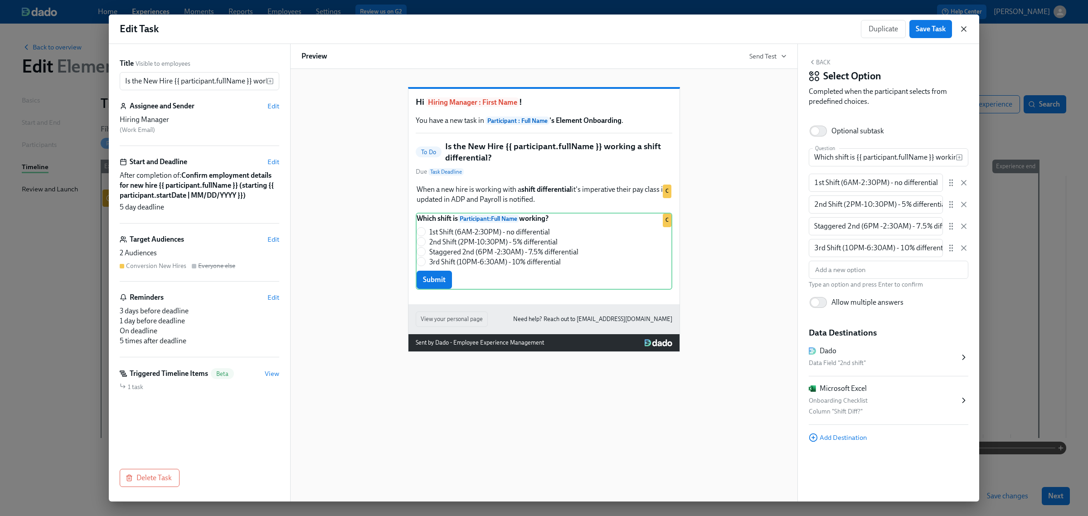
click at [962, 29] on icon "button" at bounding box center [964, 28] width 9 height 9
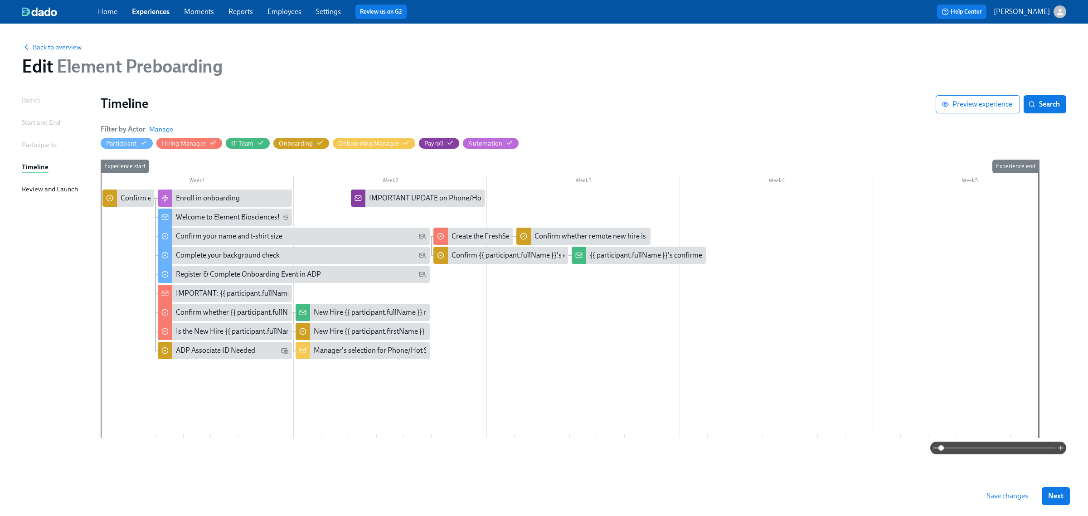
click at [145, 11] on link "Experiences" at bounding box center [151, 11] width 38 height 9
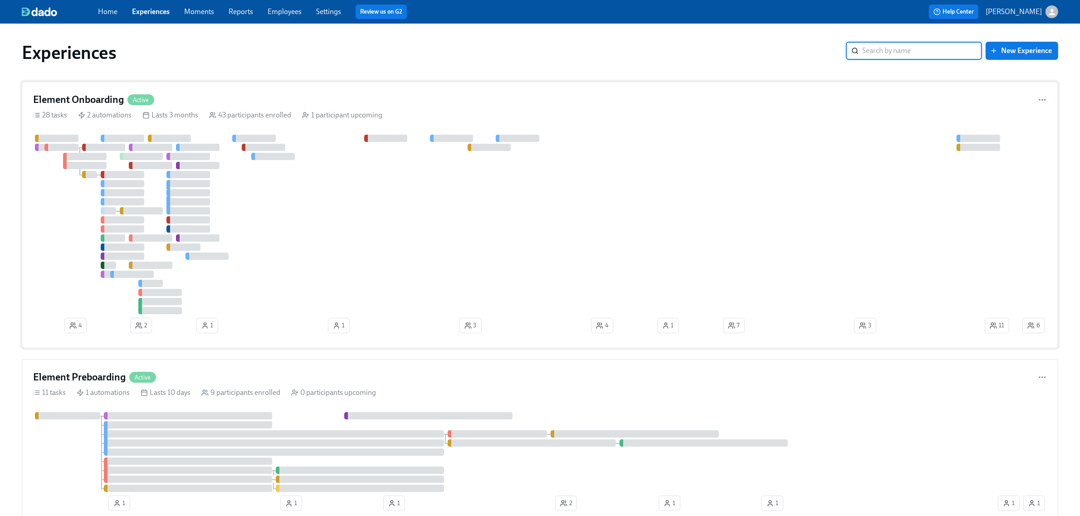
click at [298, 176] on div at bounding box center [526, 225] width 987 height 180
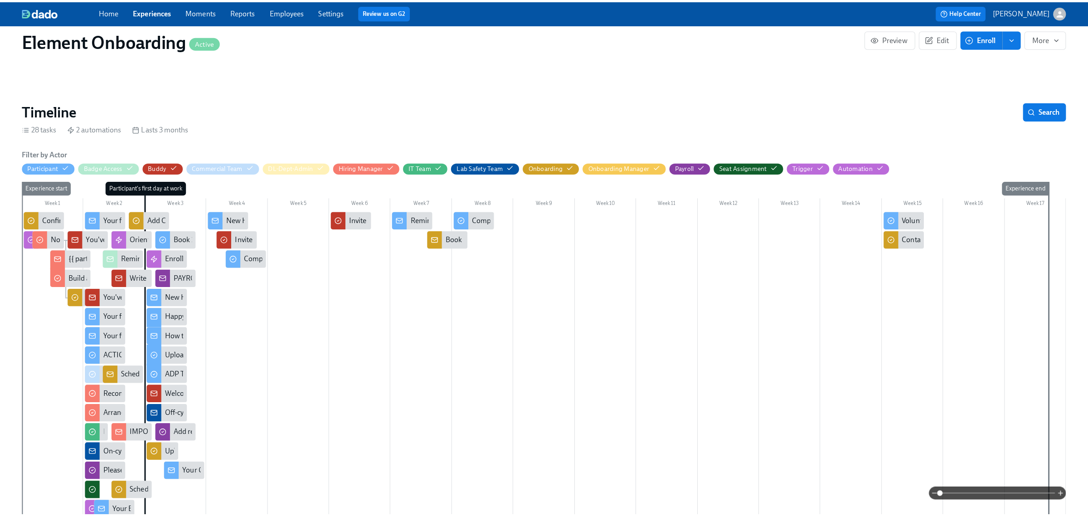
scroll to position [113, 0]
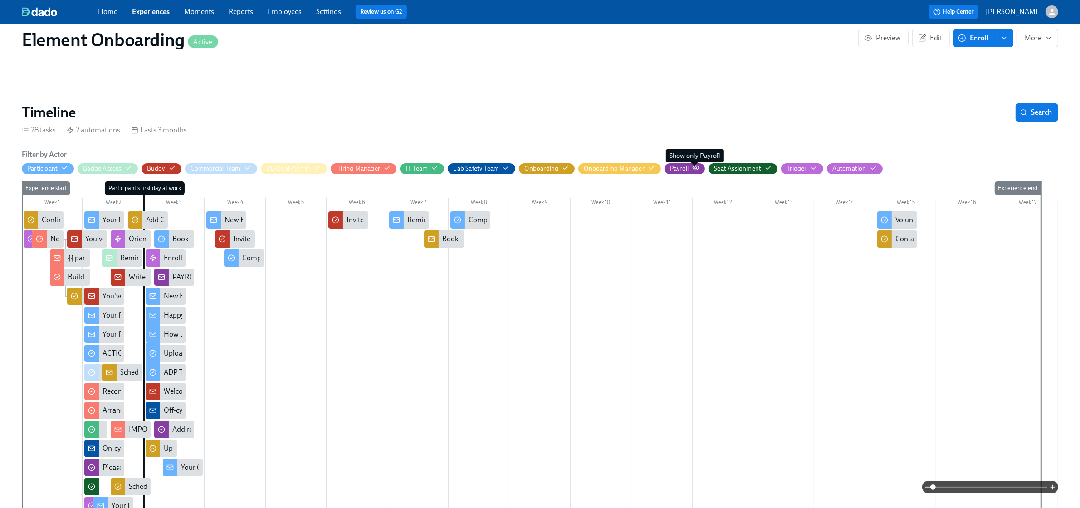
click at [694, 166] on icon "button" at bounding box center [695, 167] width 7 height 7
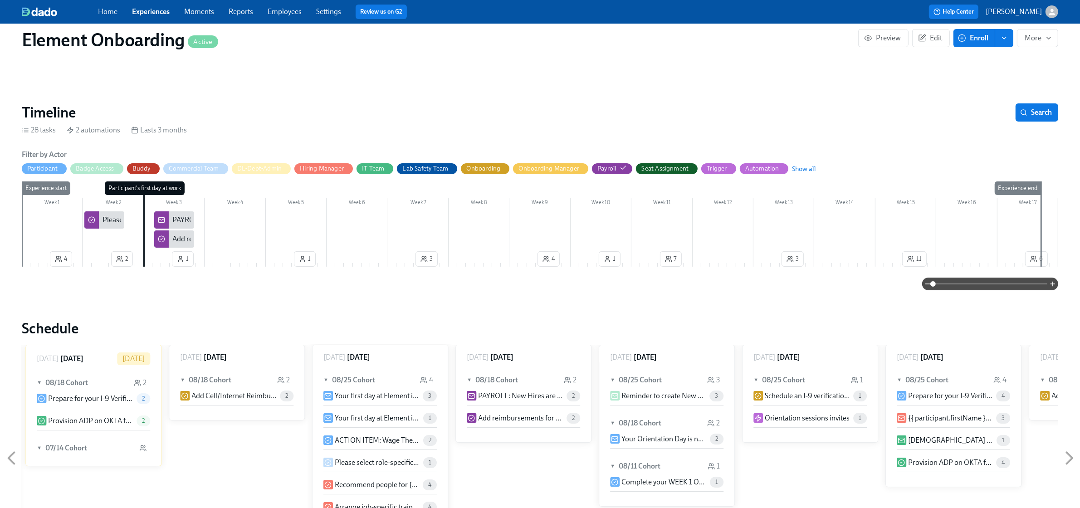
click at [186, 221] on div "PAYROLL: New Hires are active in ADP and ready for review!" at bounding box center [264, 220] width 185 height 10
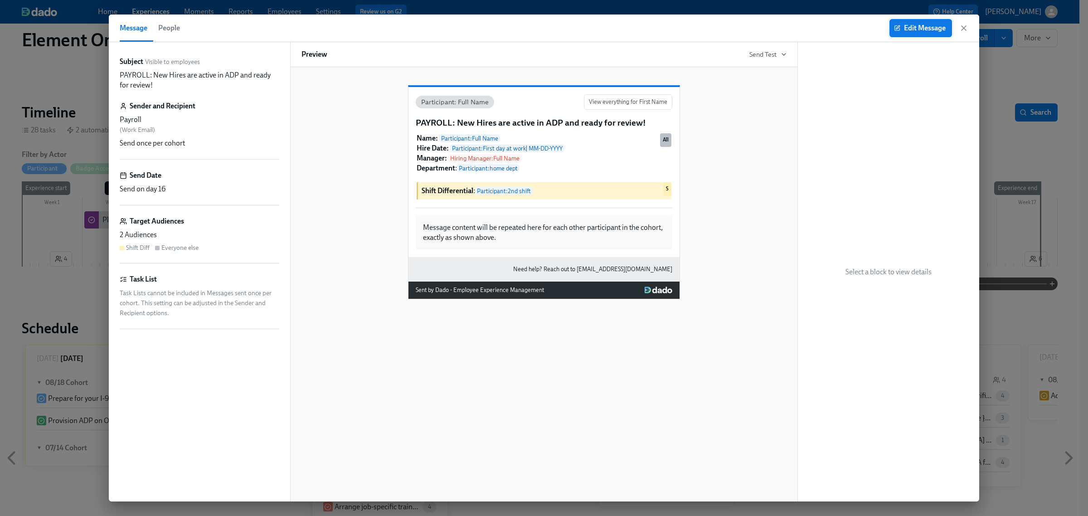
click at [898, 32] on span "Edit Message" at bounding box center [921, 28] width 50 height 9
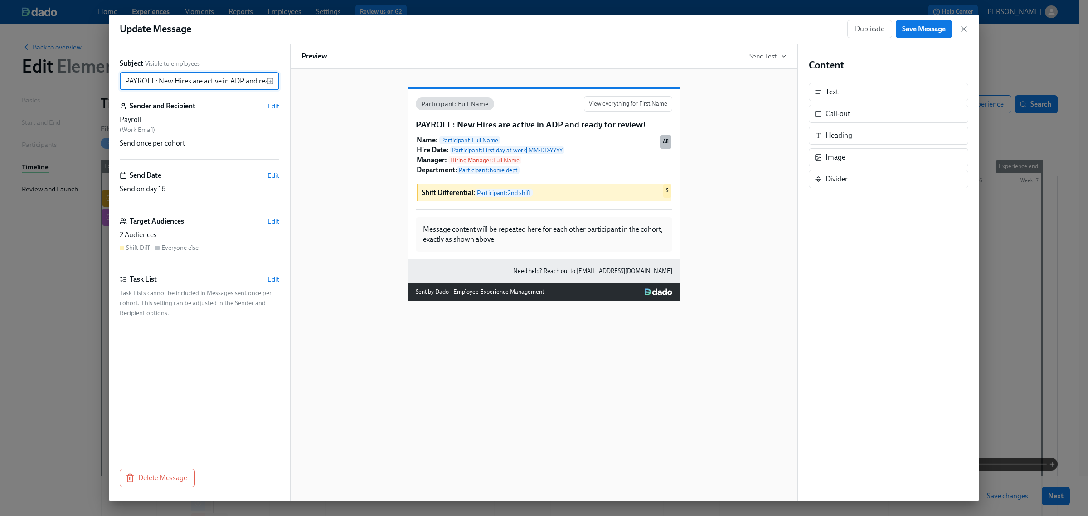
scroll to position [0, 44]
click at [280, 221] on div "Subject Visible to employees PAYROLL: New Hires are active in ADP and ready for…" at bounding box center [199, 273] width 181 height 458
click at [278, 221] on span "Edit" at bounding box center [274, 221] width 12 height 9
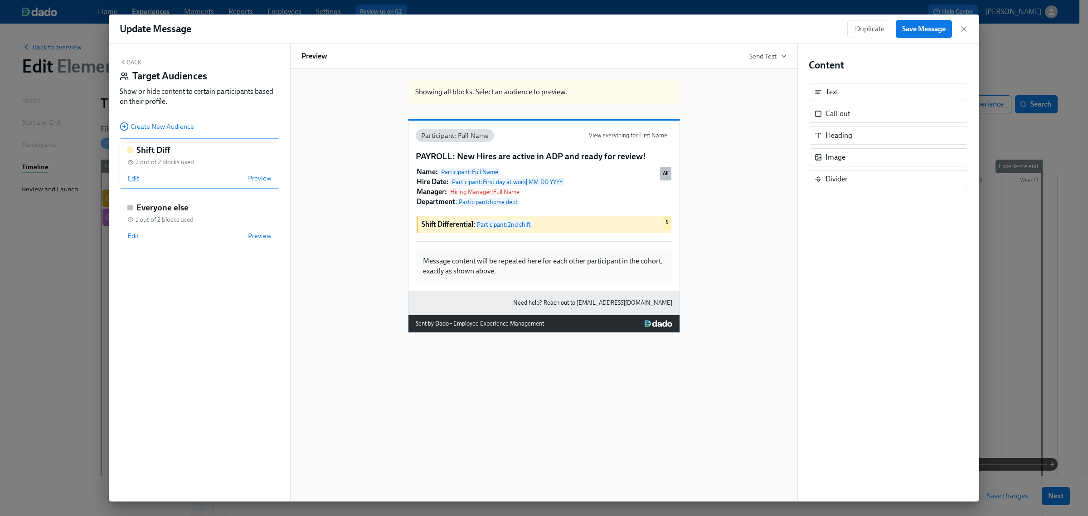
click at [132, 180] on span "Edit" at bounding box center [133, 178] width 12 height 9
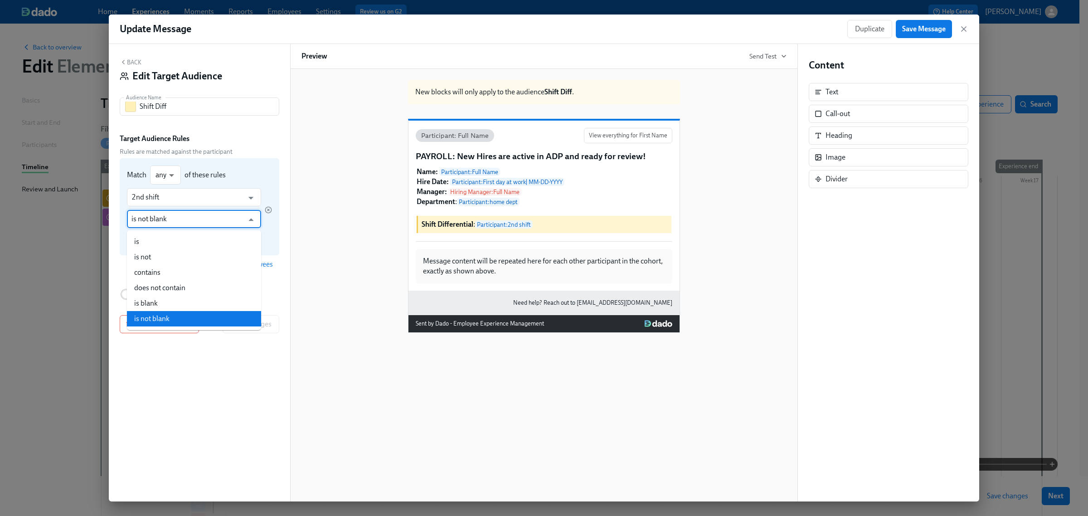
click at [207, 226] on input "is not blank" at bounding box center [188, 219] width 112 height 18
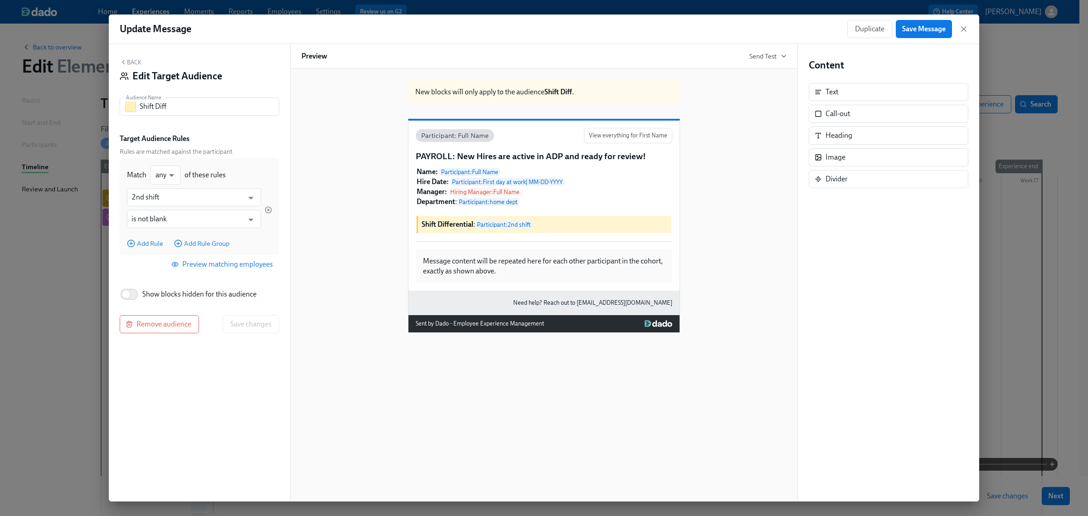
click at [128, 61] on button "Back" at bounding box center [131, 62] width 22 height 7
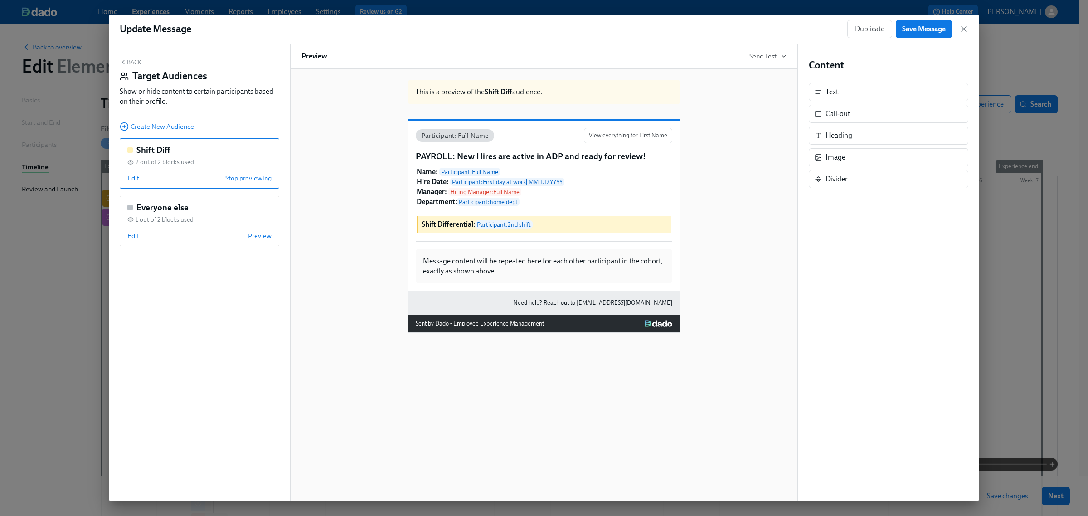
click at [128, 61] on button "Back" at bounding box center [131, 62] width 22 height 7
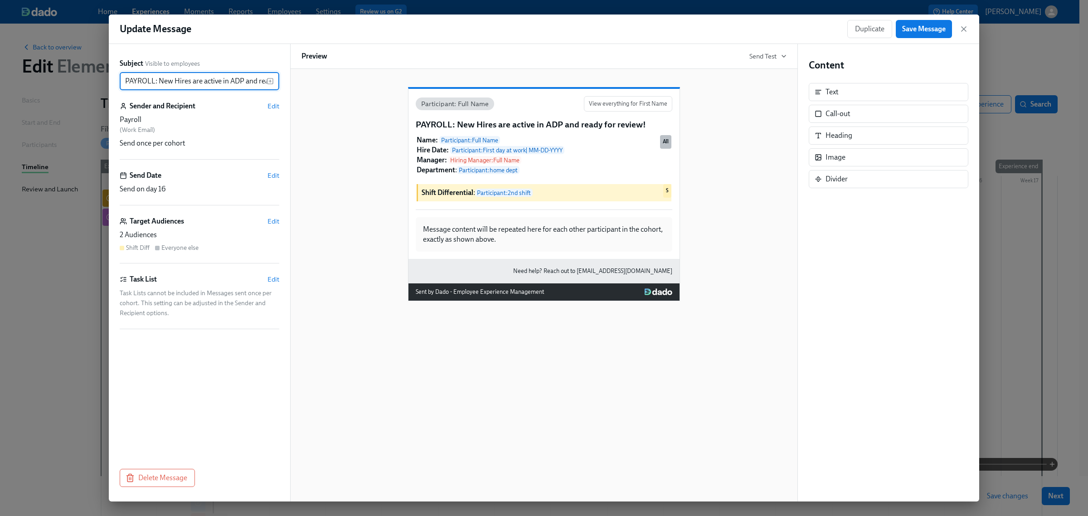
scroll to position [0, 44]
click at [218, 243] on div "2 Audiences Shift Diff Everyone else" at bounding box center [200, 241] width 160 height 22
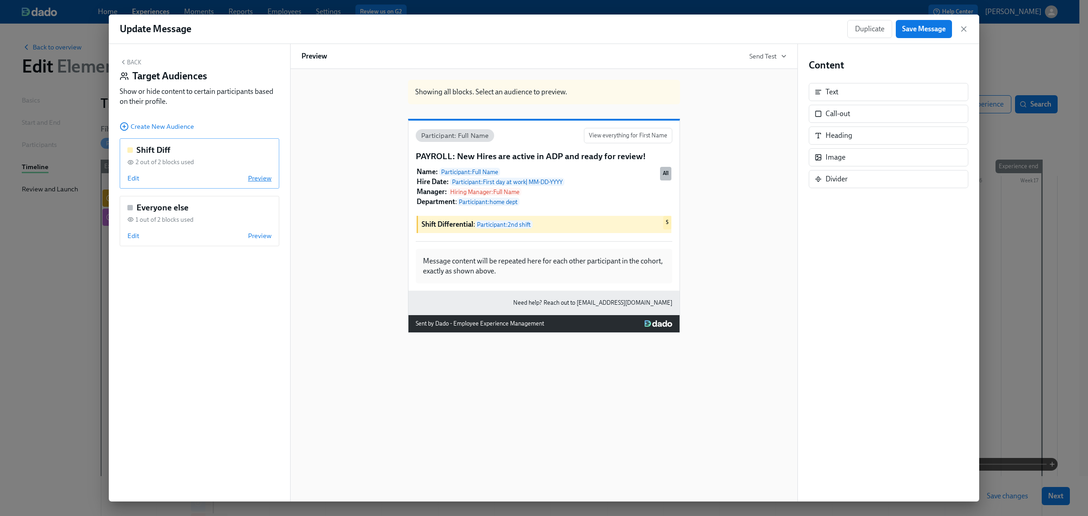
click at [258, 175] on span "Preview" at bounding box center [260, 178] width 24 height 9
click at [257, 175] on span "Stop previewing" at bounding box center [248, 178] width 46 height 9
click at [134, 62] on button "Back" at bounding box center [131, 62] width 22 height 7
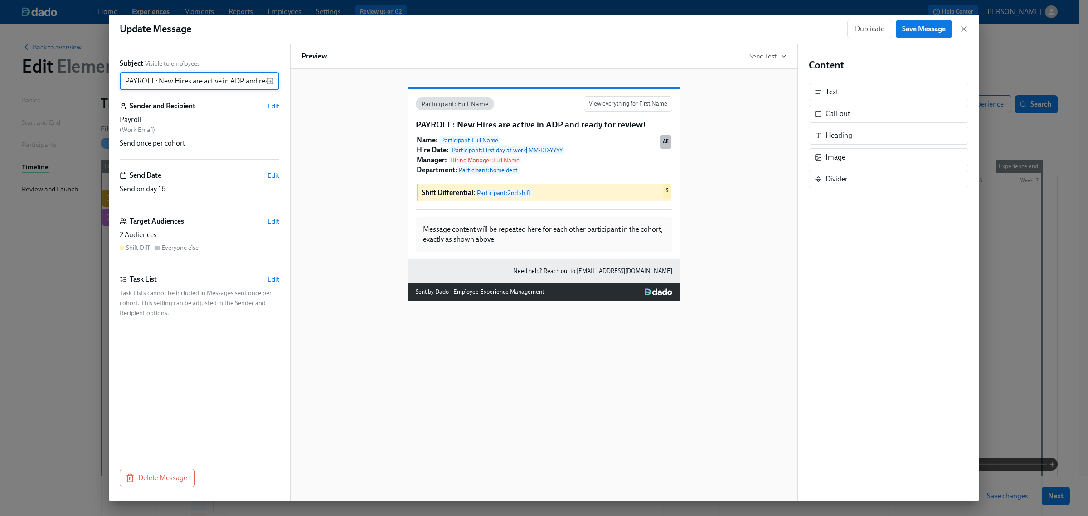
scroll to position [0, 44]
click at [961, 27] on icon "button" at bounding box center [964, 28] width 9 height 9
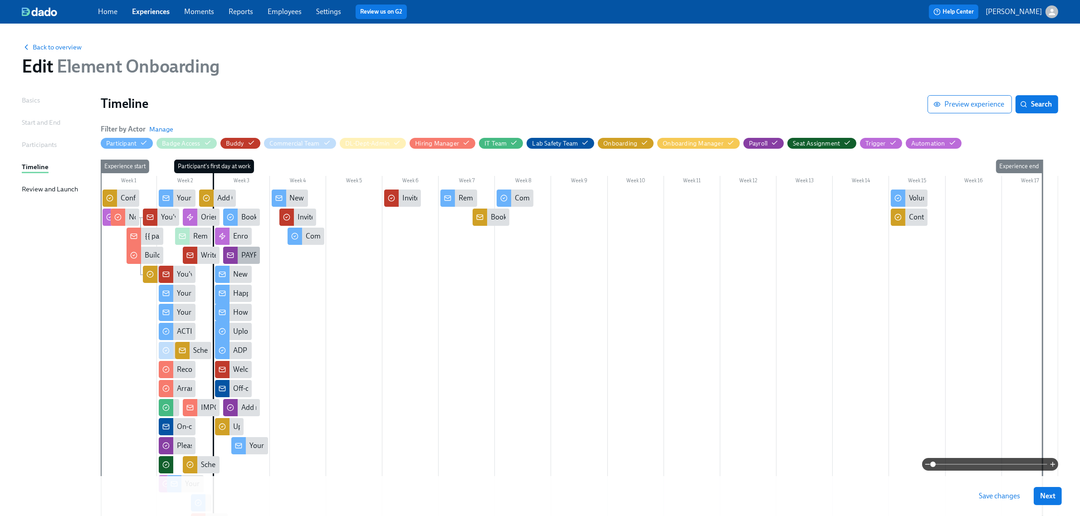
click at [245, 261] on div "PAYROLL: New Hires are active in ADP and ready for review!" at bounding box center [241, 255] width 37 height 17
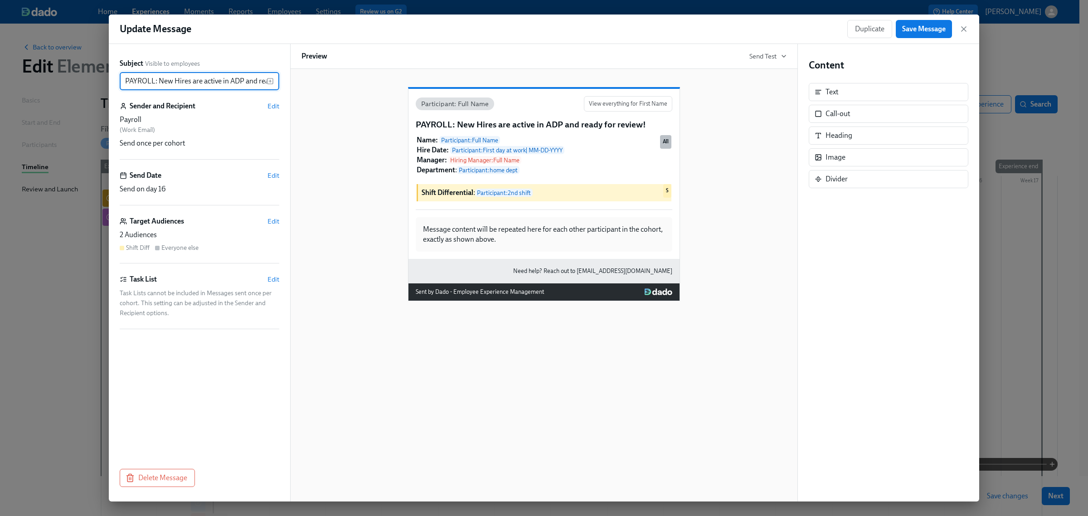
scroll to position [0, 44]
click at [969, 29] on div "Update Message Duplicate Save Message" at bounding box center [544, 29] width 871 height 29
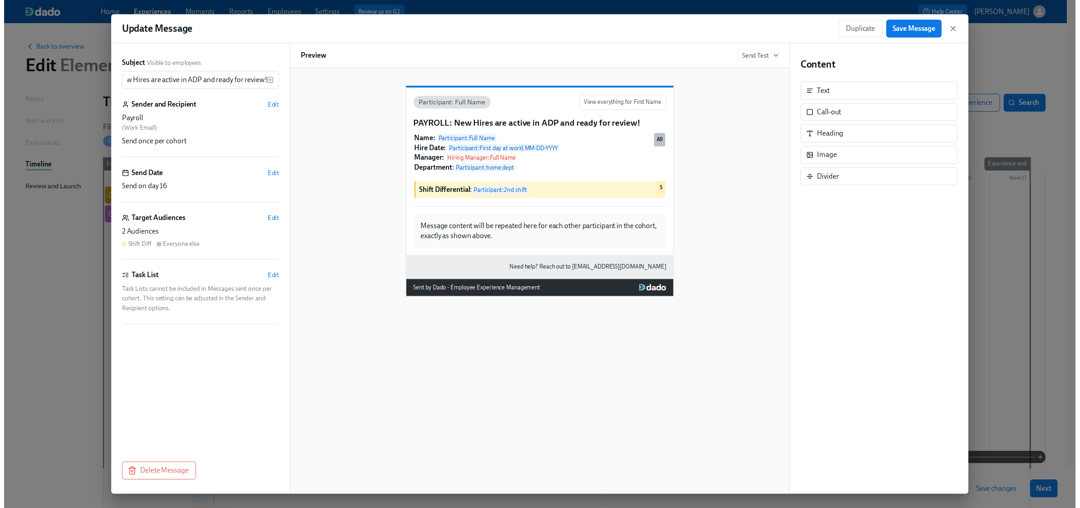
scroll to position [0, 0]
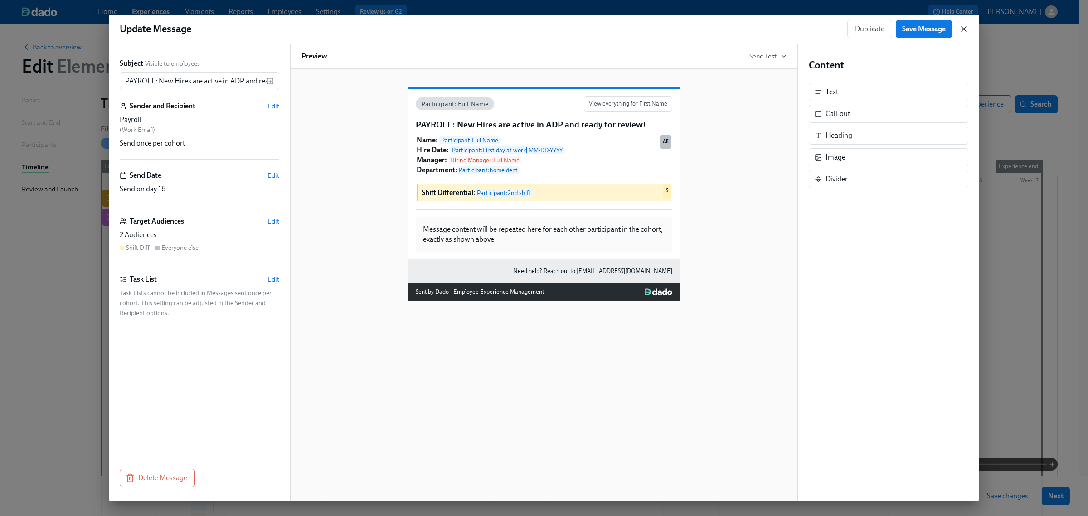
click at [965, 30] on icon "button" at bounding box center [964, 29] width 5 height 5
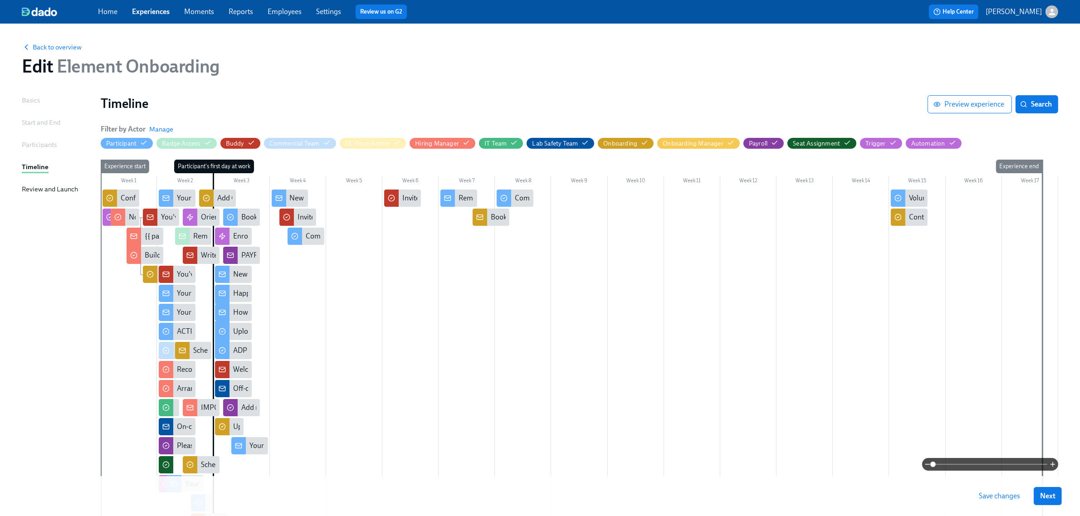
click at [144, 10] on link "Experiences" at bounding box center [151, 11] width 38 height 9
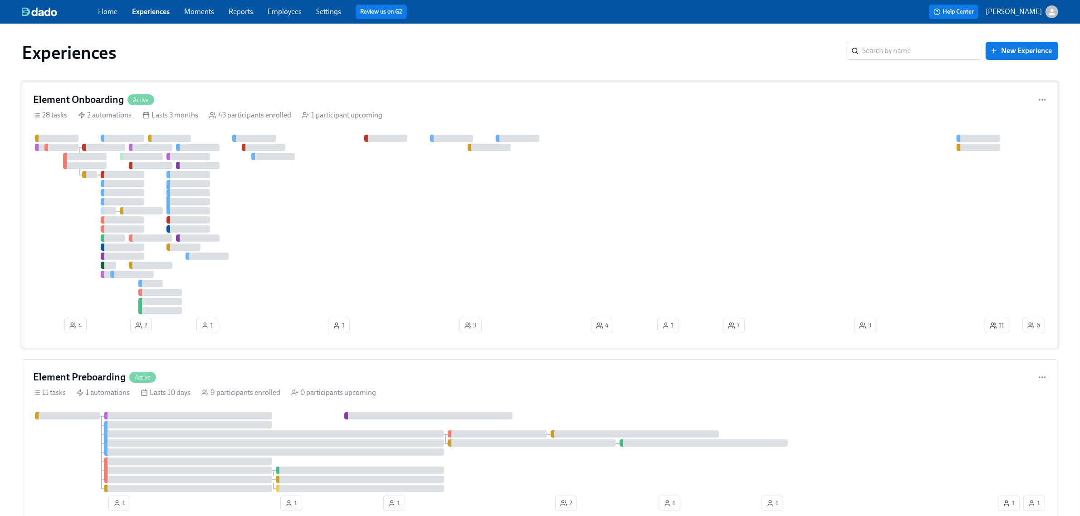
click at [262, 98] on div "Element Onboarding Active" at bounding box center [540, 100] width 1014 height 14
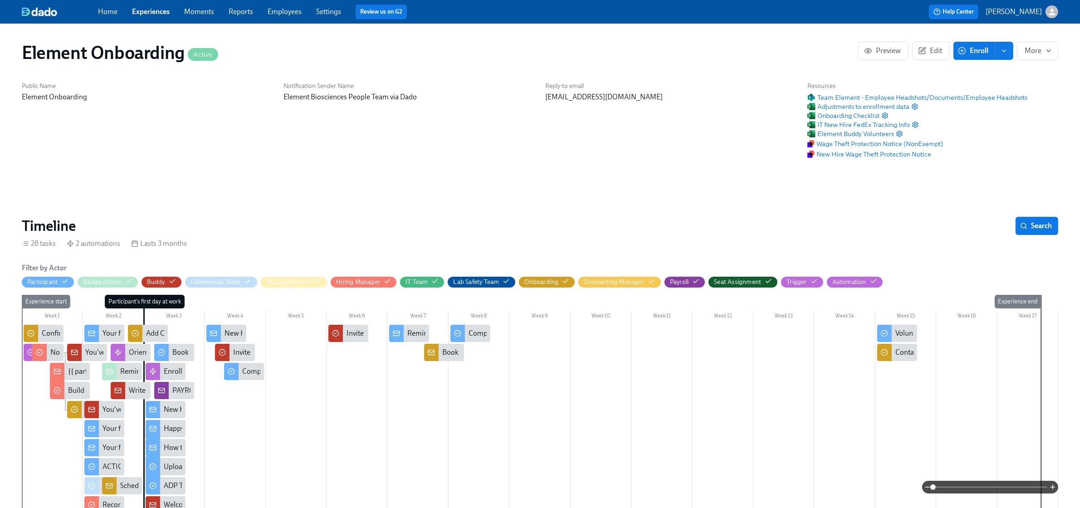
click at [171, 387] on div "PAYROLL: New Hires are active in ADP and ready for review!" at bounding box center [174, 390] width 40 height 17
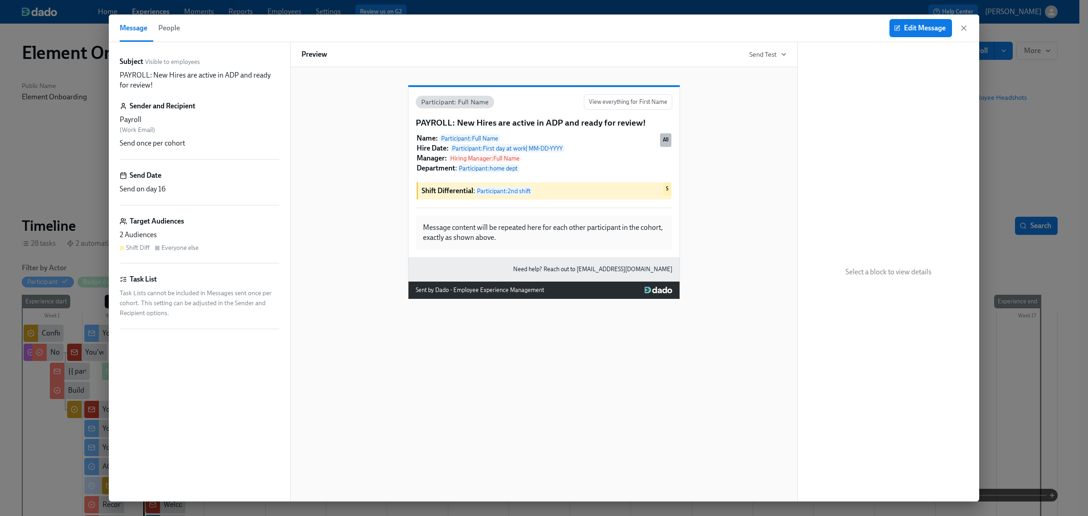
scroll to position [0, 11461]
click at [180, 21] on button "People" at bounding box center [169, 28] width 33 height 27
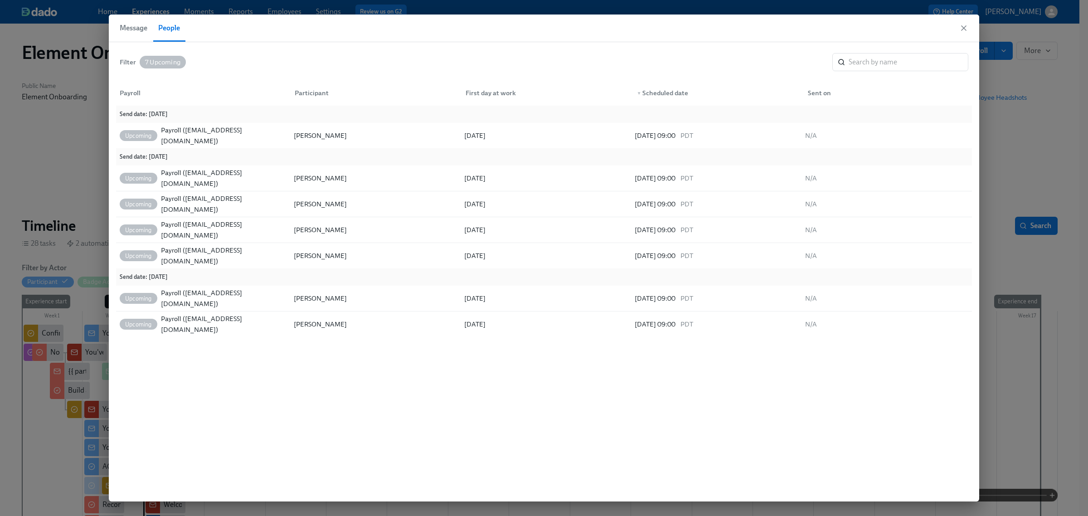
click at [965, 23] on div "Message People" at bounding box center [544, 29] width 871 height 28
click at [965, 29] on icon "button" at bounding box center [964, 28] width 9 height 9
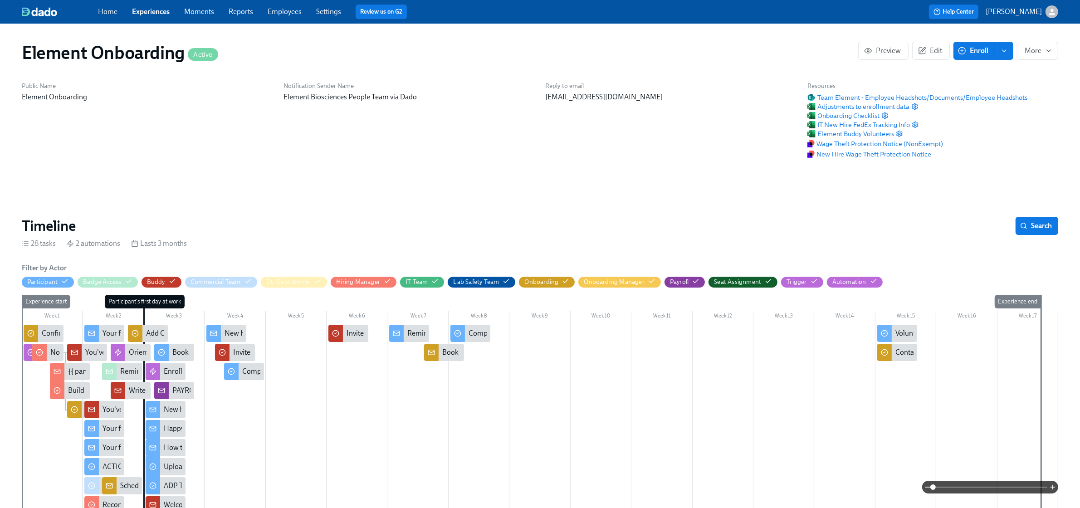
click at [162, 387] on icon at bounding box center [161, 390] width 7 height 7
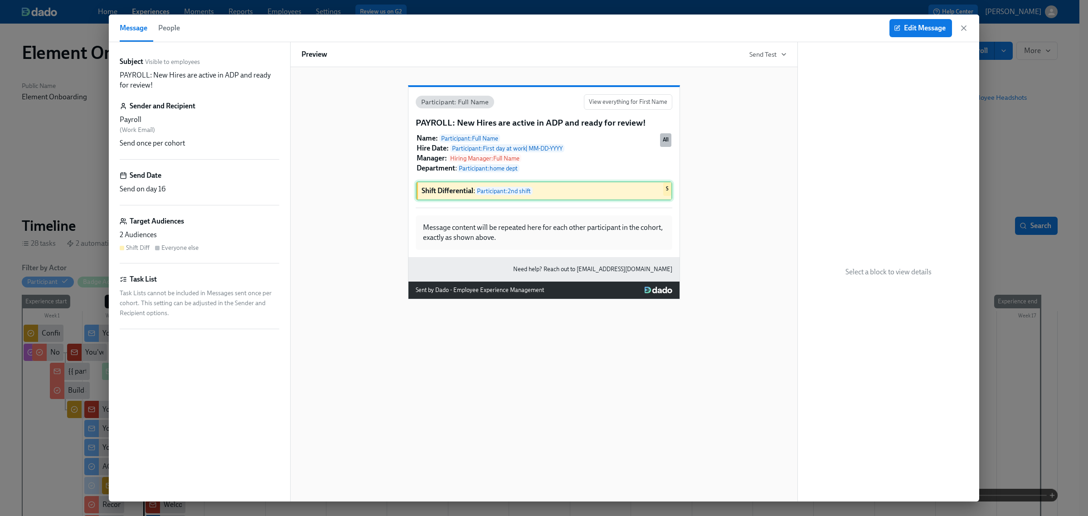
click at [445, 200] on div "Shift Differential : Participant : 2nd shift S" at bounding box center [544, 190] width 257 height 19
click at [914, 30] on span "Edit Message" at bounding box center [921, 28] width 50 height 9
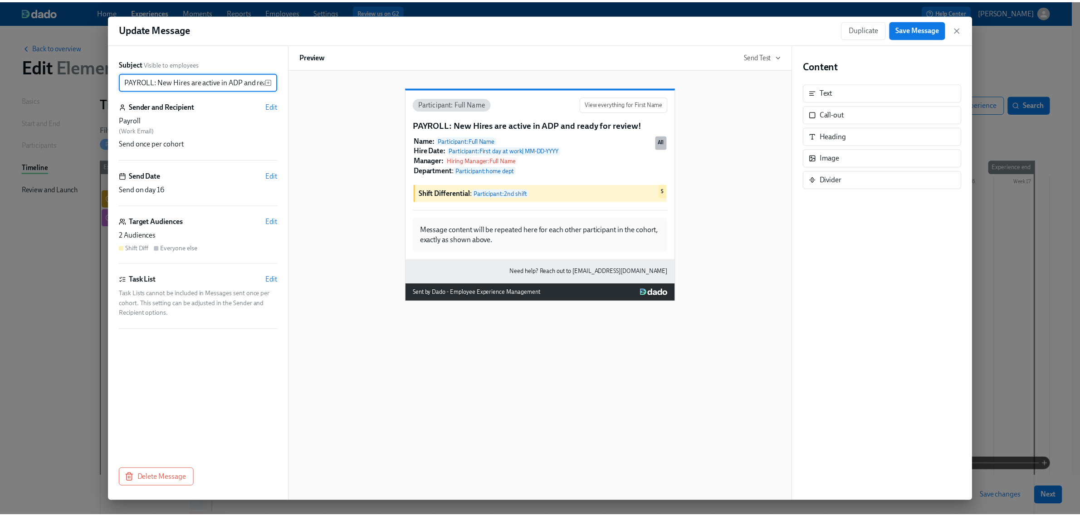
scroll to position [0, 44]
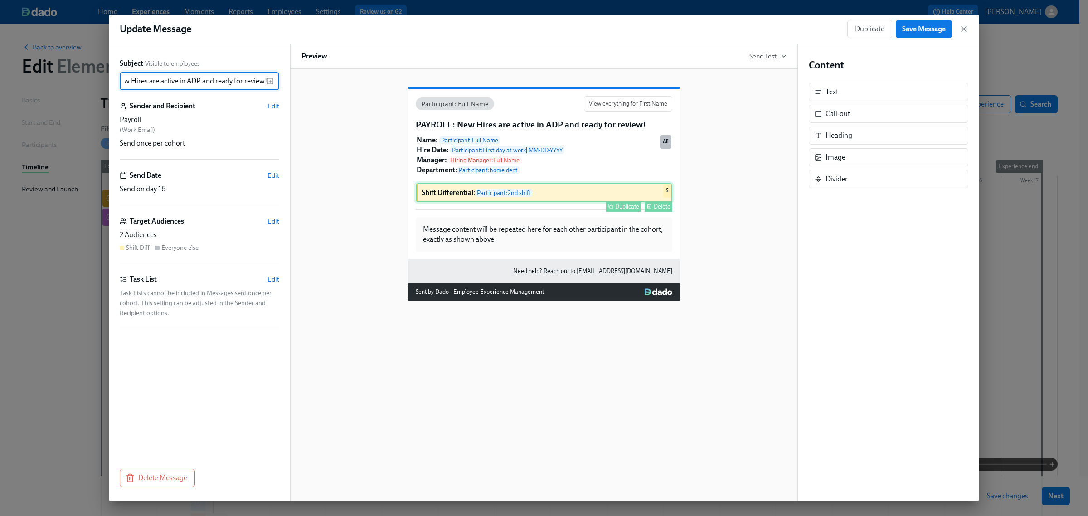
click at [436, 200] on div "Shift Differential : Participant : 2nd shift Duplicate Delete S" at bounding box center [544, 192] width 257 height 19
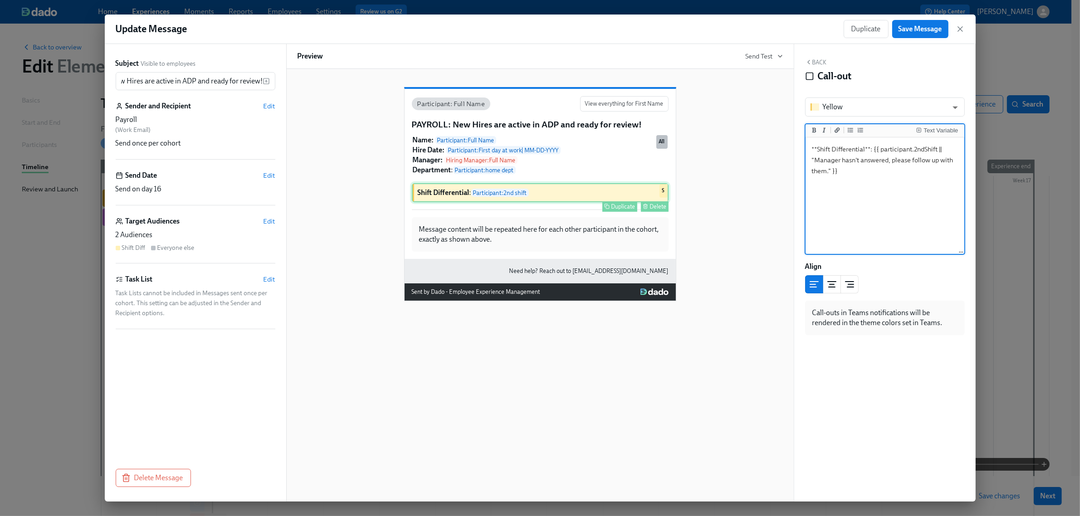
scroll to position [0, 0]
type textarea "Nonexempt employee **Shift Differential**: {{ participant.2ndShift || "Manager …"
click at [963, 29] on icon "button" at bounding box center [960, 28] width 9 height 9
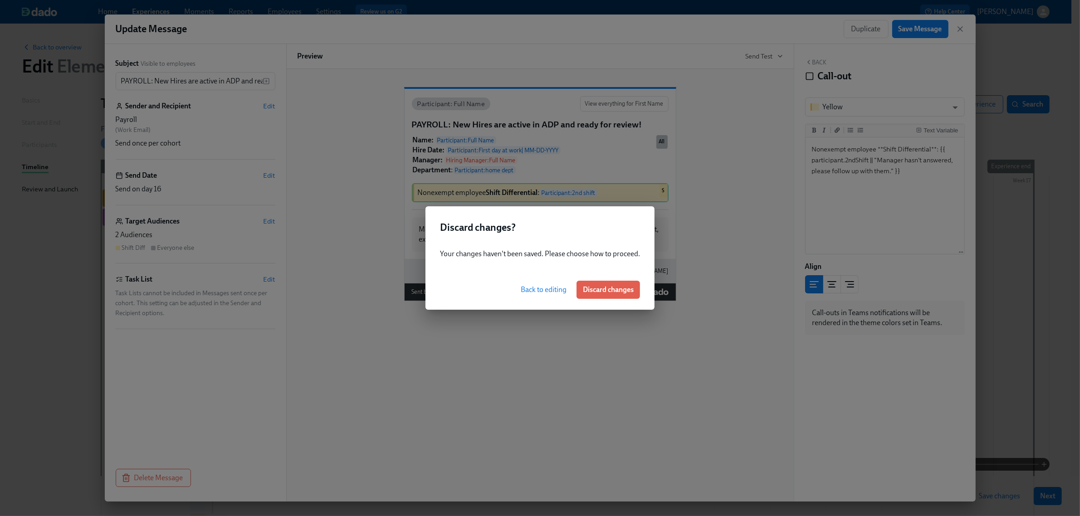
click at [607, 288] on span "Discard changes" at bounding box center [608, 289] width 51 height 9
